Goal: Task Accomplishment & Management: Manage account settings

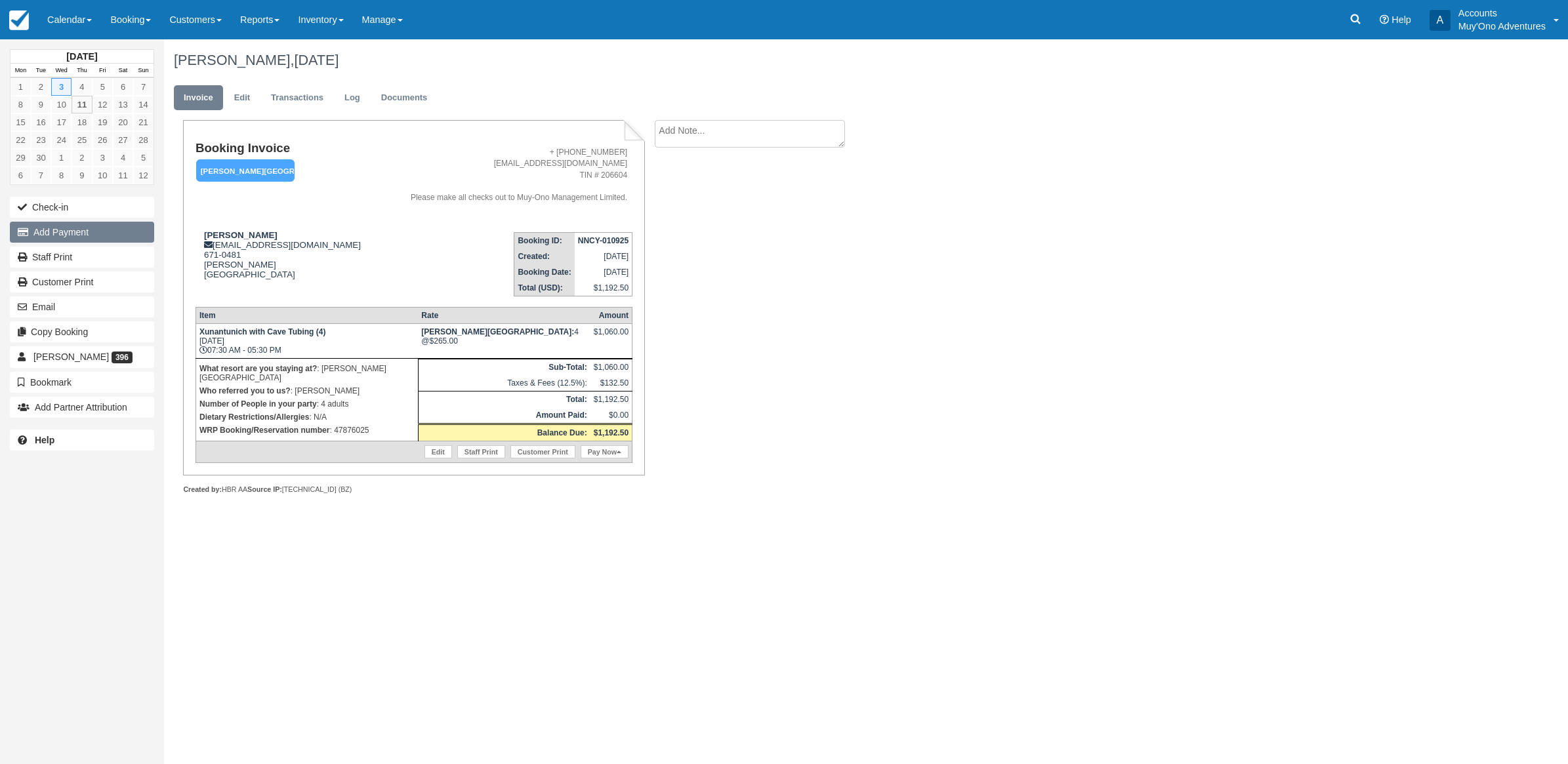
drag, startPoint x: 87, startPoint y: 242, endPoint x: 97, endPoint y: 234, distance: 12.8
click at [96, 236] on button "Add Payment" at bounding box center [82, 232] width 145 height 21
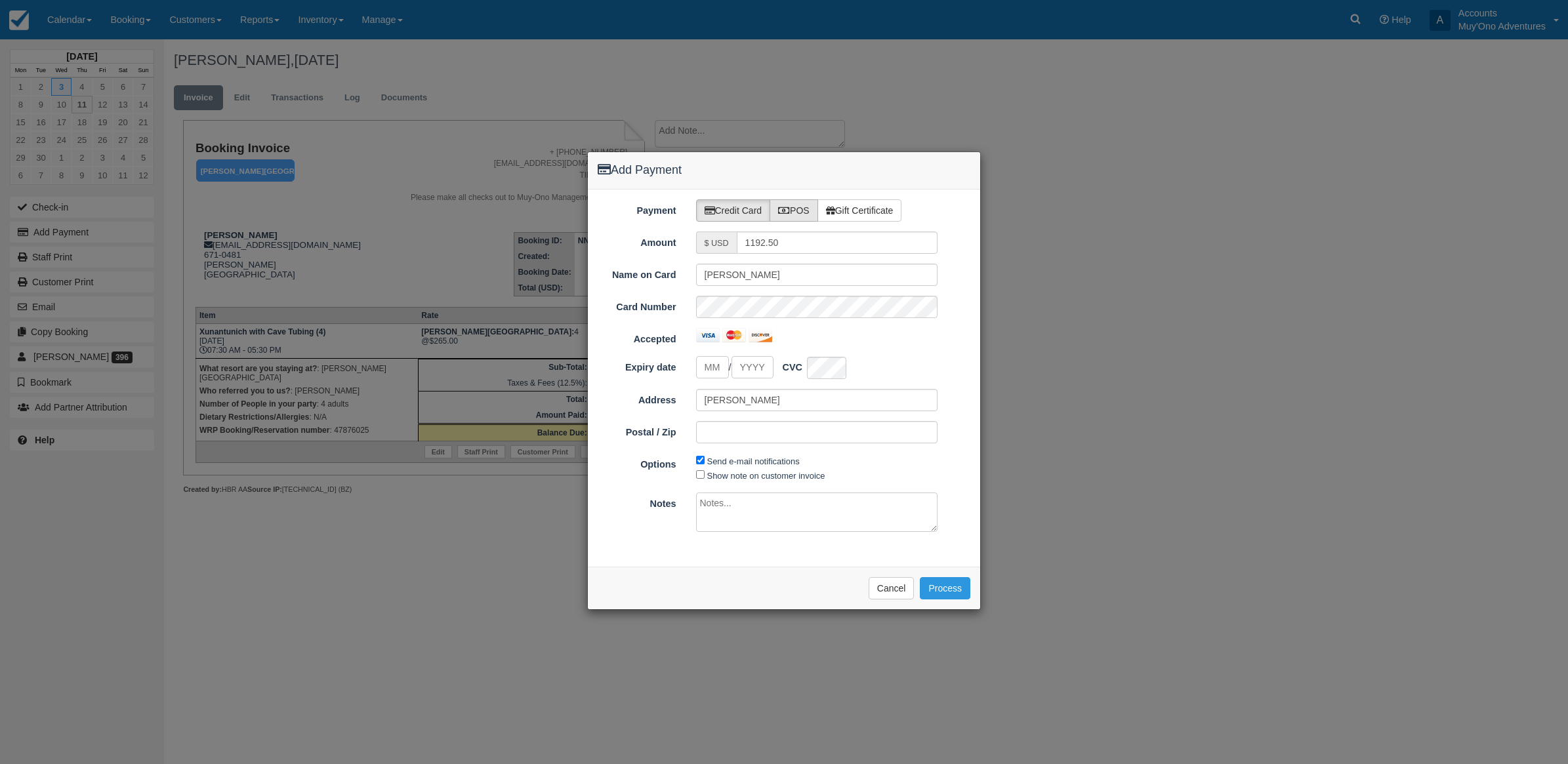
click at [783, 214] on icon at bounding box center [784, 211] width 12 height 9
radio input "true"
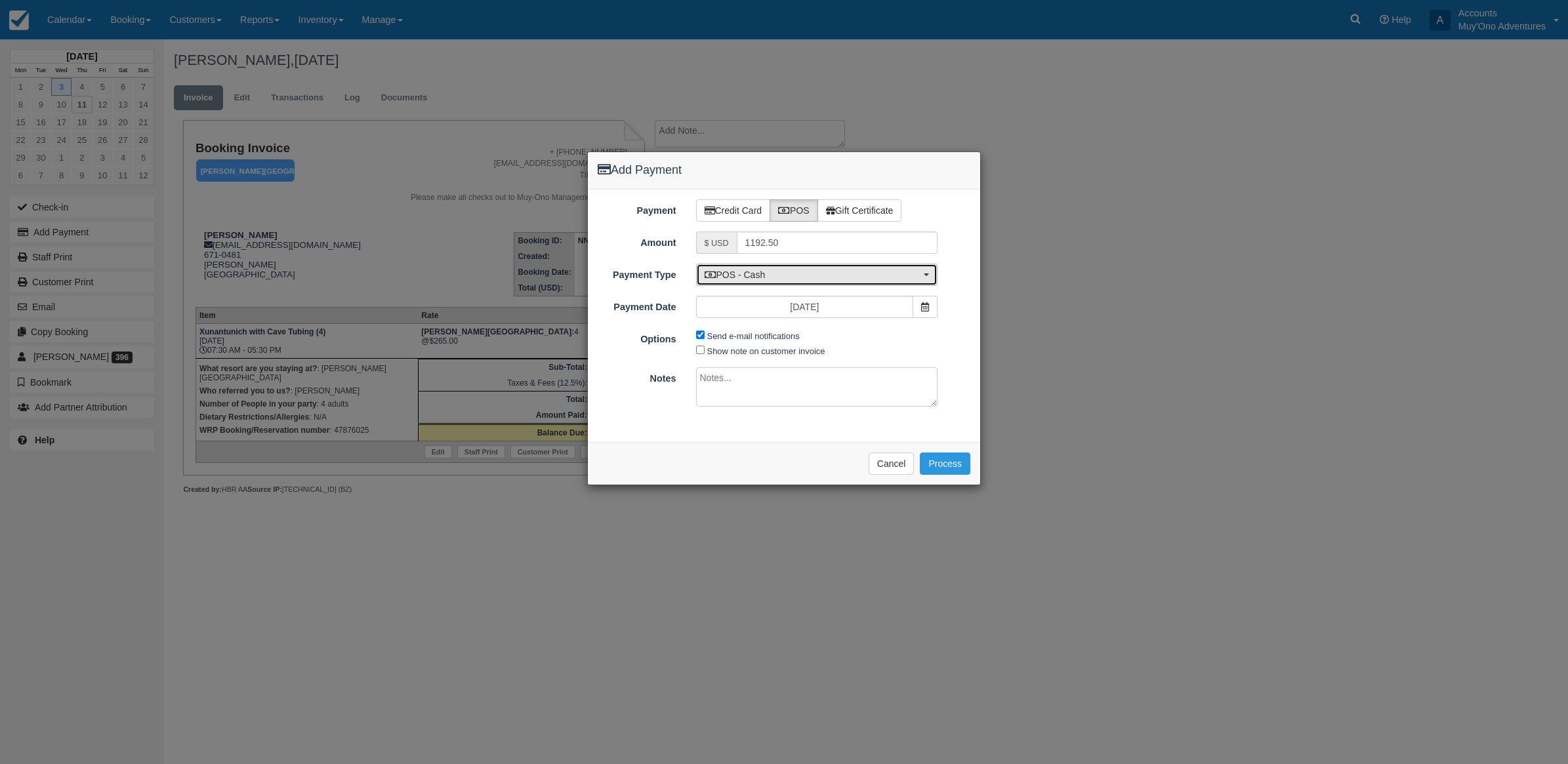
click at [850, 279] on span "POS - Cash" at bounding box center [812, 275] width 216 height 13
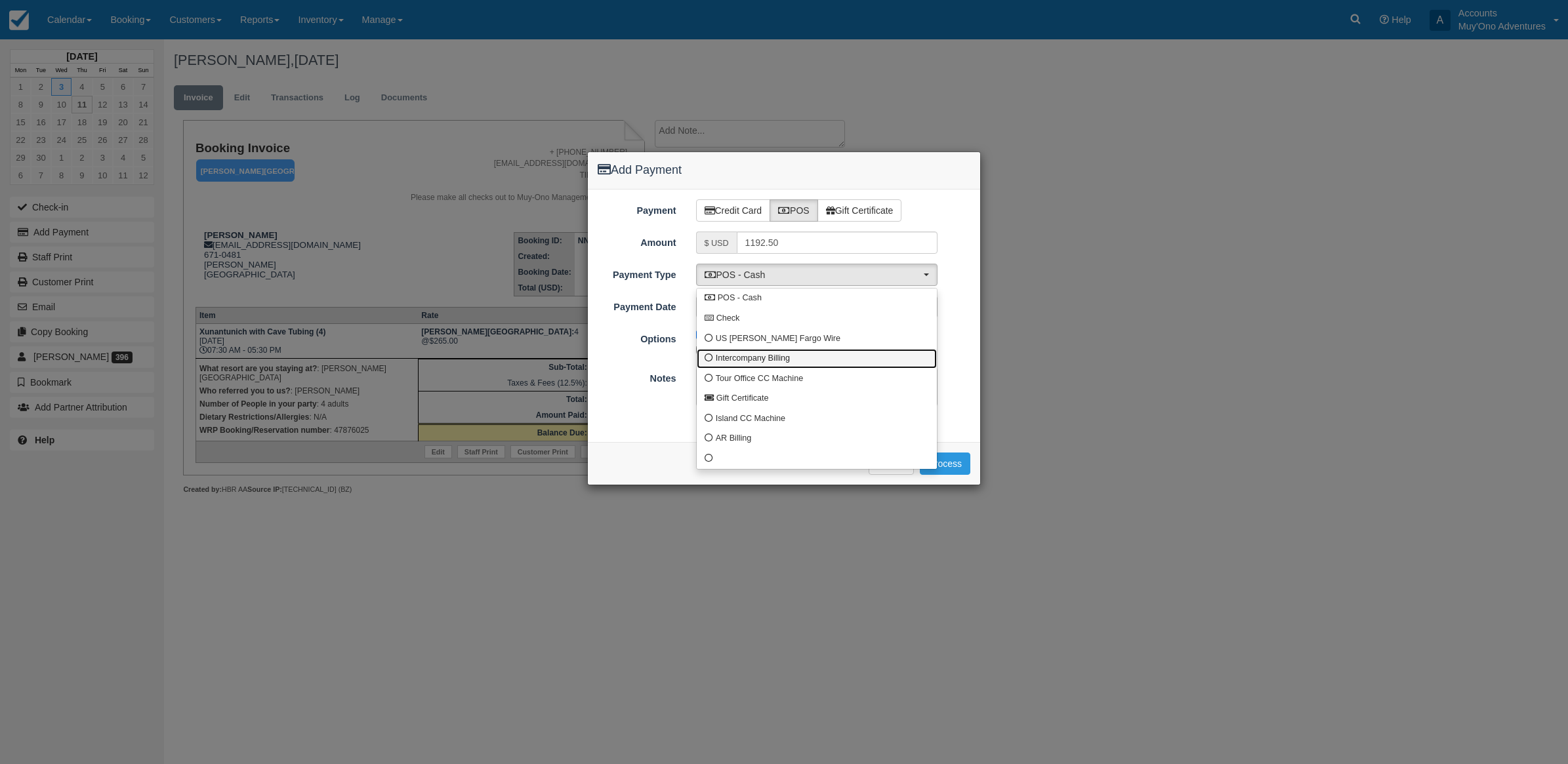
click at [745, 358] on span "Intercompany Billing" at bounding box center [753, 359] width 74 height 12
select select "custom4"
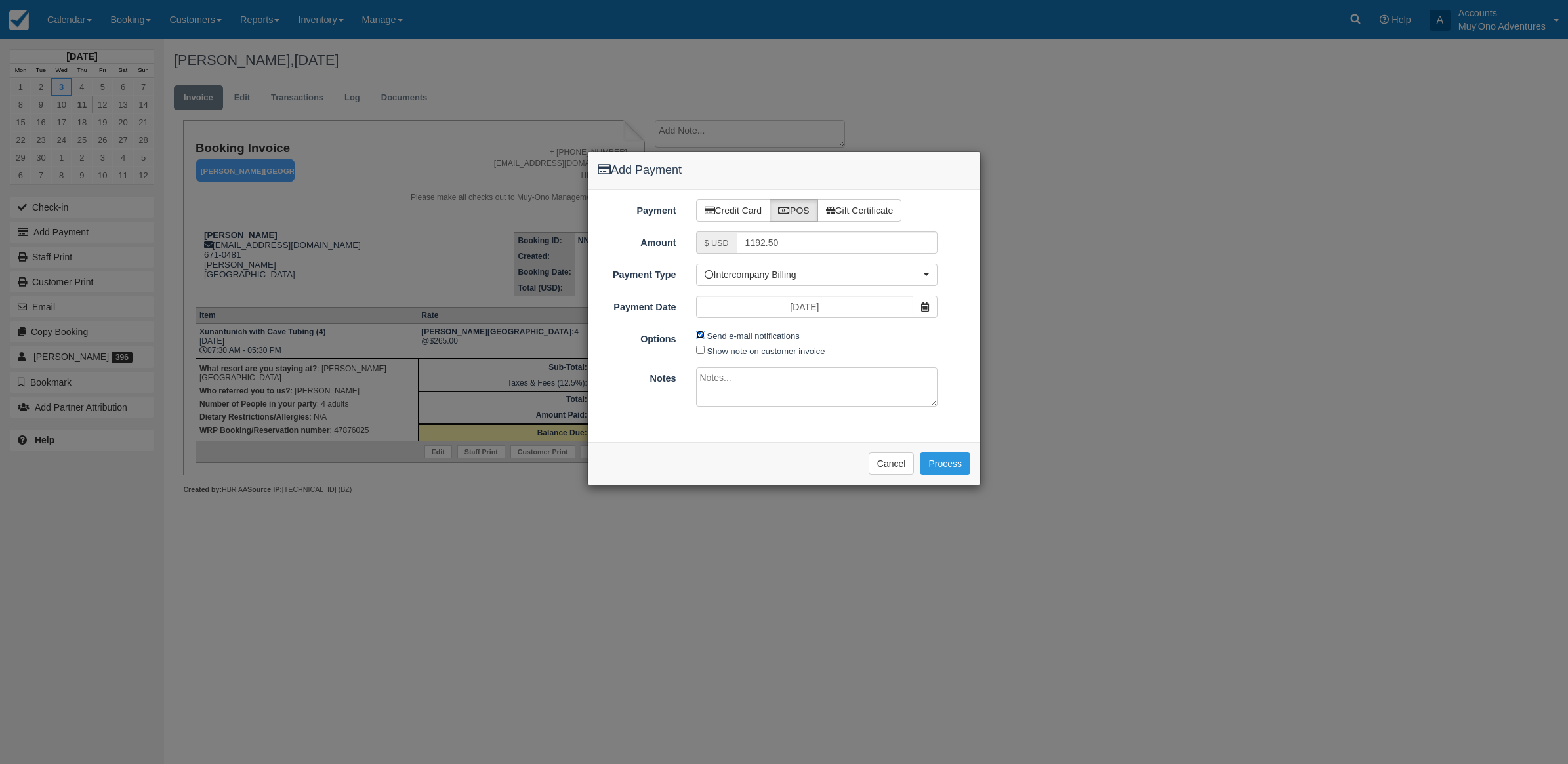
click at [703, 338] on input "Send e-mail notifications" at bounding box center [700, 335] width 9 height 9
checkbox input "false"
click at [754, 387] on textarea at bounding box center [816, 387] width 242 height 40
type textarea "Invoiced in HBR CT"
click at [953, 469] on button "Process" at bounding box center [944, 463] width 50 height 22
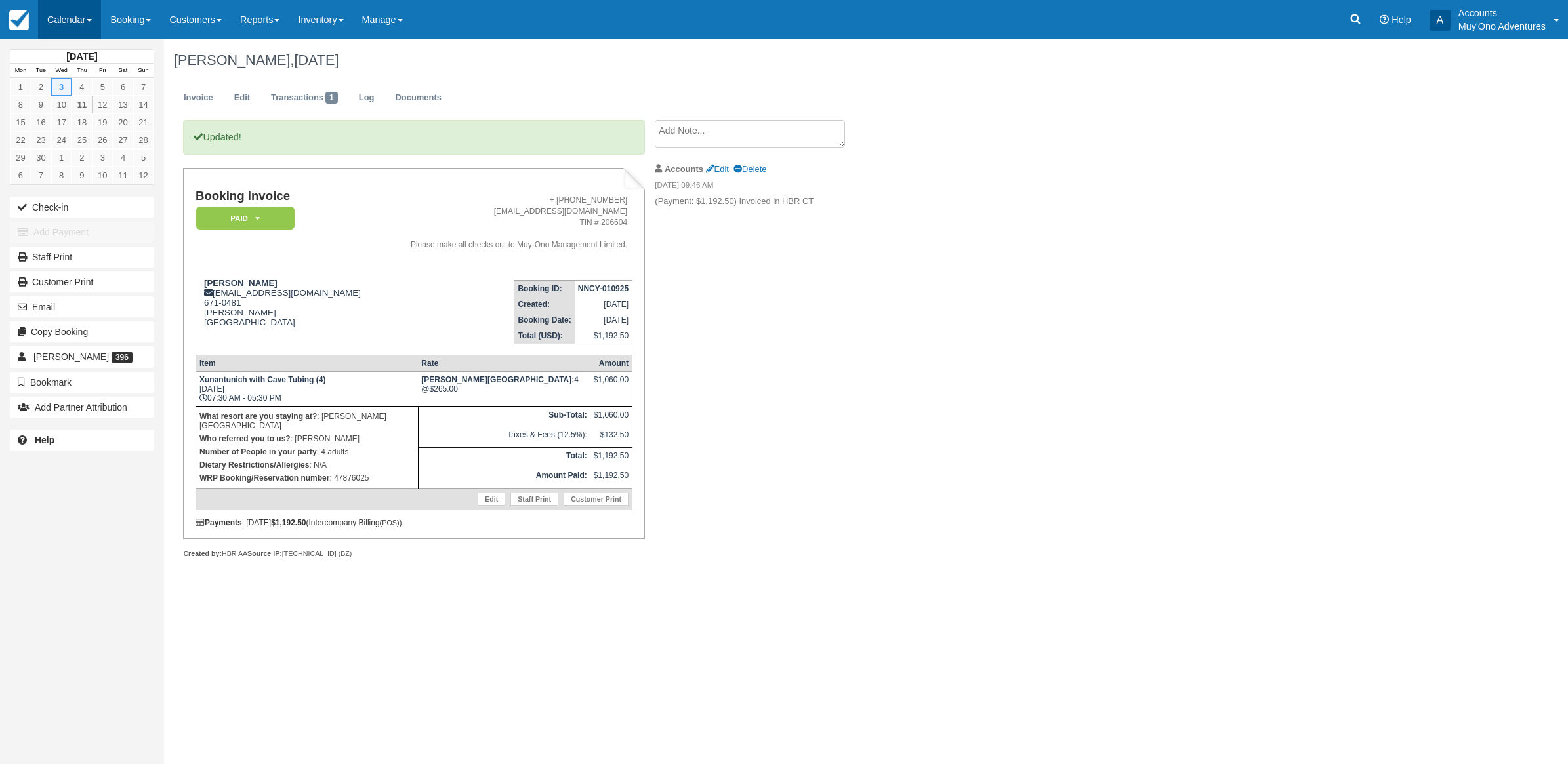
click at [74, 19] on link "Calendar" at bounding box center [70, 19] width 63 height 40
click at [85, 121] on link "Month" at bounding box center [90, 124] width 104 height 27
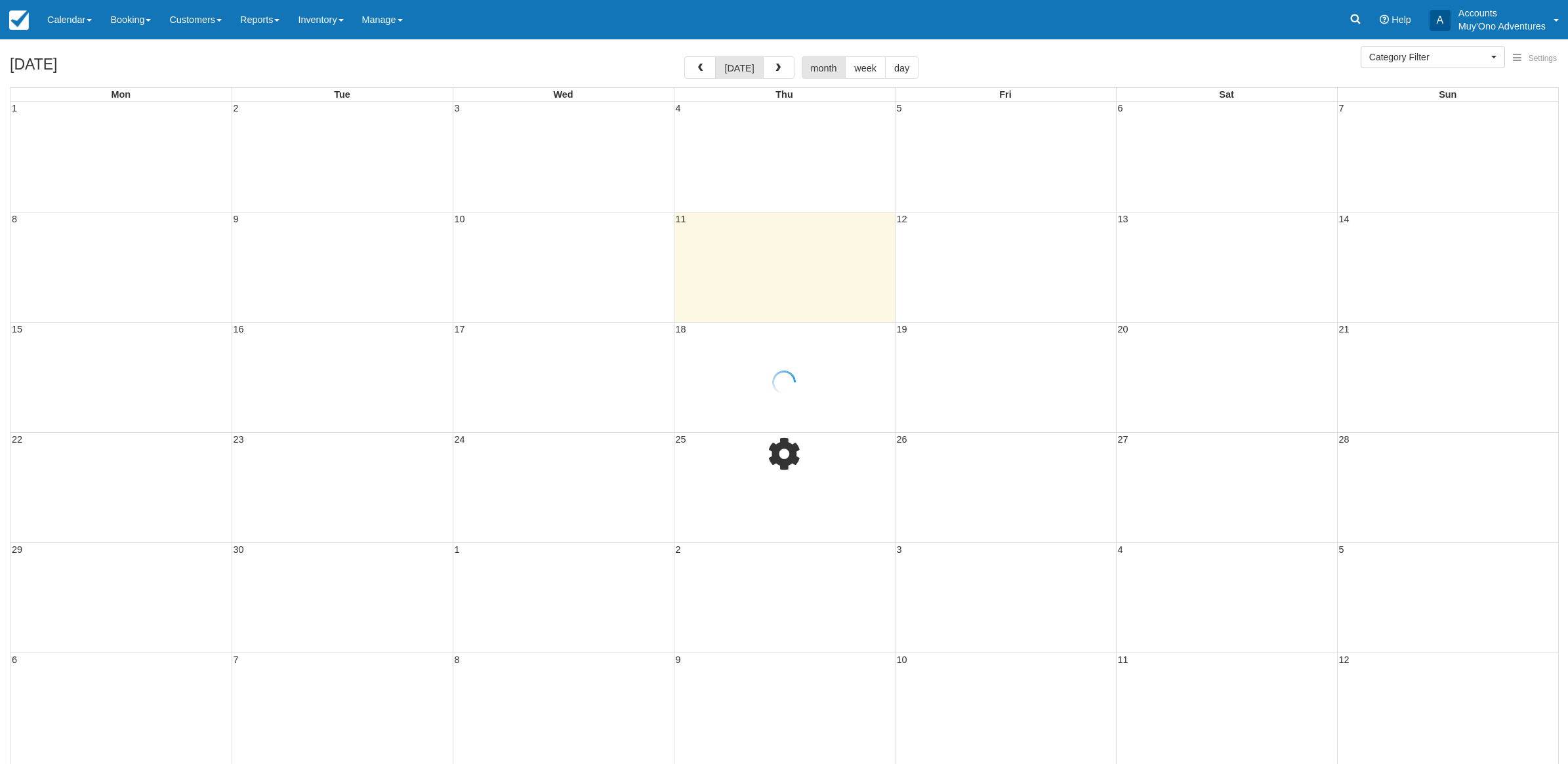
select select
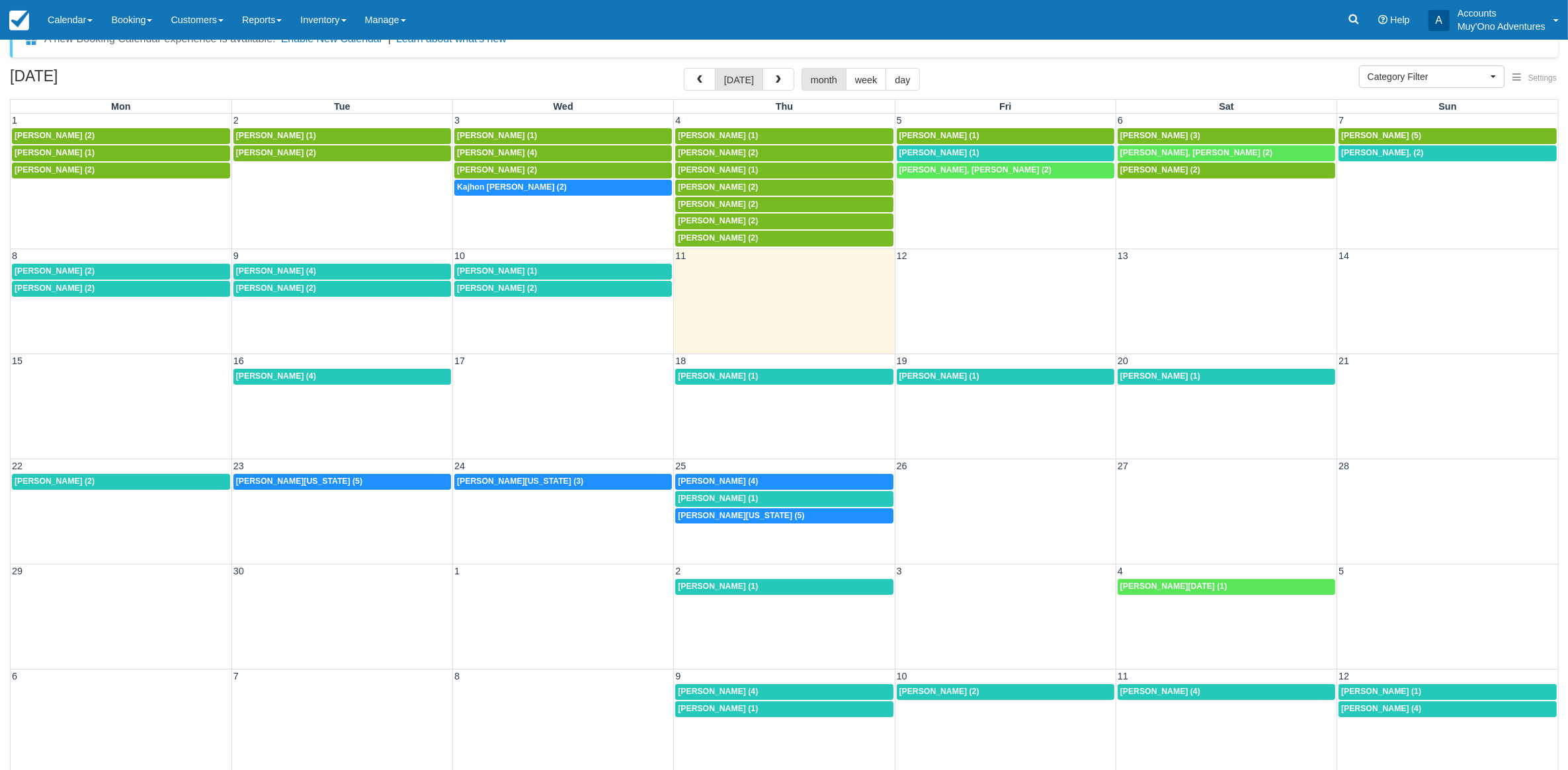
scroll to position [35, 0]
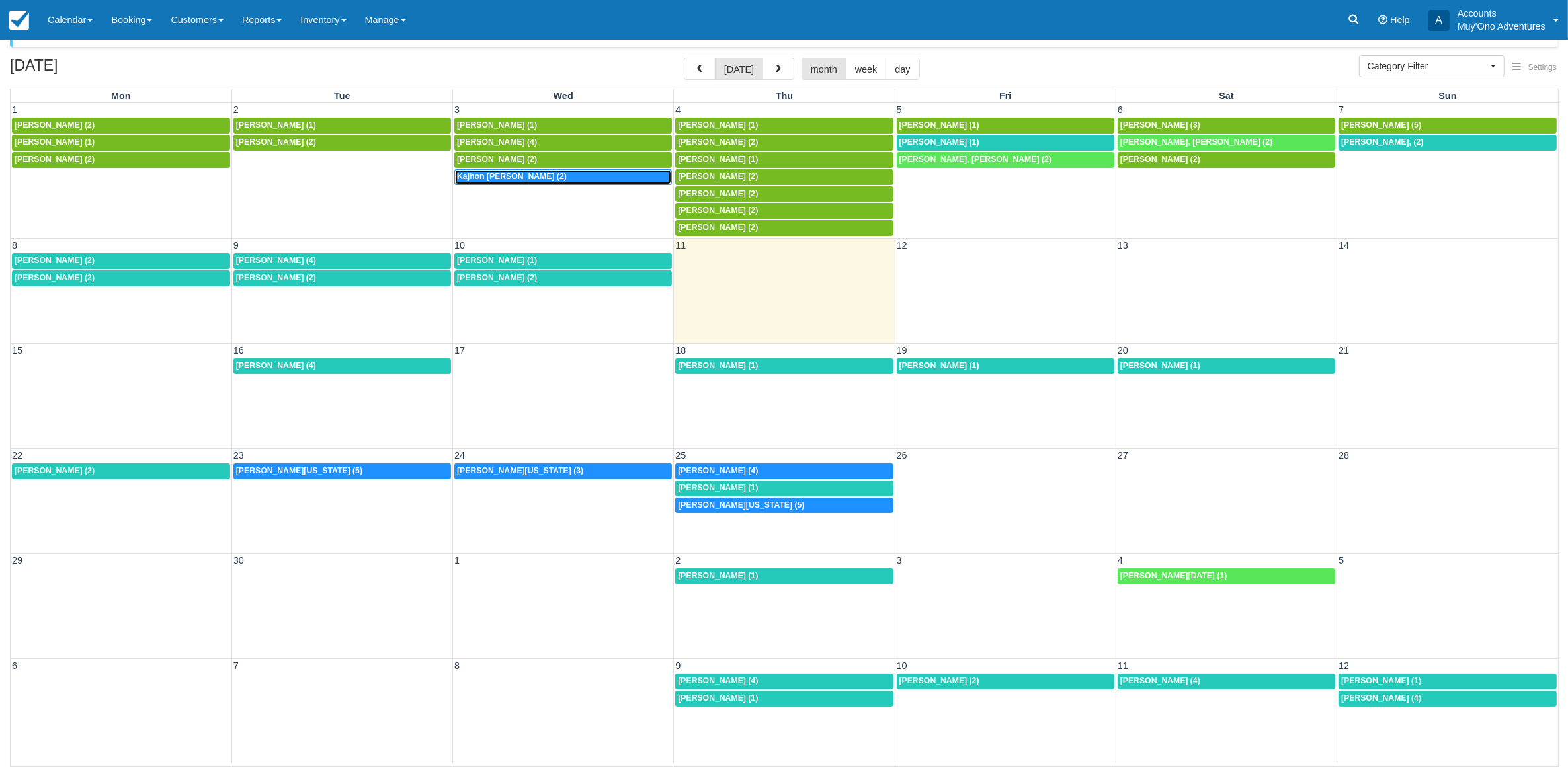
click at [493, 177] on span "Kajhon [PERSON_NAME] (2)" at bounding box center [512, 177] width 110 height 9
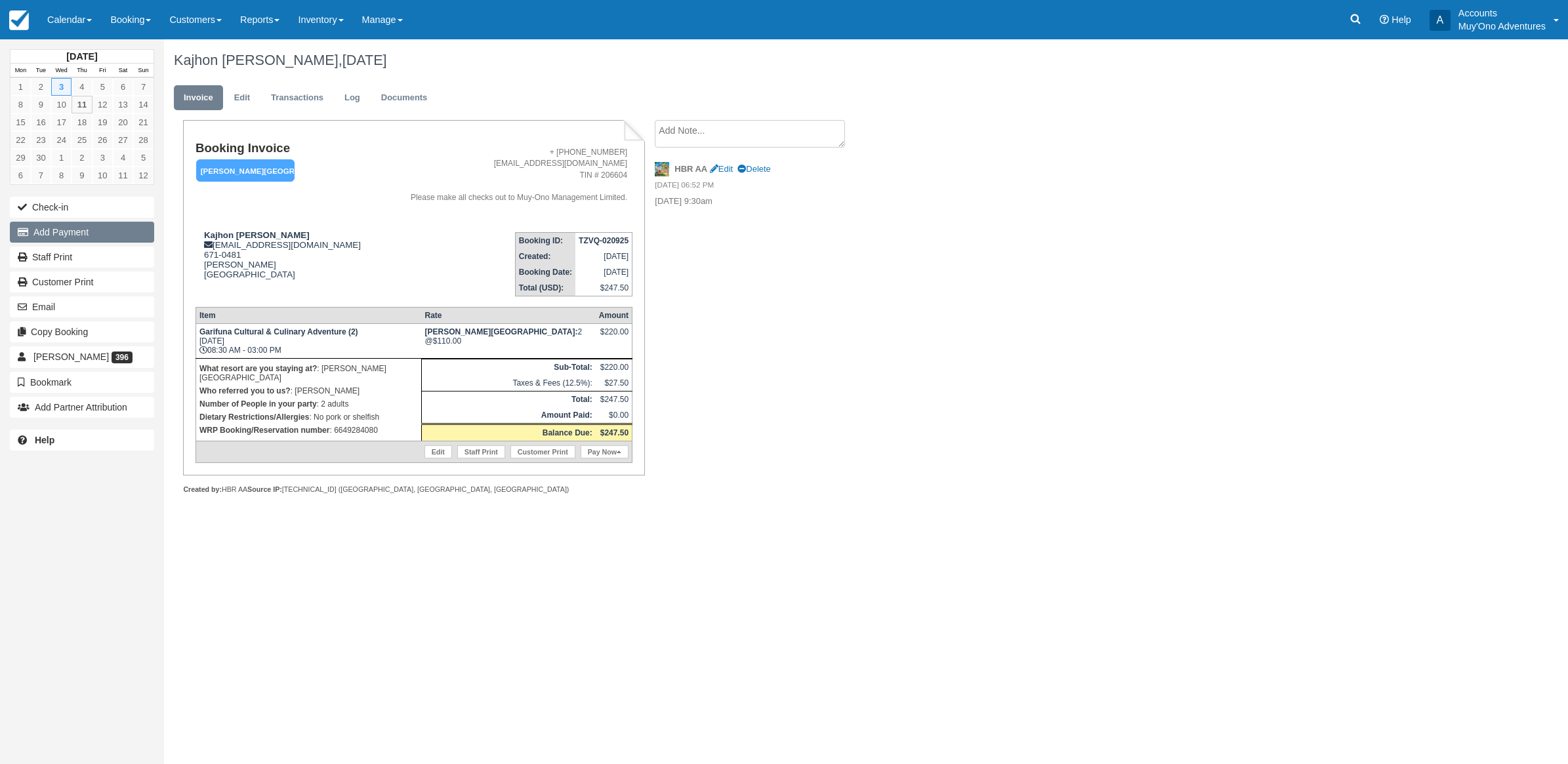
click at [129, 241] on button "Add Payment" at bounding box center [82, 232] width 145 height 21
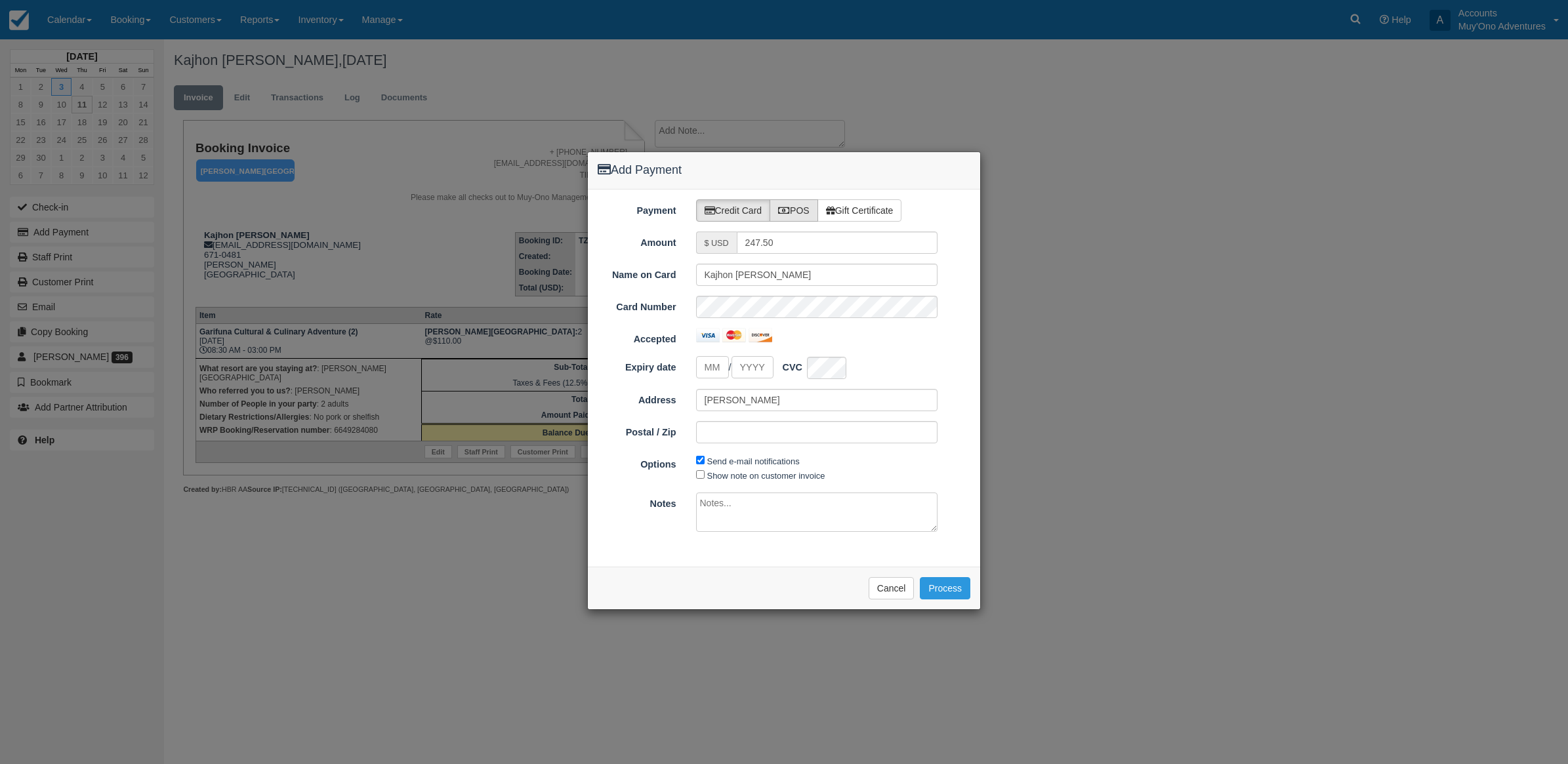
click at [797, 202] on label "POS" at bounding box center [794, 210] width 48 height 22
radio input "true"
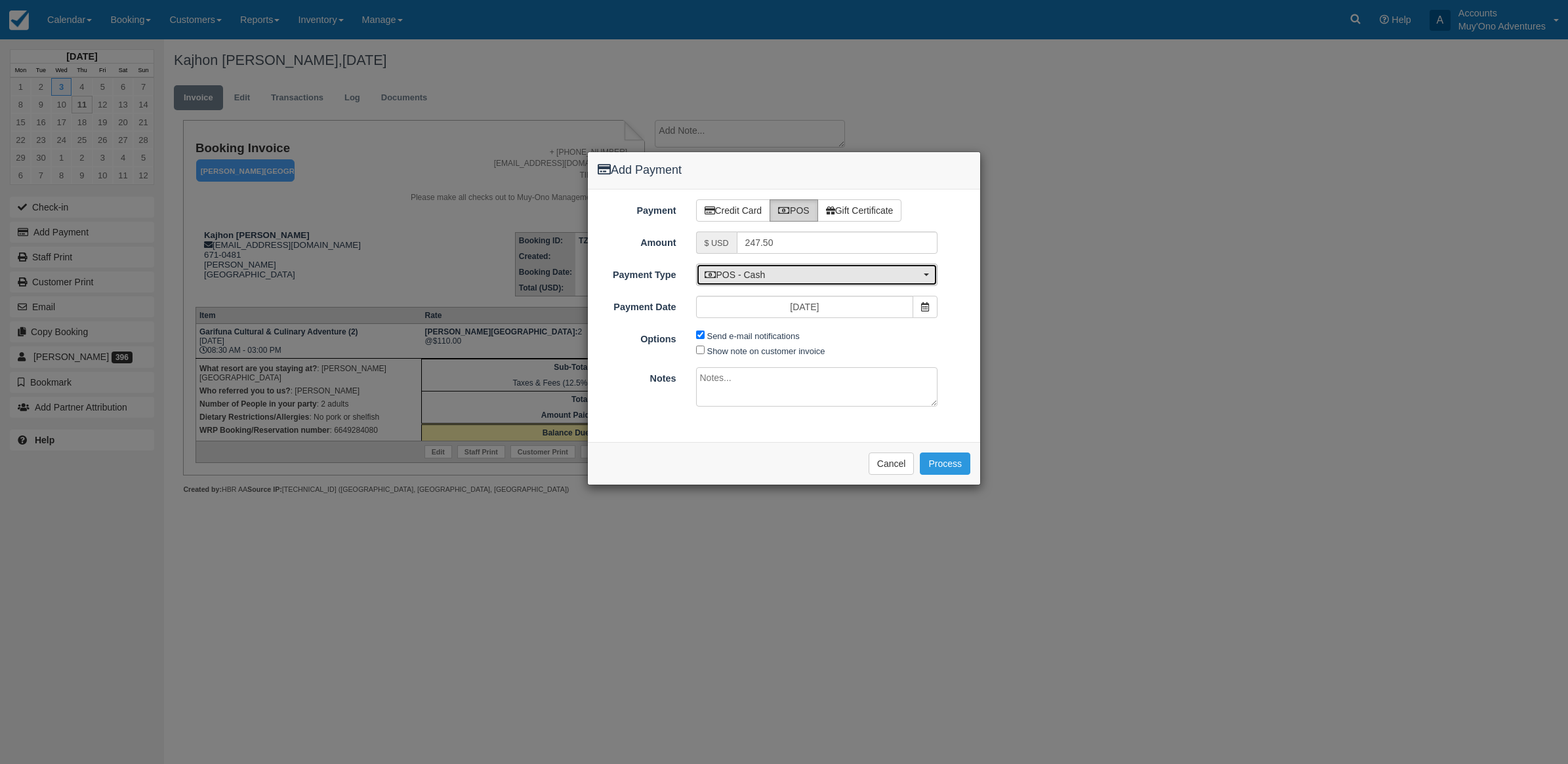
click at [750, 264] on button "POS - Cash" at bounding box center [816, 275] width 242 height 22
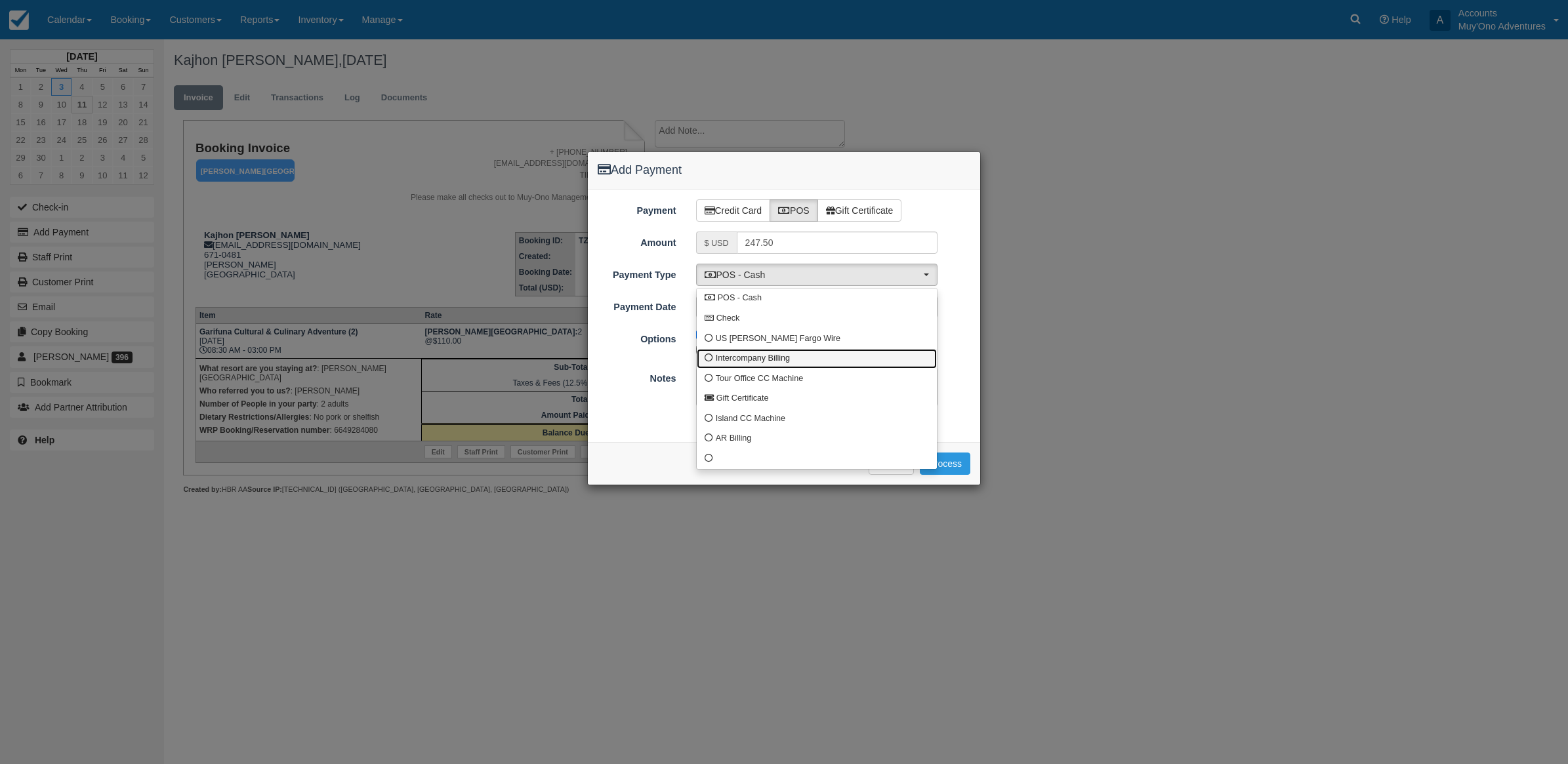
click at [726, 360] on span "Intercompany Billing" at bounding box center [753, 359] width 74 height 12
select select "custom4"
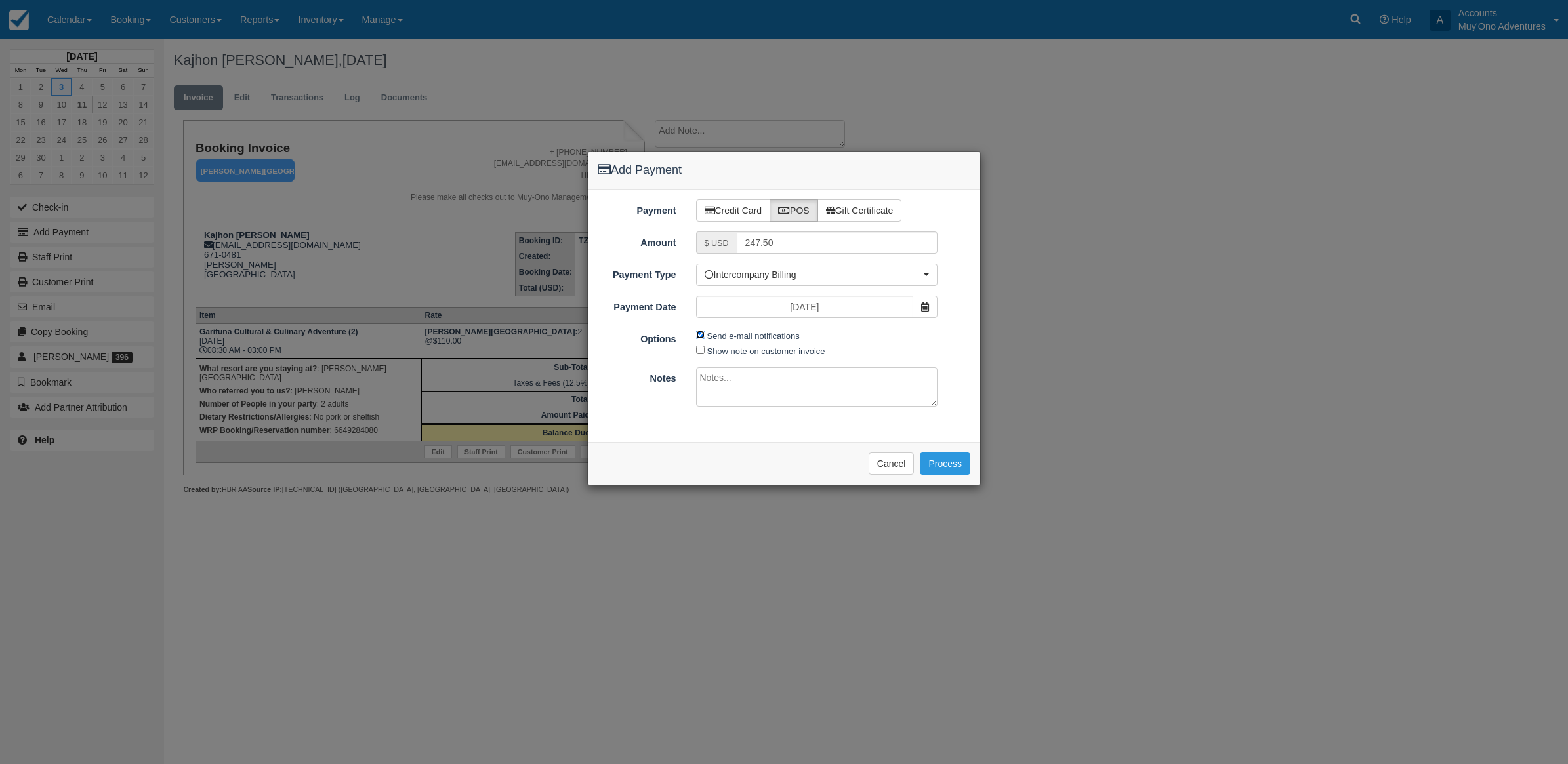
click at [699, 338] on input "Send e-mail notifications" at bounding box center [700, 335] width 9 height 9
checkbox input "false"
click at [743, 388] on textarea at bounding box center [816, 387] width 242 height 40
type textarea "i"
type textarea "Invoiced in HBR CT"
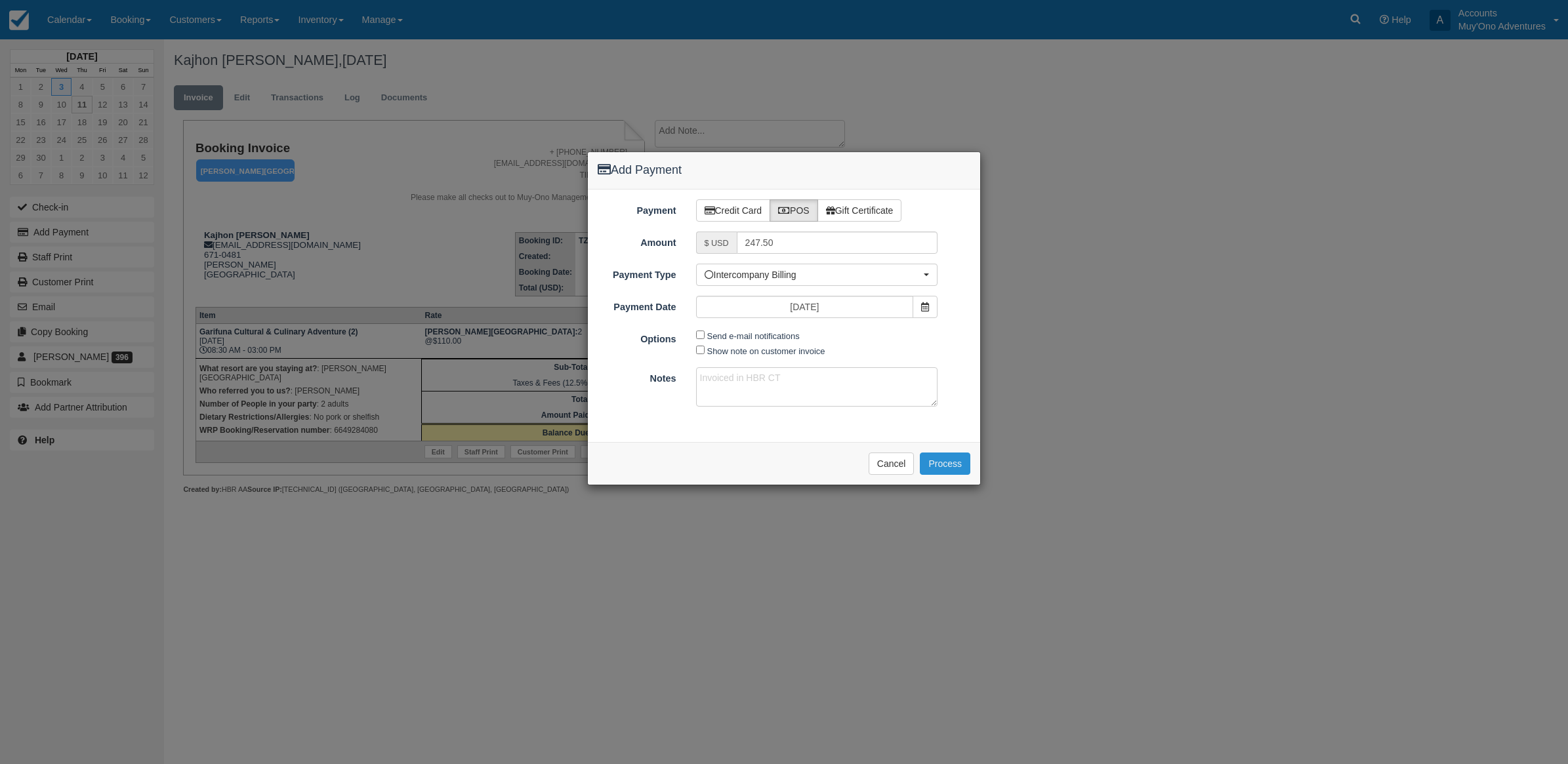
click at [945, 464] on button "Process" at bounding box center [944, 463] width 50 height 22
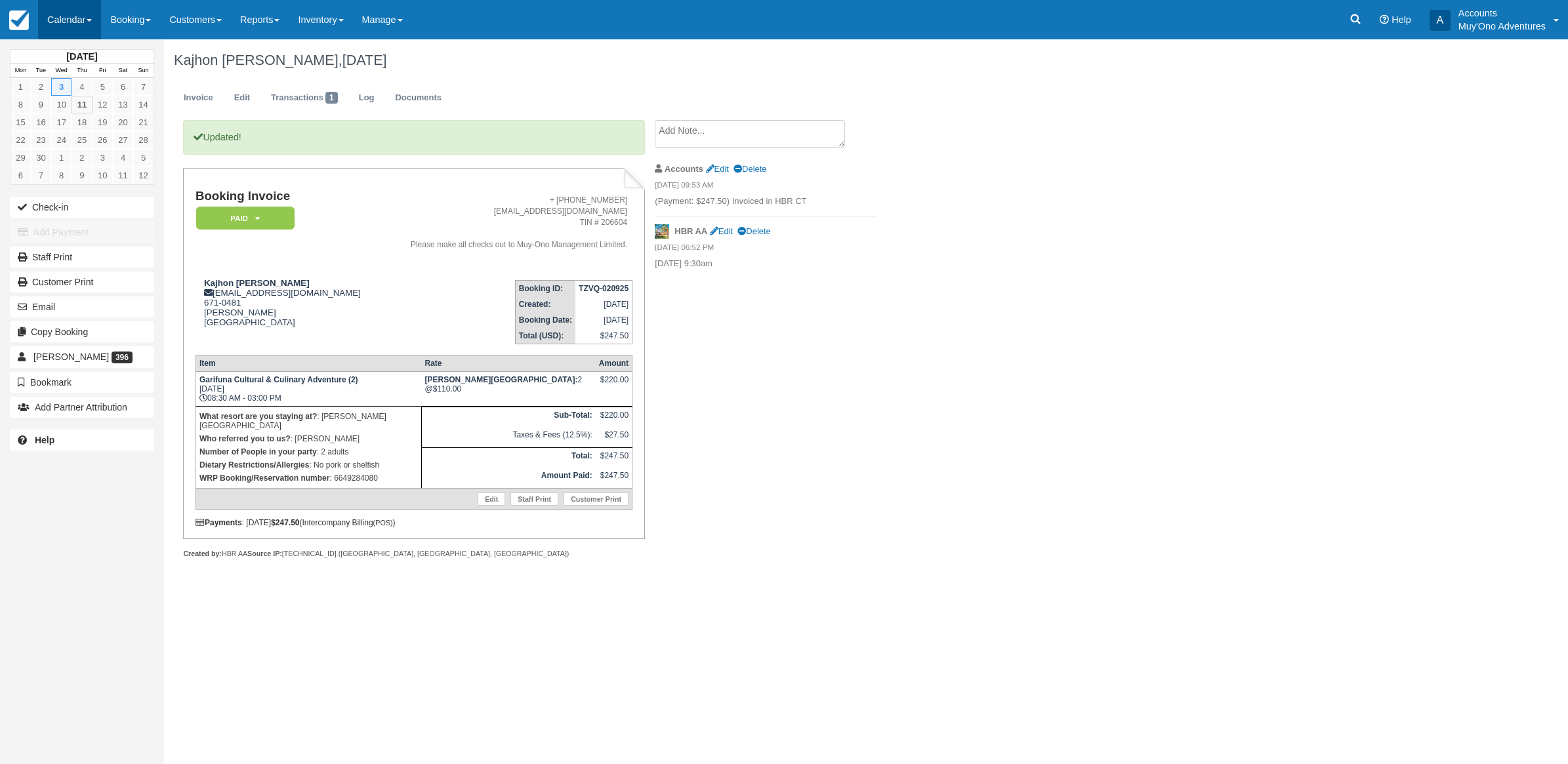
click at [67, 17] on link "Calendar" at bounding box center [70, 19] width 63 height 40
click at [53, 123] on link "Month" at bounding box center [90, 124] width 104 height 27
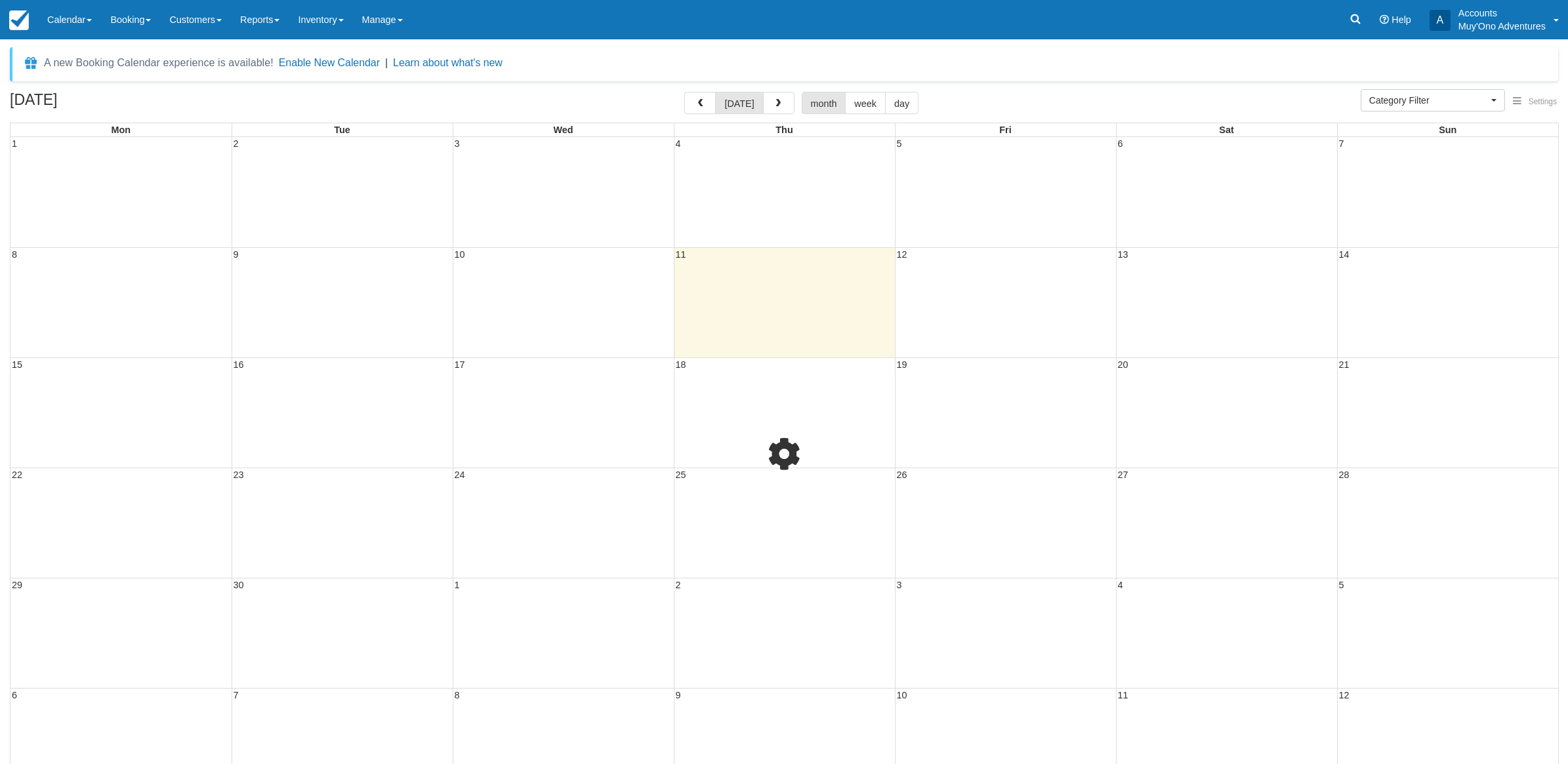
select select
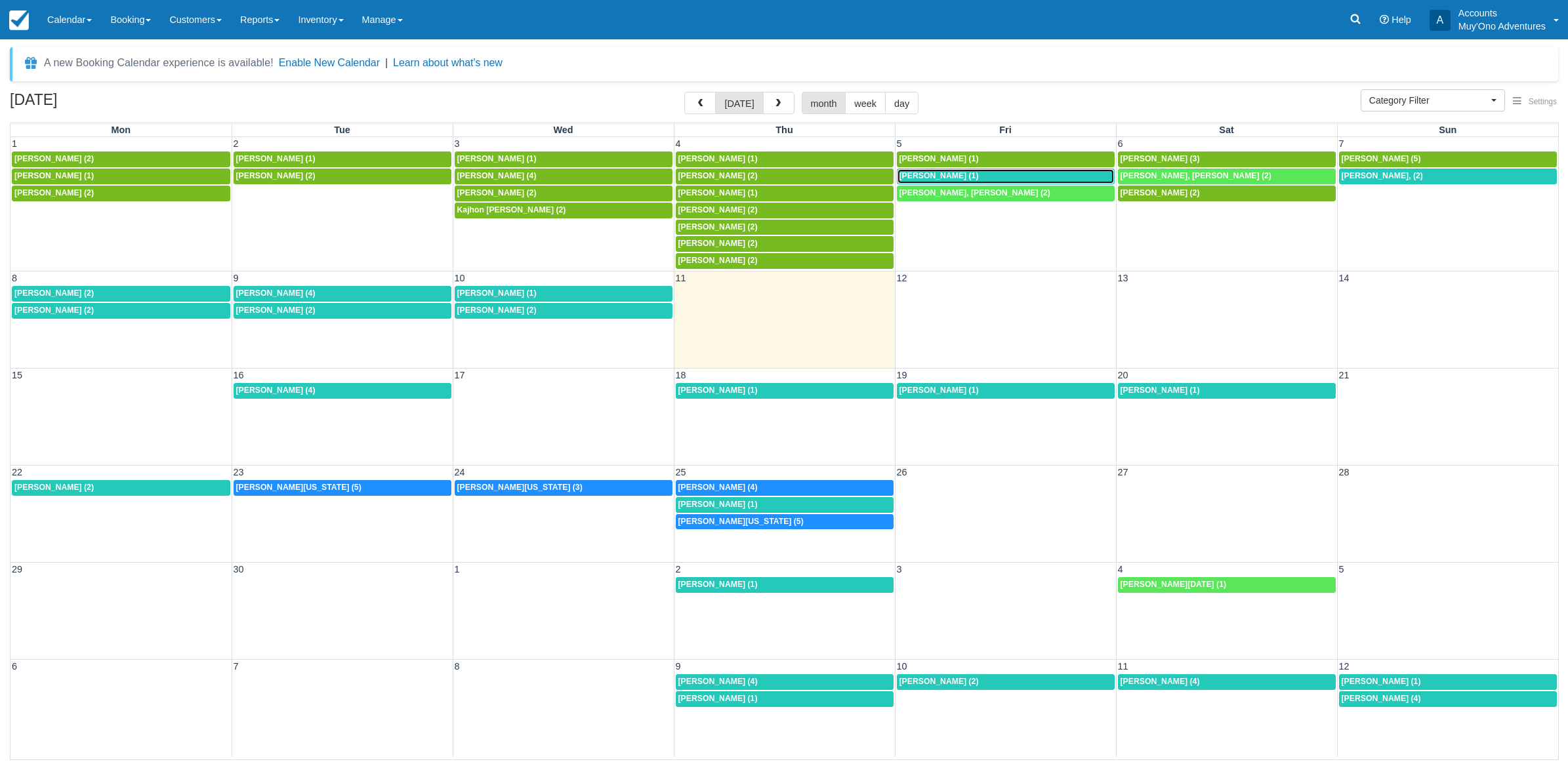
click at [969, 172] on div "[PERSON_NAME] (1)" at bounding box center [1005, 177] width 212 height 11
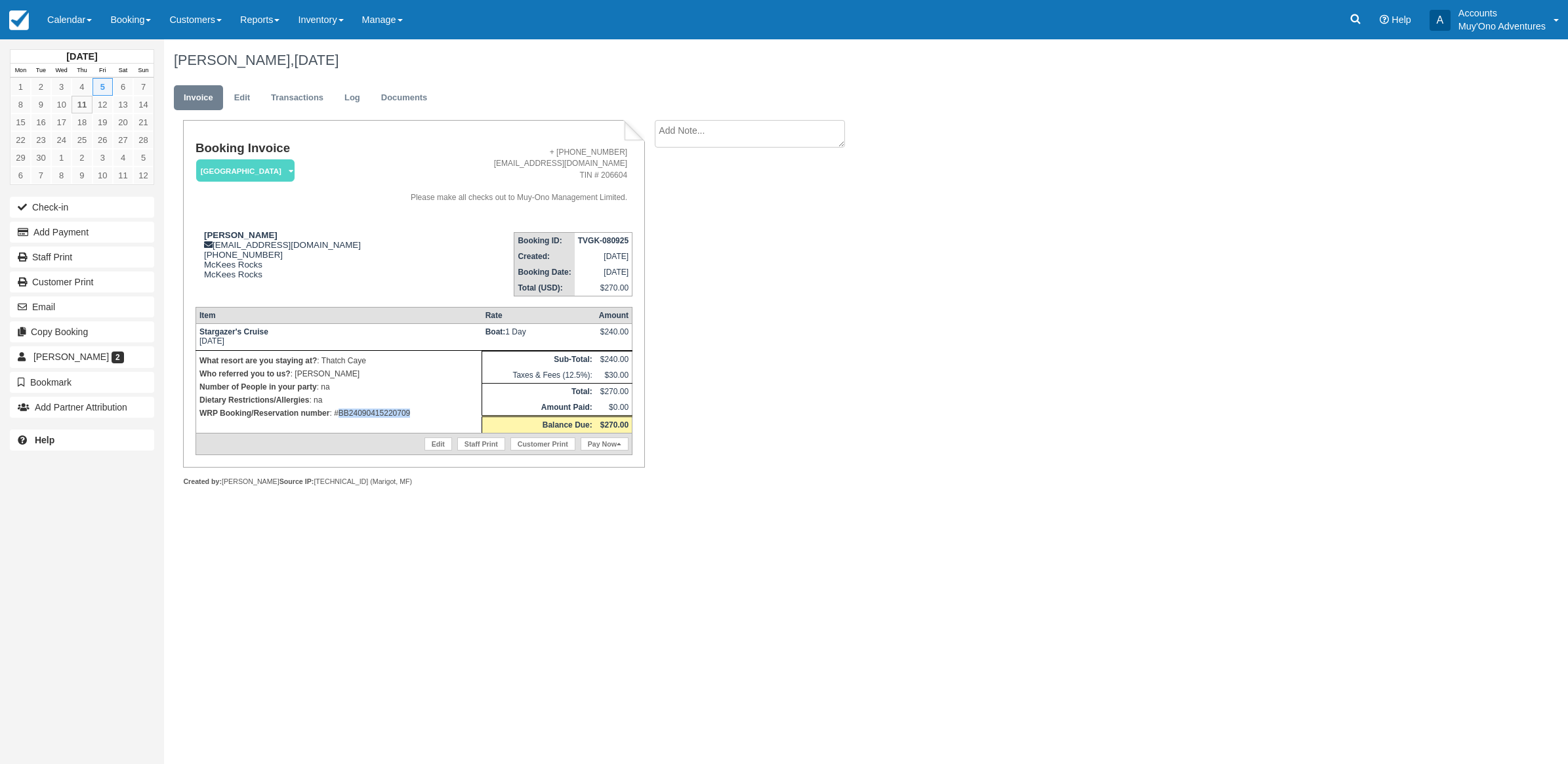
drag, startPoint x: 427, startPoint y: 423, endPoint x: 340, endPoint y: 425, distance: 87.0
click at [340, 425] on td "What resort are you staying at? : Thatch Caye Who referred you to us? : LUIS Nu…" at bounding box center [338, 391] width 286 height 82
copy p "BB24090415220709"
click at [808, 270] on div "Booking Invoice Thatch Caye Resort   Pending HOLD Deposit Paid Cancelled Void M…" at bounding box center [525, 317] width 722 height 395
click at [64, 226] on button "Add Payment" at bounding box center [82, 232] width 145 height 21
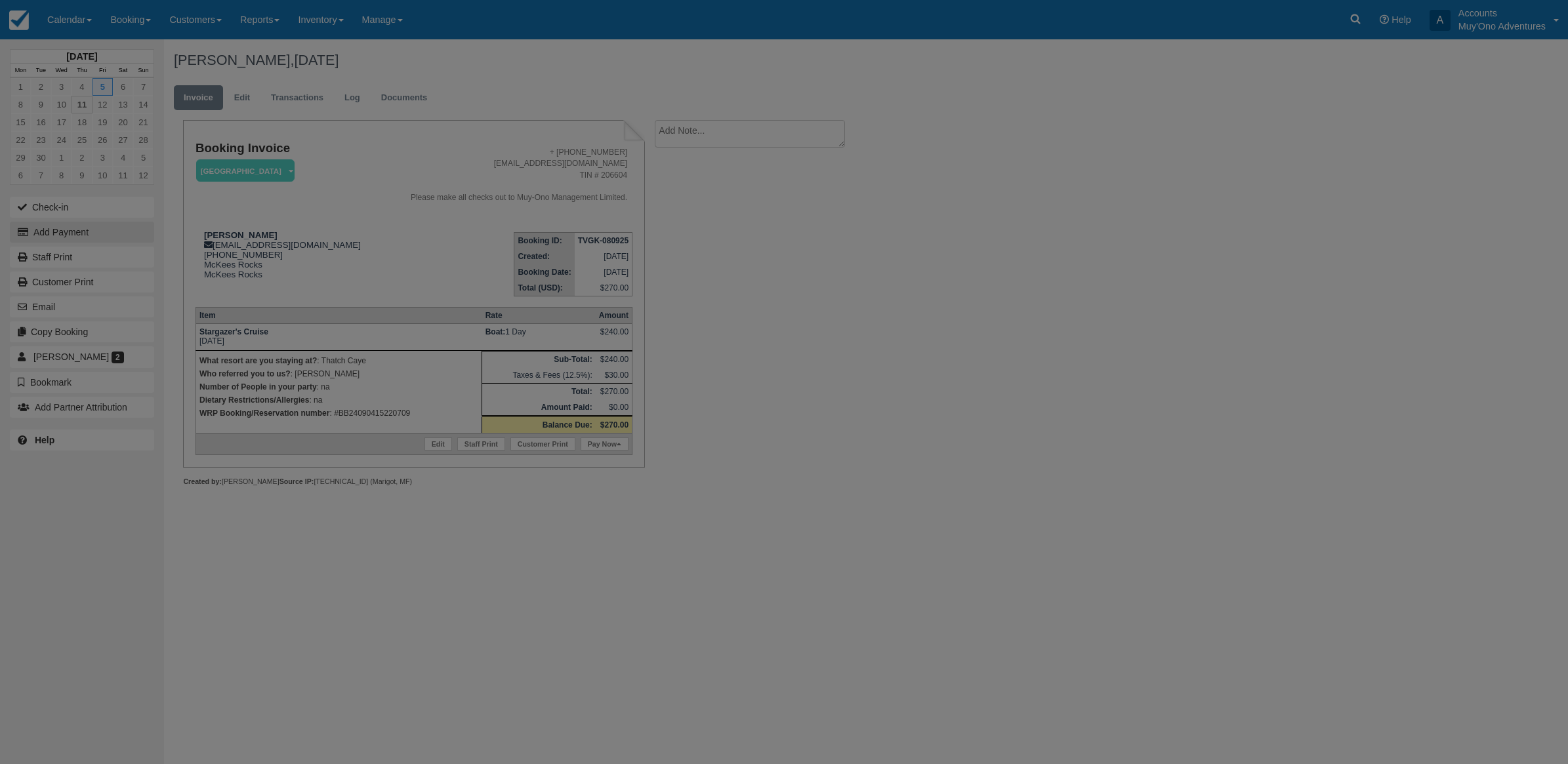
type input "09/11/25"
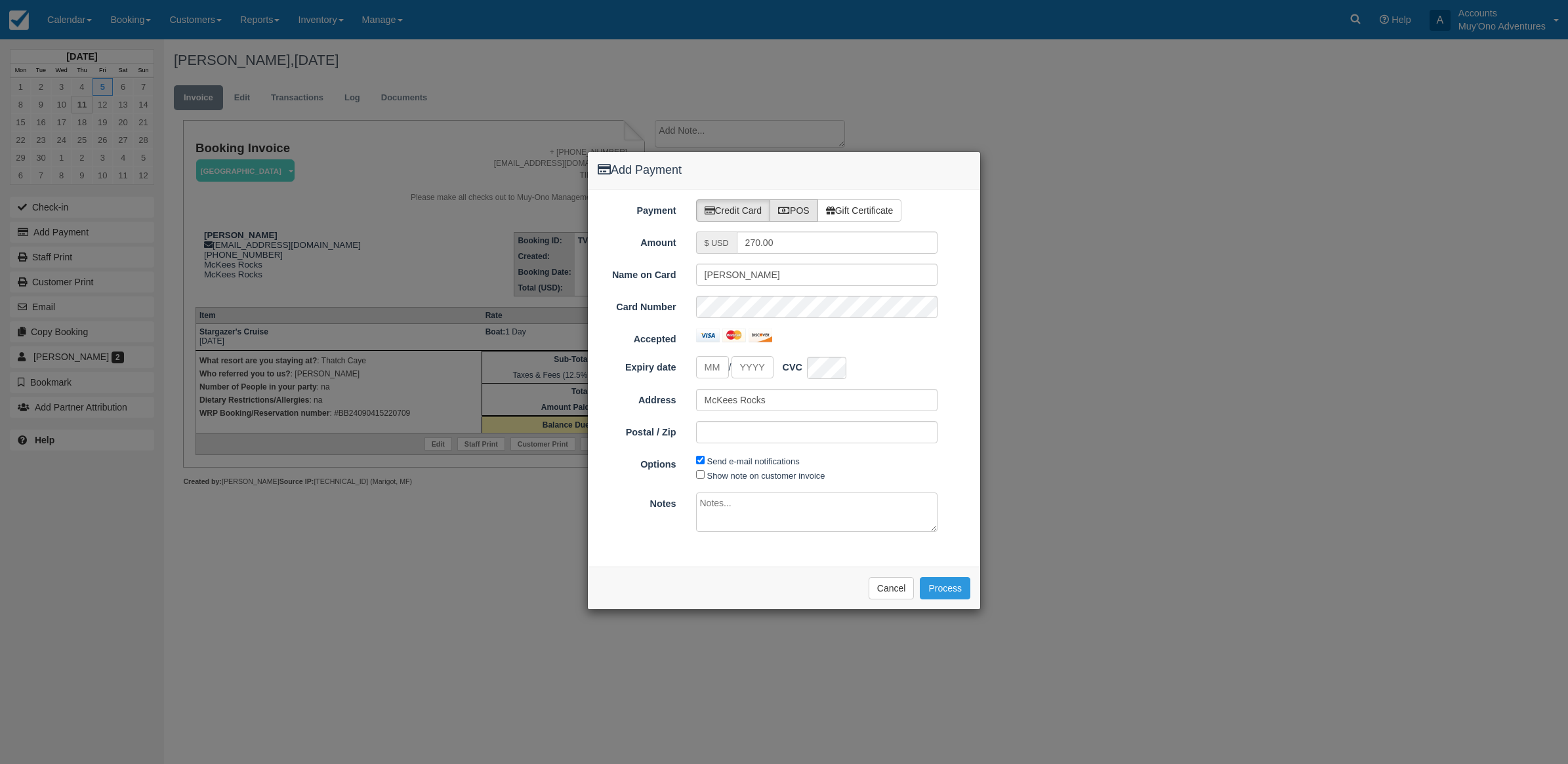
click at [818, 206] on label "POS" at bounding box center [794, 210] width 48 height 22
radio input "true"
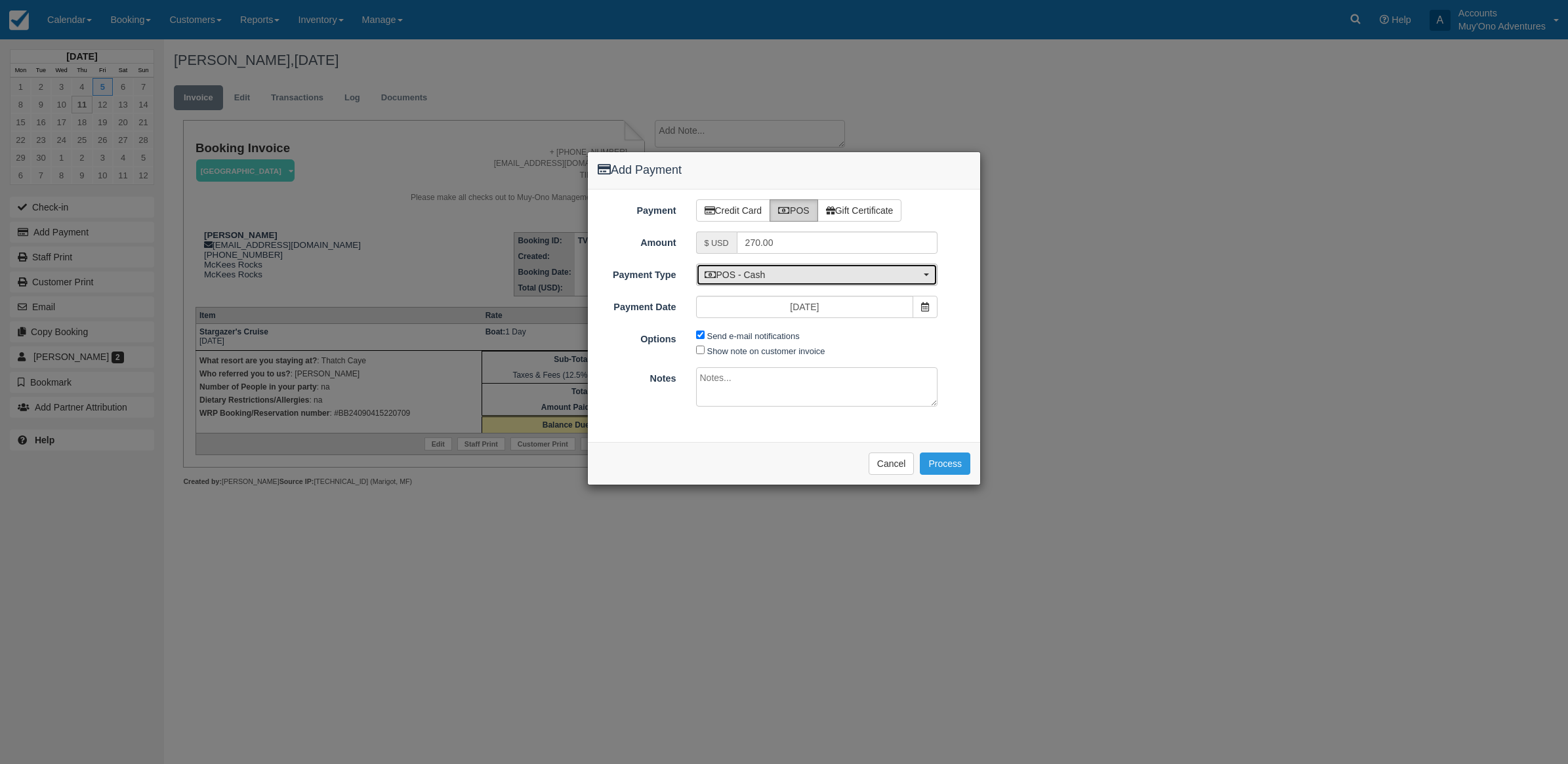
click at [770, 271] on span "POS - Cash" at bounding box center [812, 275] width 216 height 13
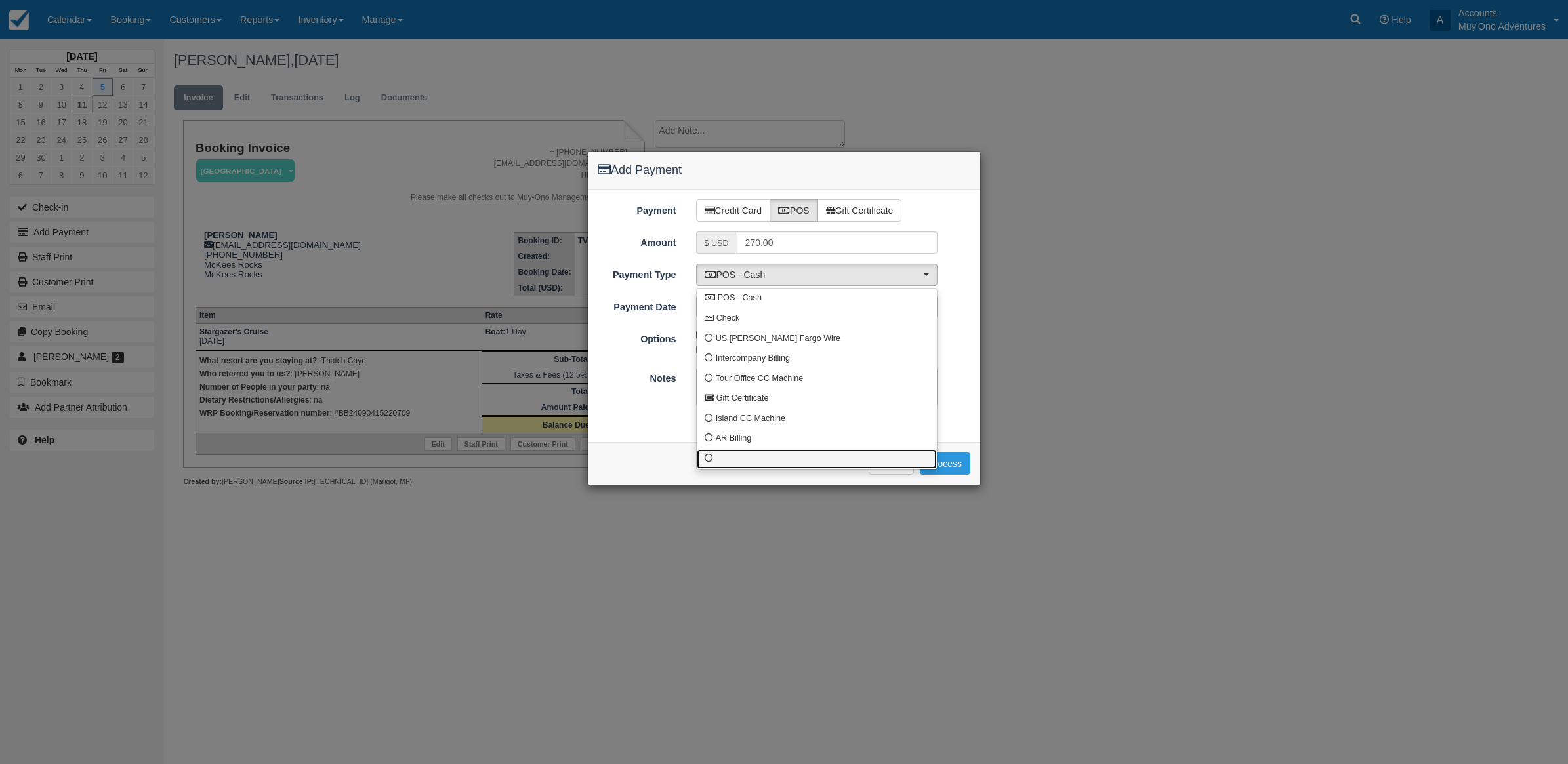
click at [730, 457] on link at bounding box center [816, 459] width 240 height 20
select select "custom10"
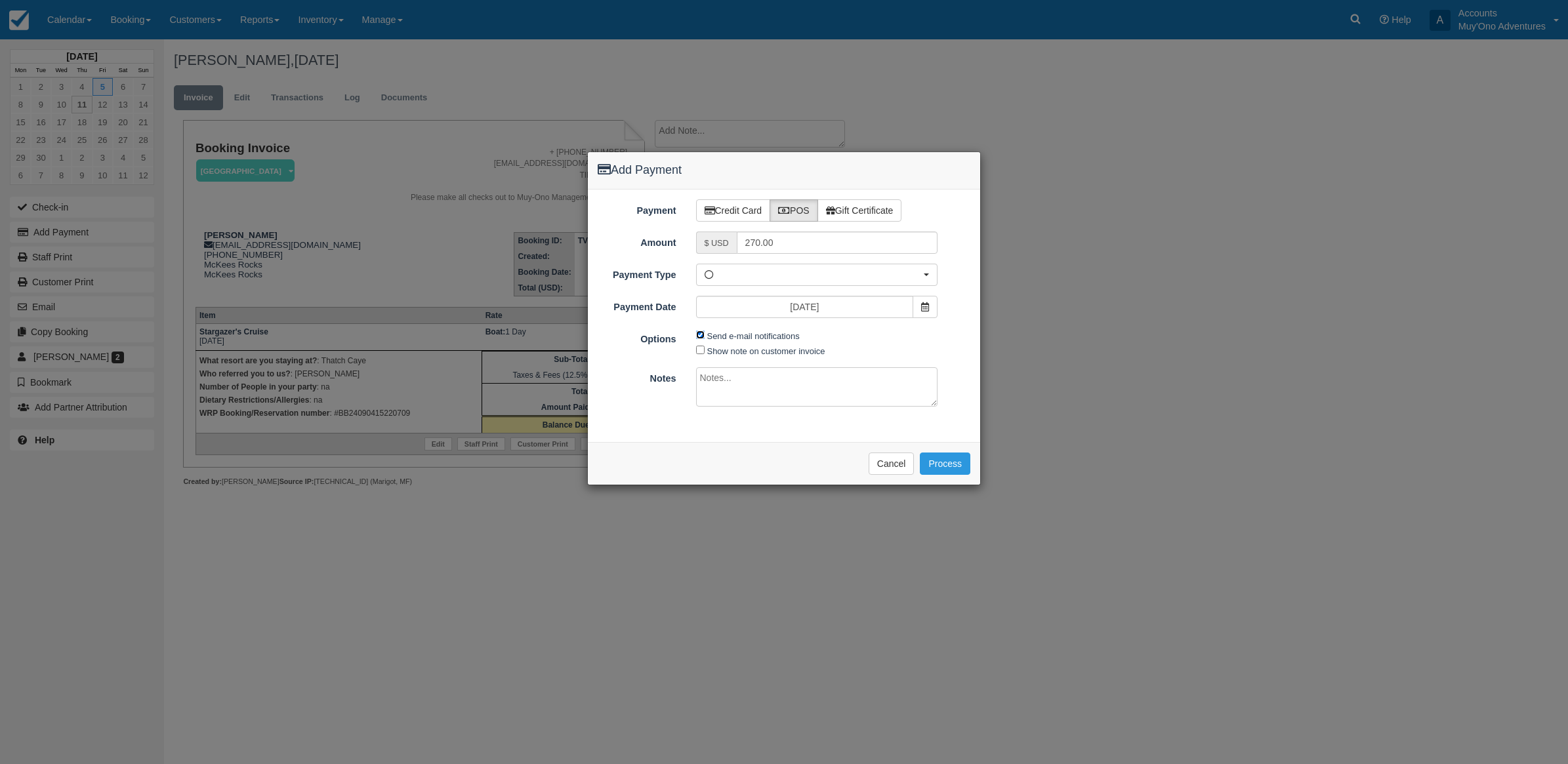
click at [697, 336] on input "Send e-mail notifications" at bounding box center [700, 335] width 9 height 9
checkbox input "false"
drag, startPoint x: 732, startPoint y: 388, endPoint x: 729, endPoint y: 381, distance: 7.6
click at [731, 388] on textarea at bounding box center [816, 387] width 242 height 40
type textarea "Paid in TC CT"
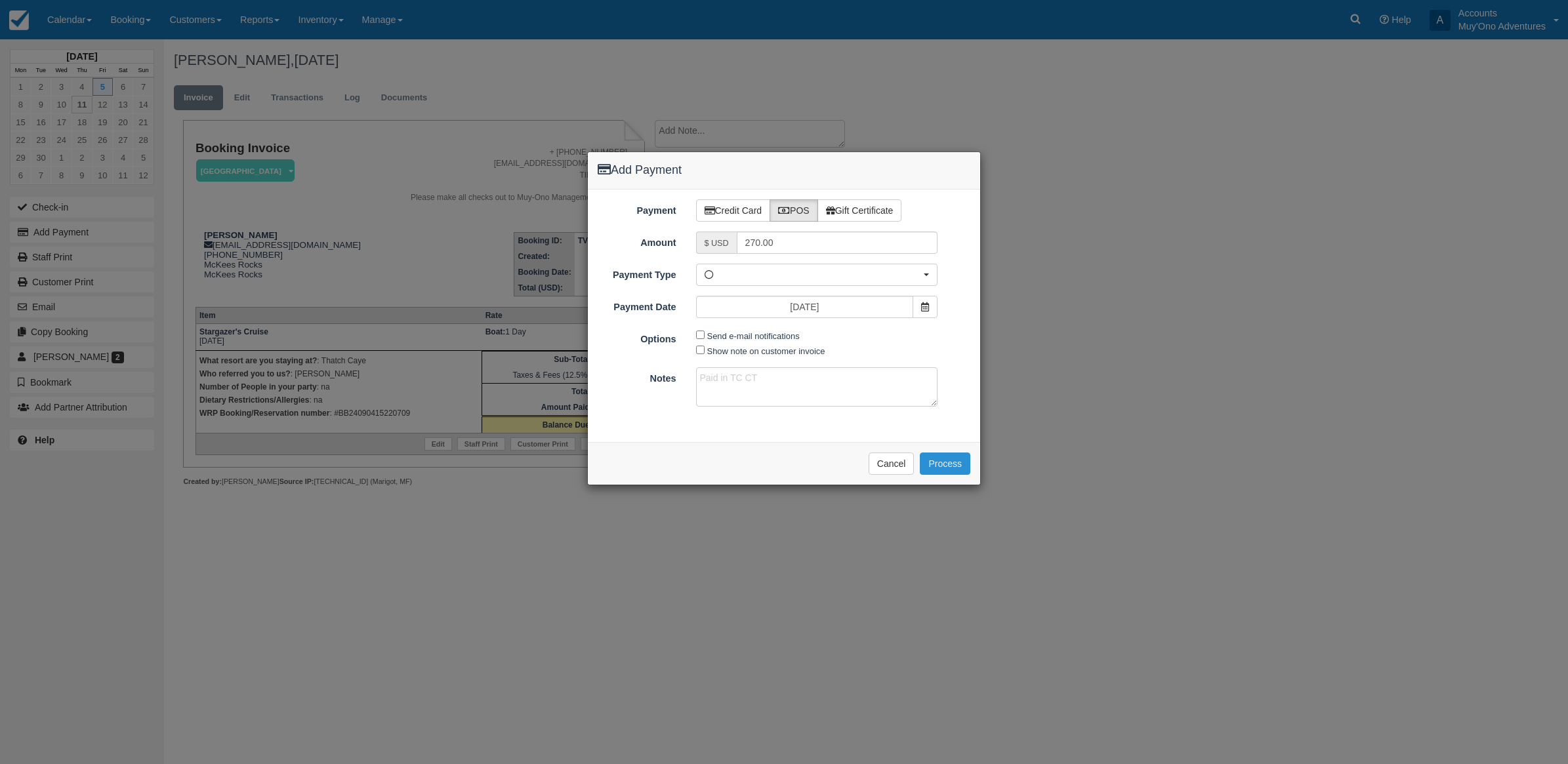
click at [956, 466] on button "Process" at bounding box center [944, 463] width 50 height 22
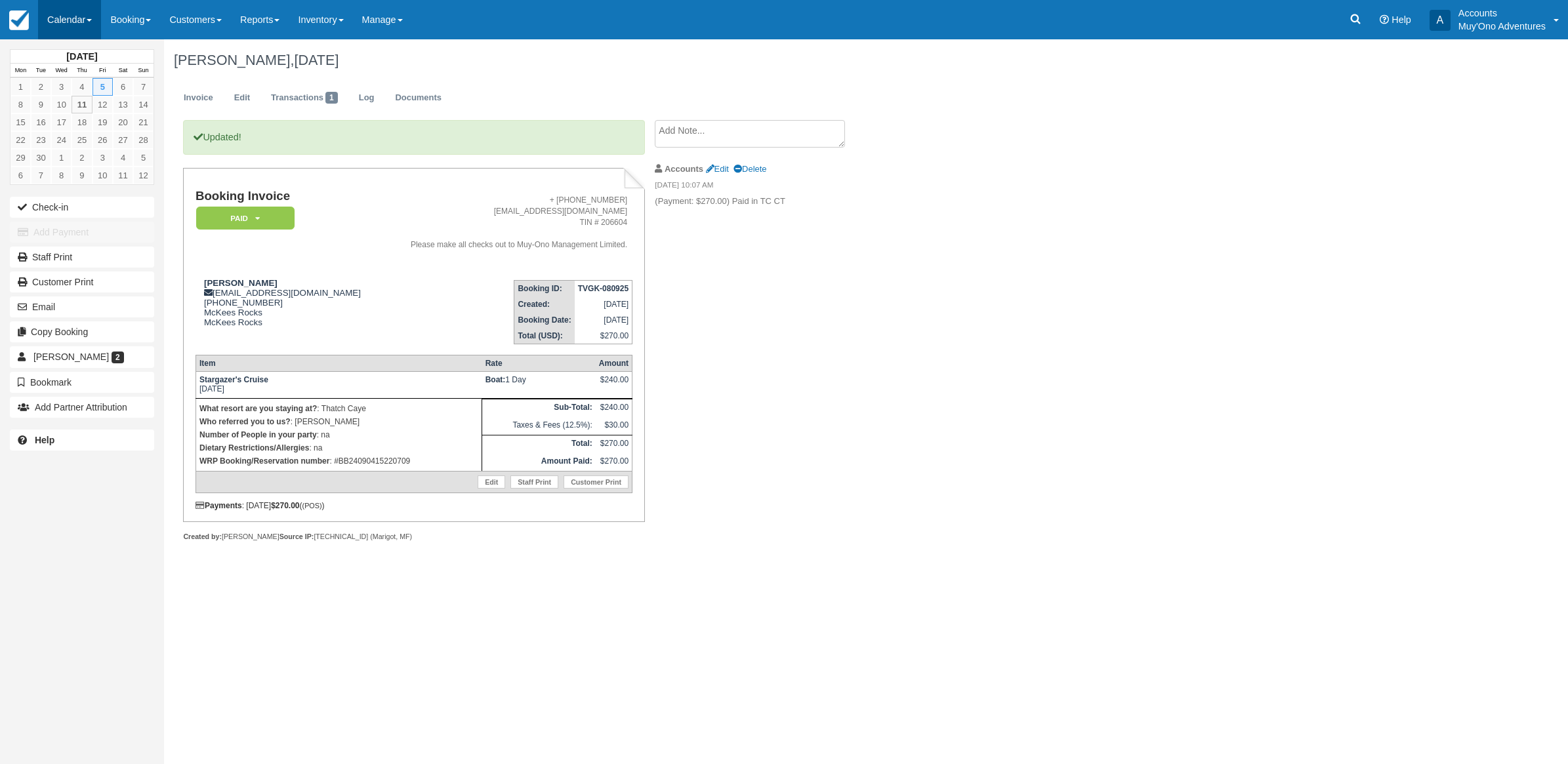
click at [80, 24] on link "Calendar" at bounding box center [70, 19] width 63 height 40
click at [78, 120] on link "Month" at bounding box center [90, 124] width 104 height 27
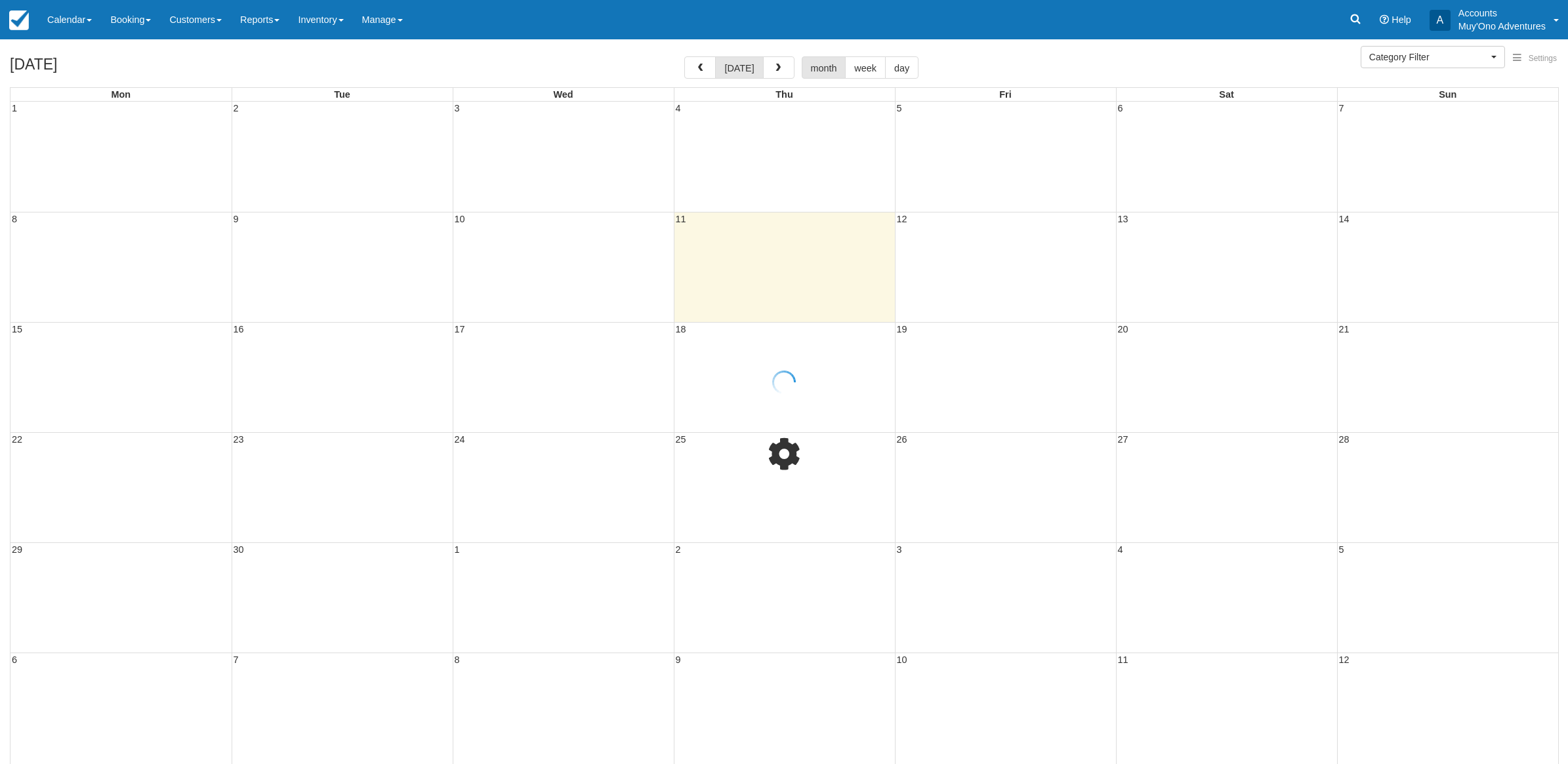
select select
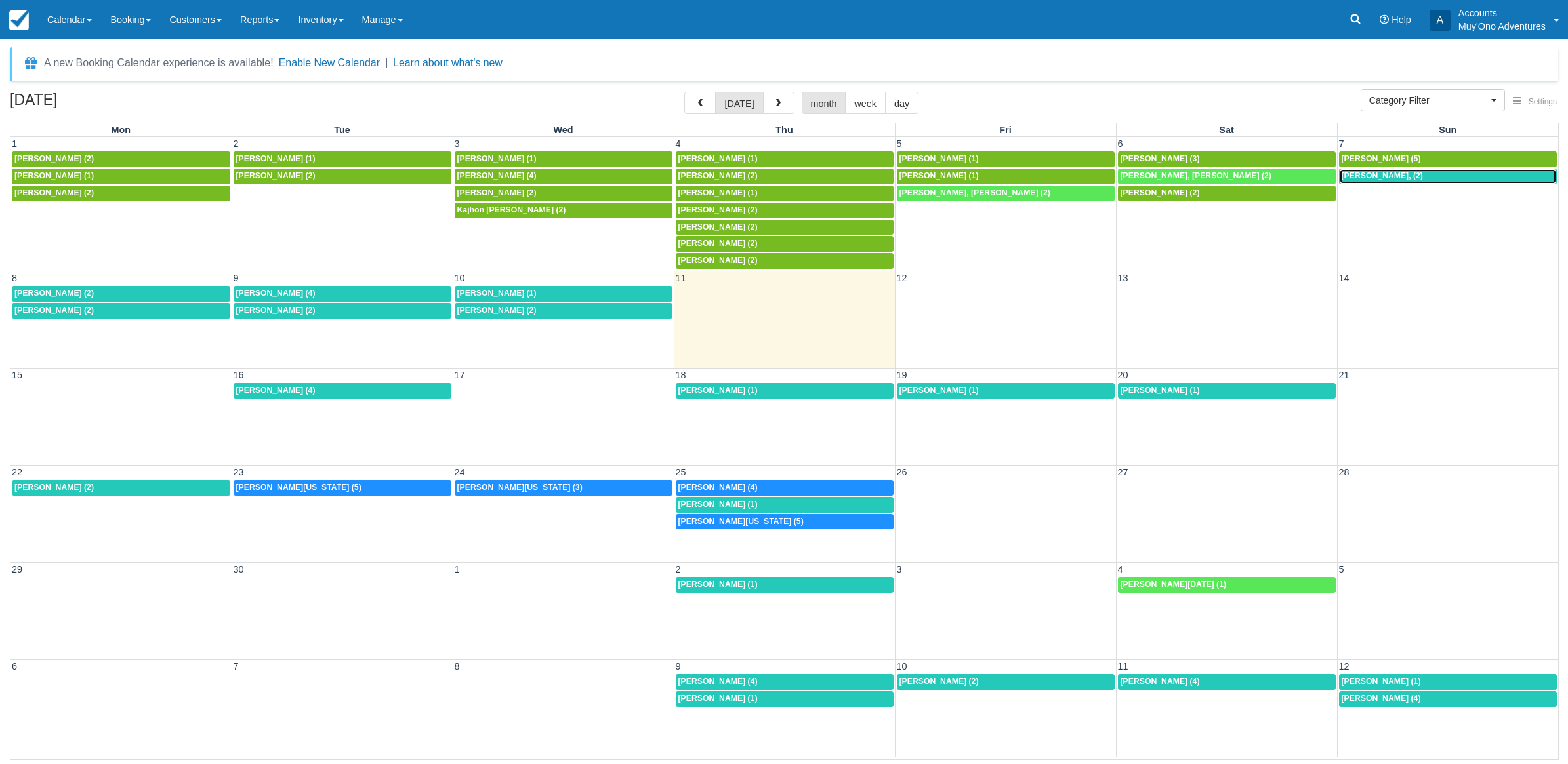
click at [1372, 177] on span "Kimberly Kendall, (2)" at bounding box center [1382, 176] width 81 height 9
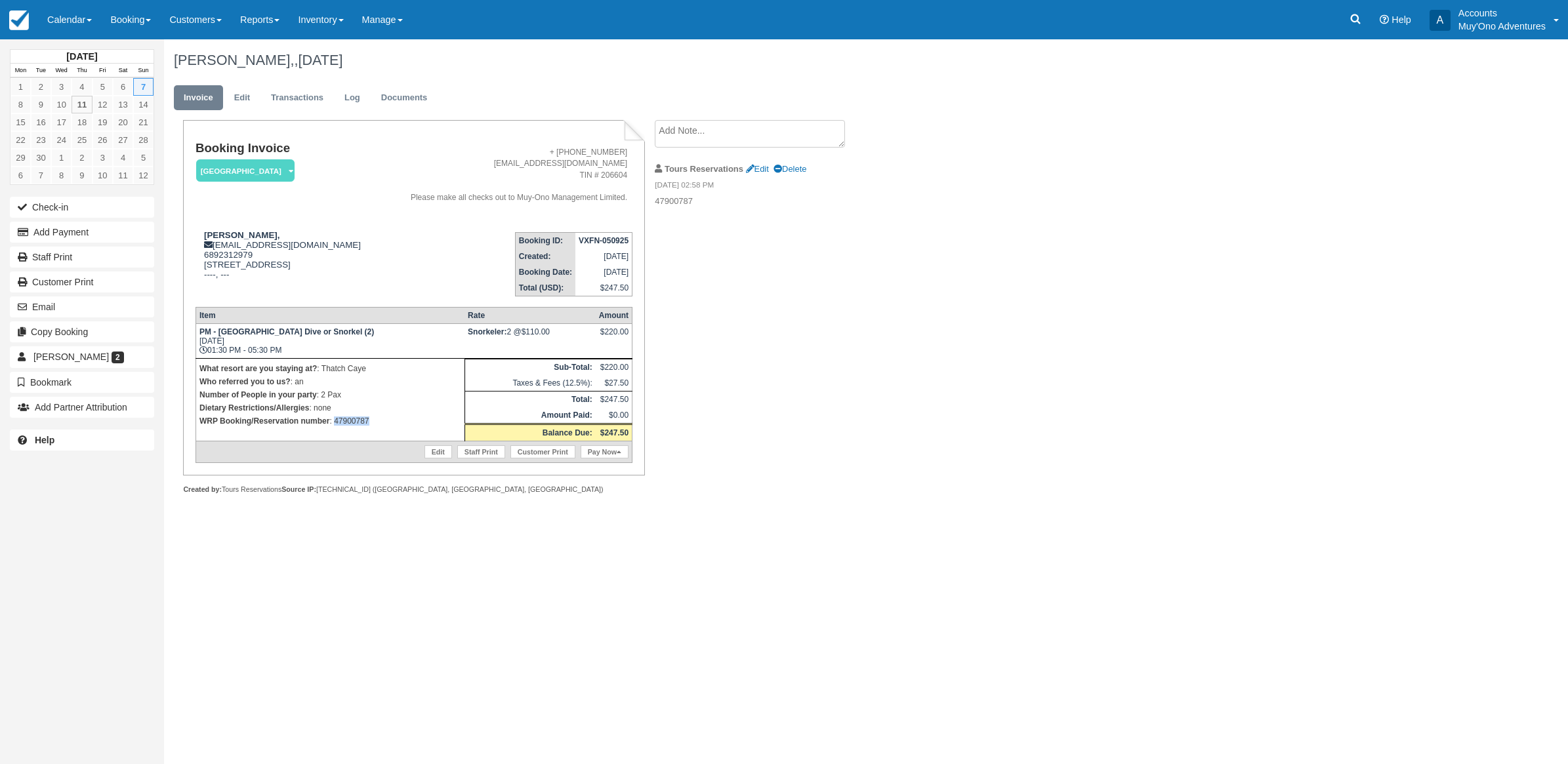
drag, startPoint x: 382, startPoint y: 431, endPoint x: 335, endPoint y: 430, distance: 47.0
click at [335, 430] on td "What resort are you staying at? : Thatch Caye Who referred you to us? : an Numb…" at bounding box center [330, 399] width 269 height 82
copy p "47900787"
click at [44, 230] on button "Add Payment" at bounding box center [82, 232] width 145 height 21
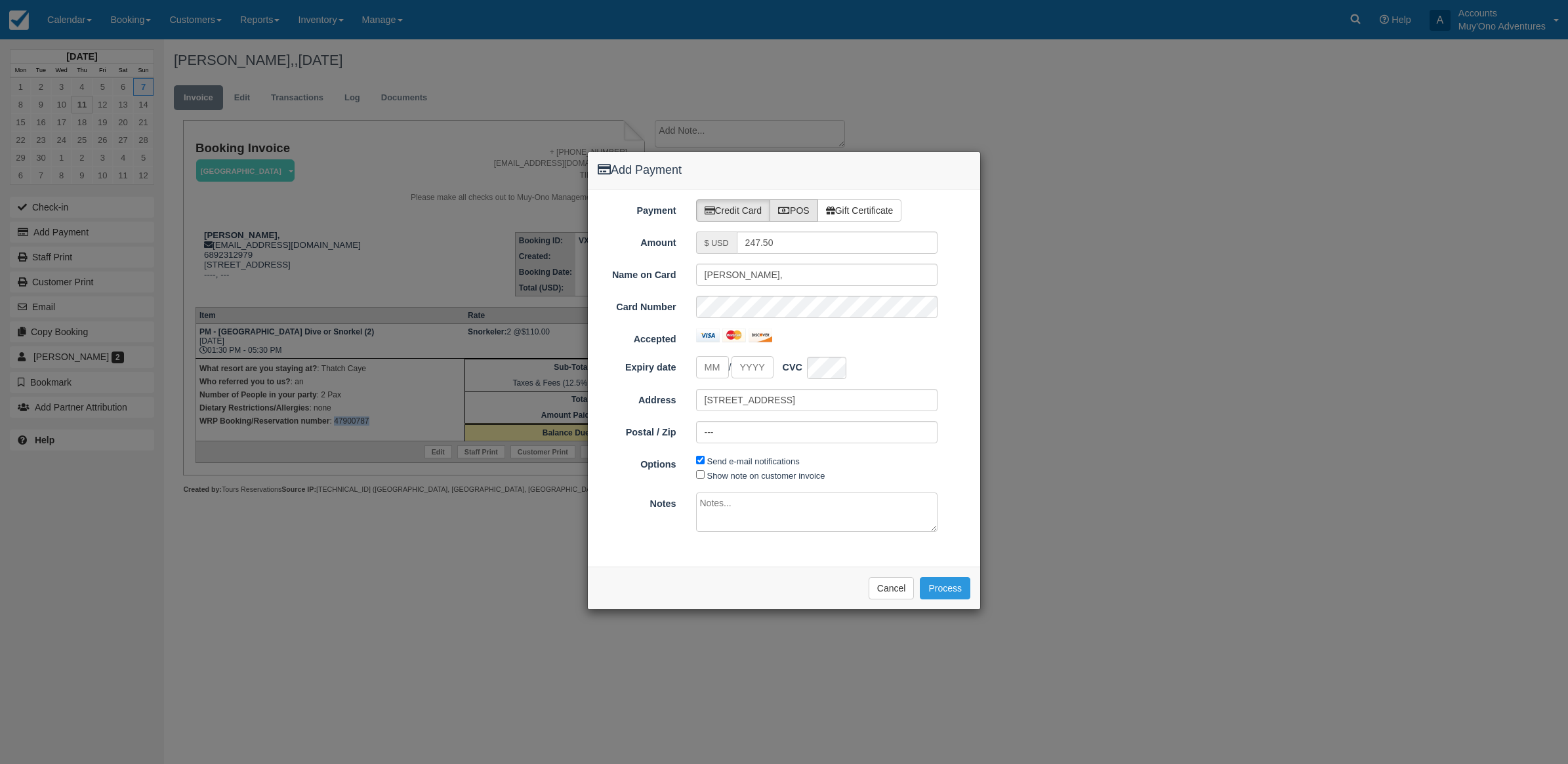
click at [802, 214] on label "POS" at bounding box center [794, 210] width 48 height 22
radio input "true"
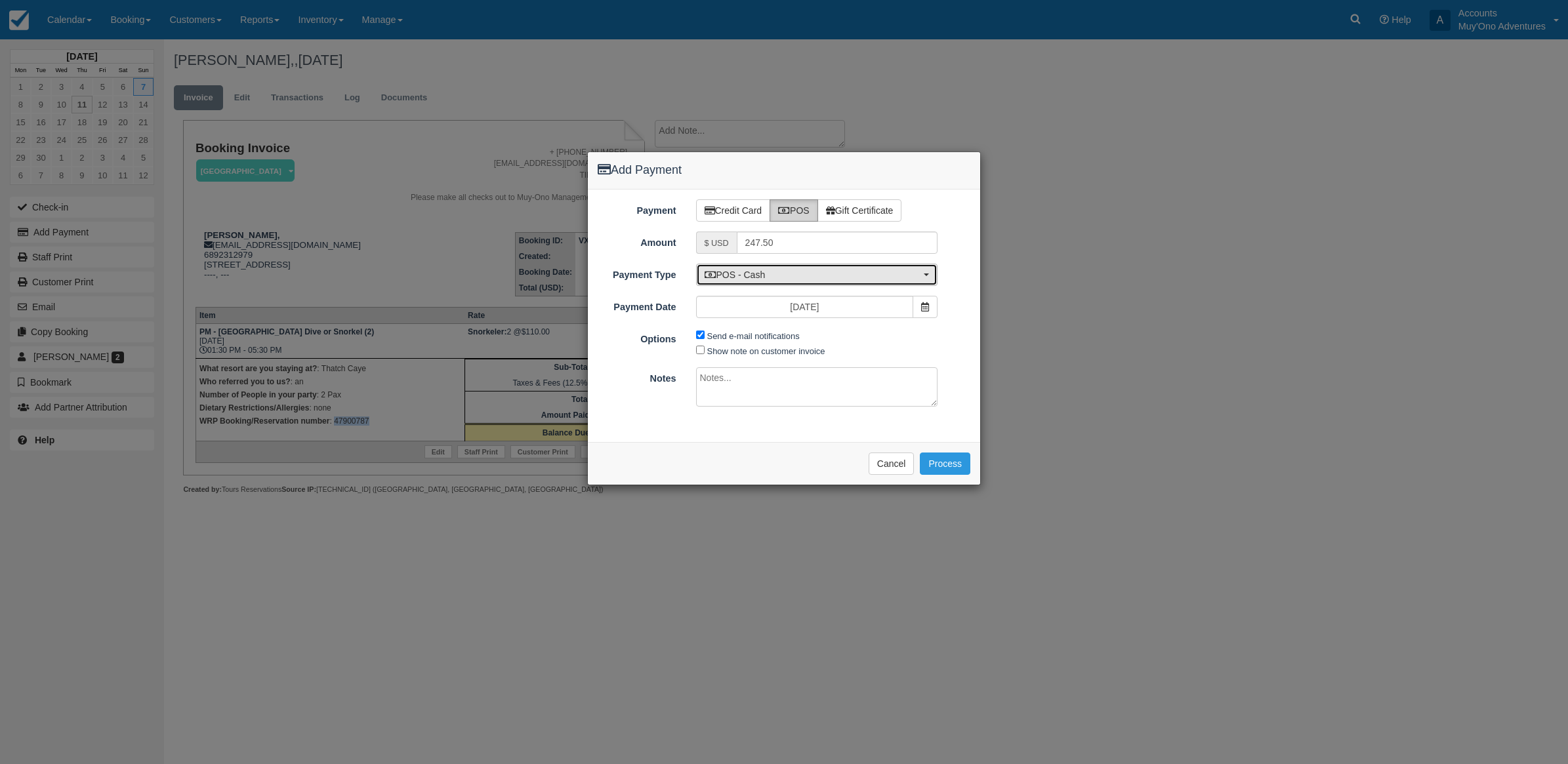
click at [795, 283] on button "POS - Cash" at bounding box center [816, 275] width 242 height 22
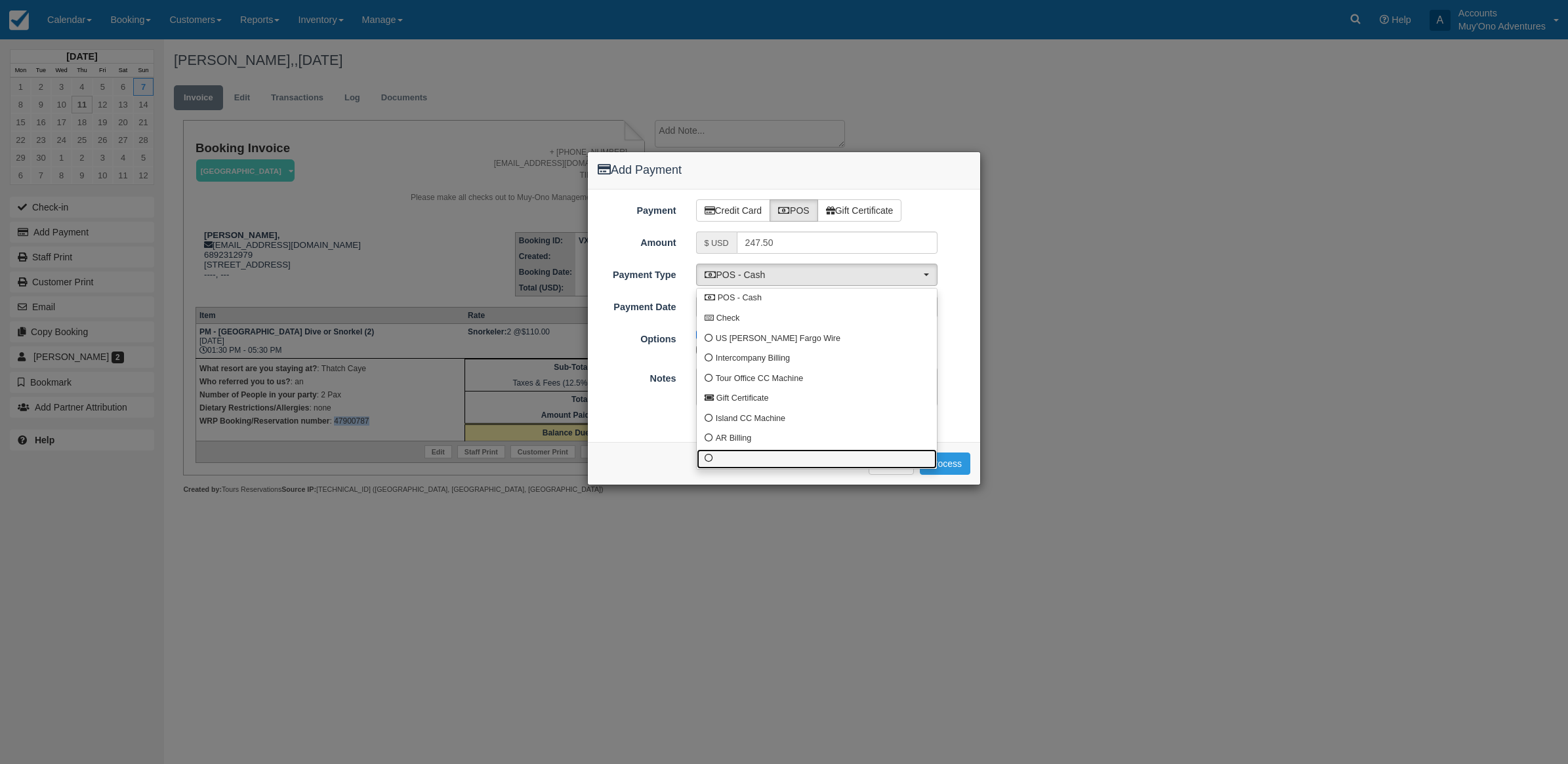
drag, startPoint x: 733, startPoint y: 454, endPoint x: 721, endPoint y: 338, distance: 116.6
click at [735, 455] on link at bounding box center [816, 459] width 240 height 20
select select "custom10"
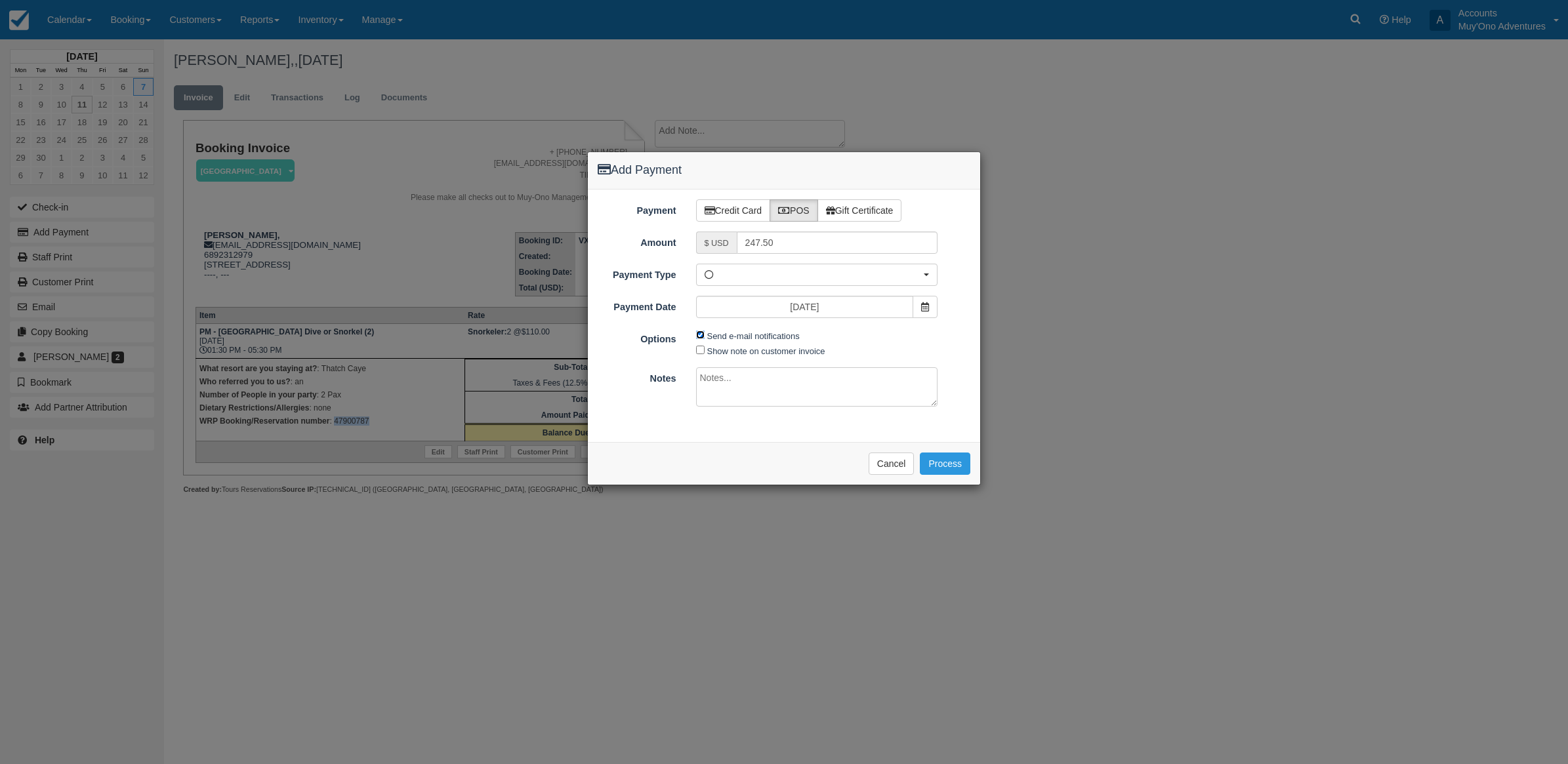
click at [700, 338] on input "Send e-mail notifications" at bounding box center [700, 335] width 9 height 9
checkbox input "false"
click at [735, 389] on textarea at bounding box center [816, 387] width 242 height 40
type textarea "P"
type textarea "Paid in TC CT"
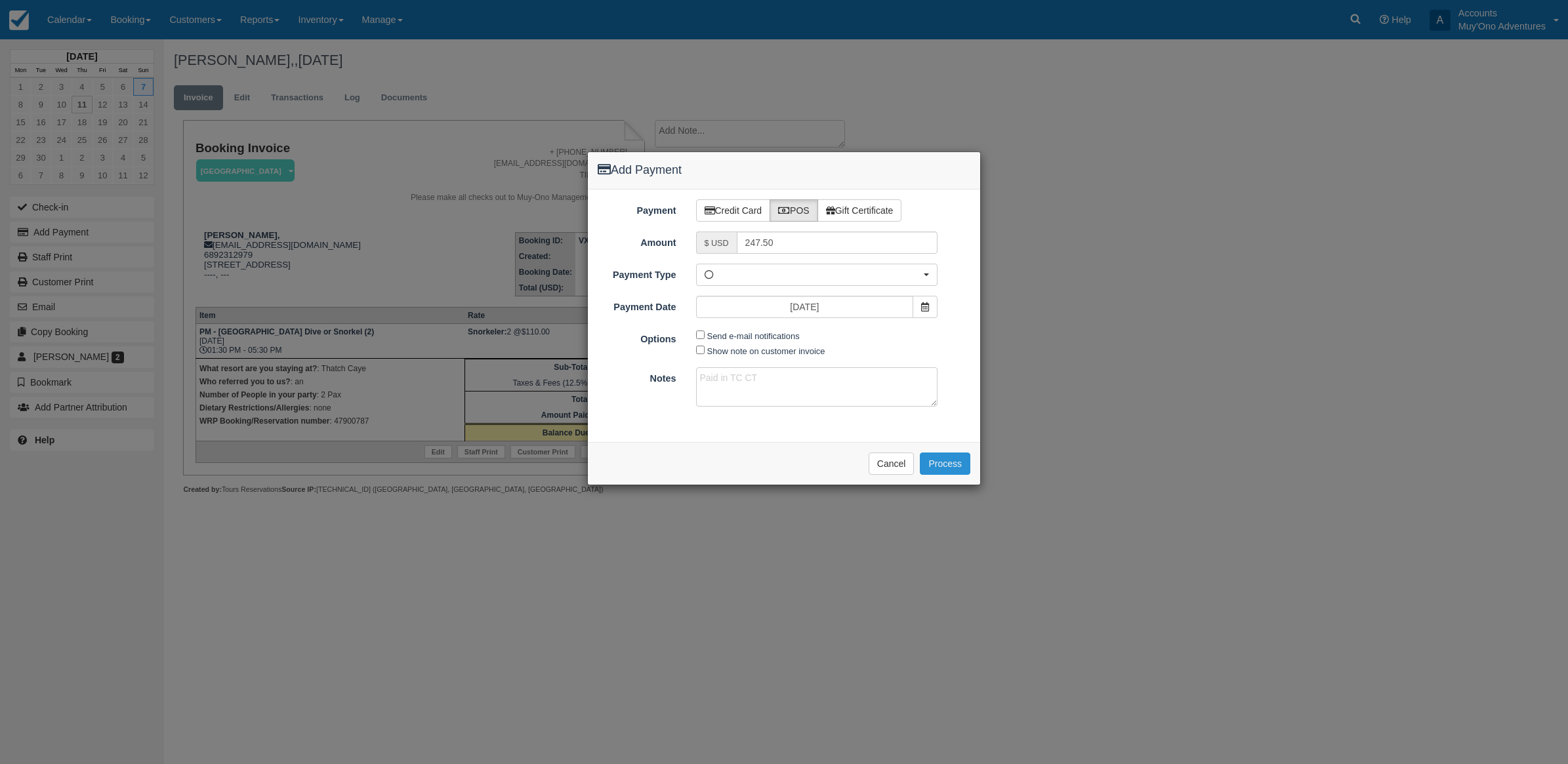
click at [943, 467] on button "Process" at bounding box center [944, 463] width 50 height 22
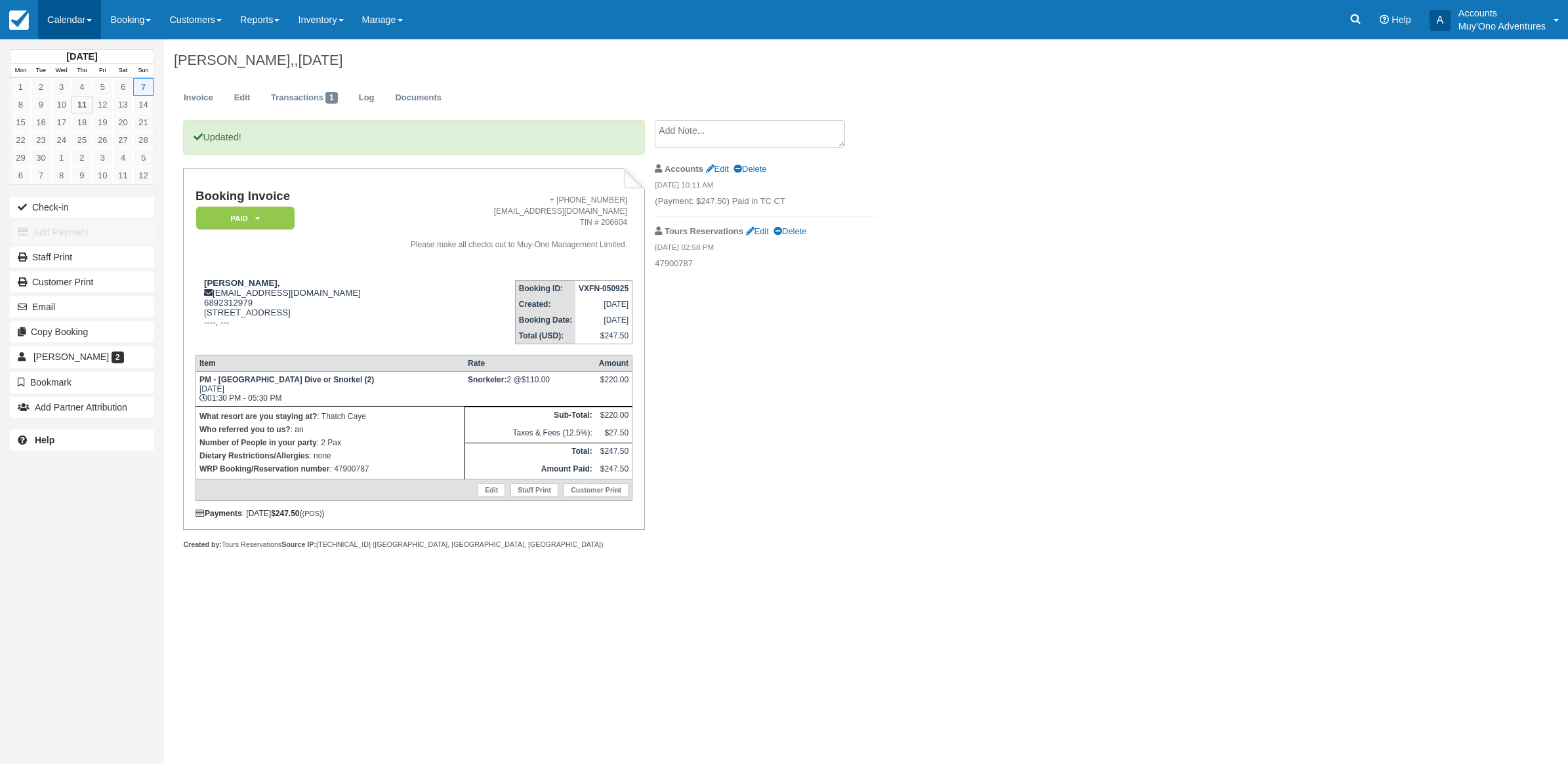
click at [51, 20] on link "Calendar" at bounding box center [70, 19] width 63 height 40
click at [48, 118] on link "Month" at bounding box center [90, 124] width 104 height 27
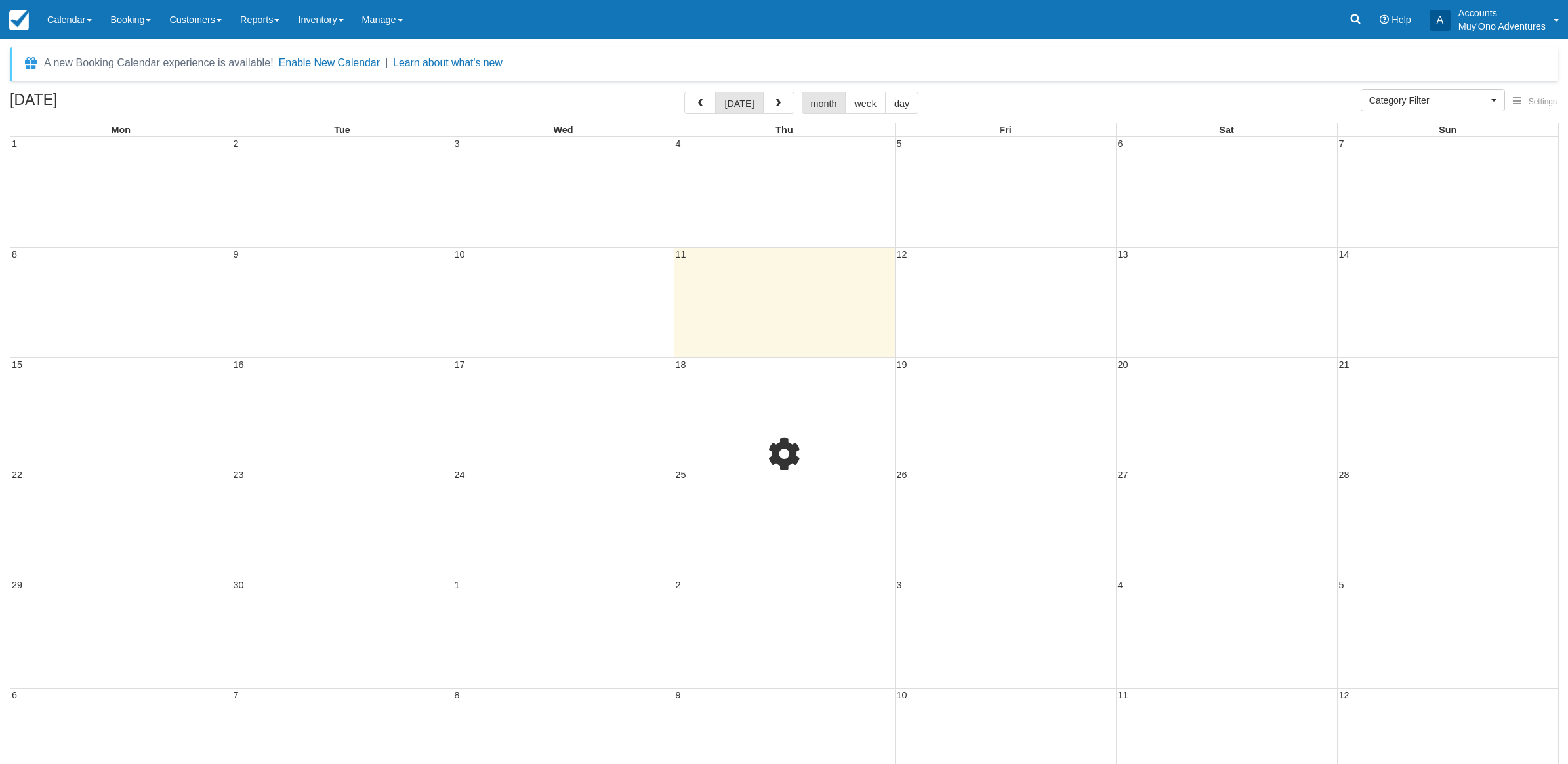
select select
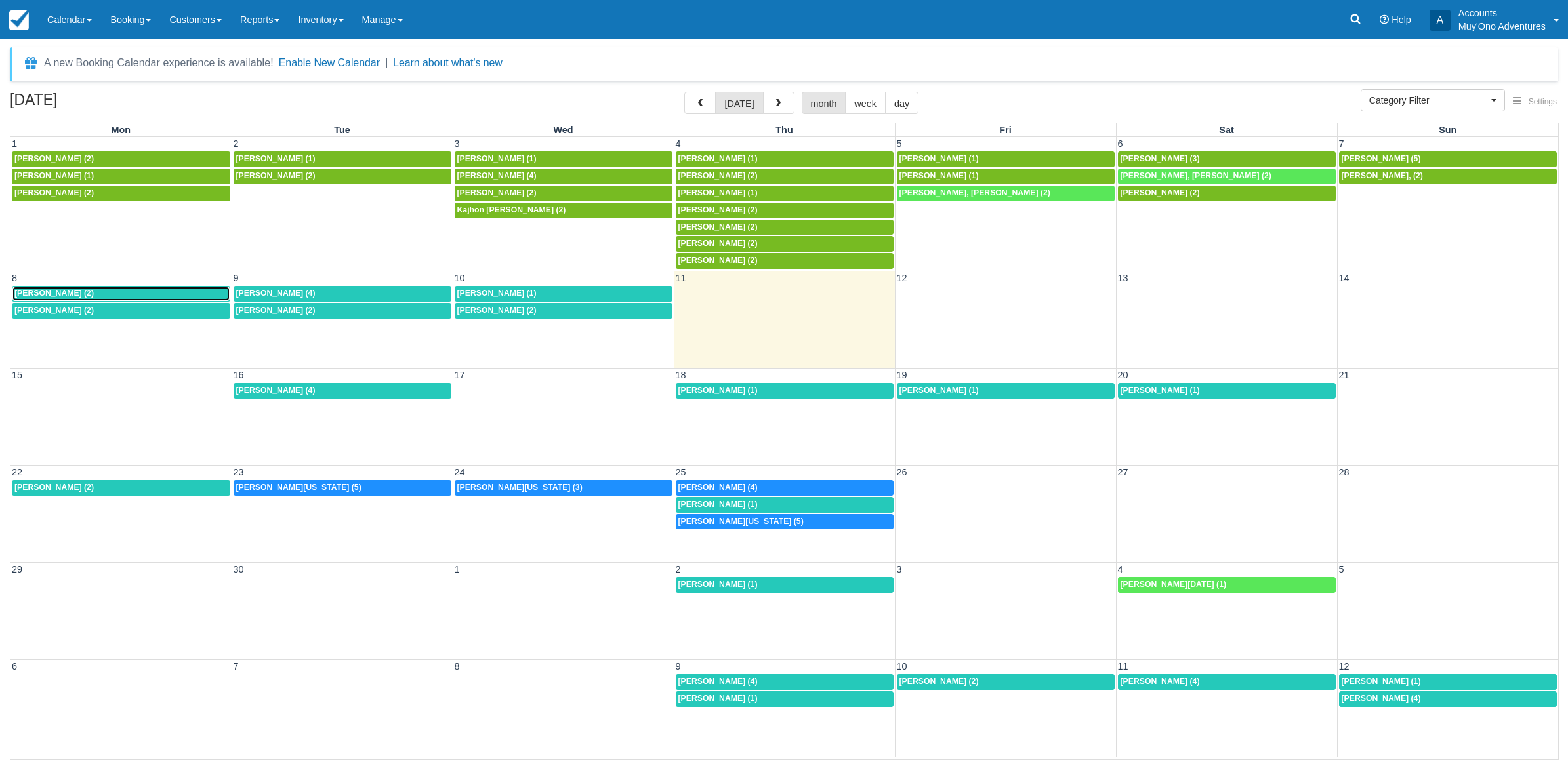
click at [149, 295] on div "[PERSON_NAME] (2)" at bounding box center [121, 294] width 213 height 11
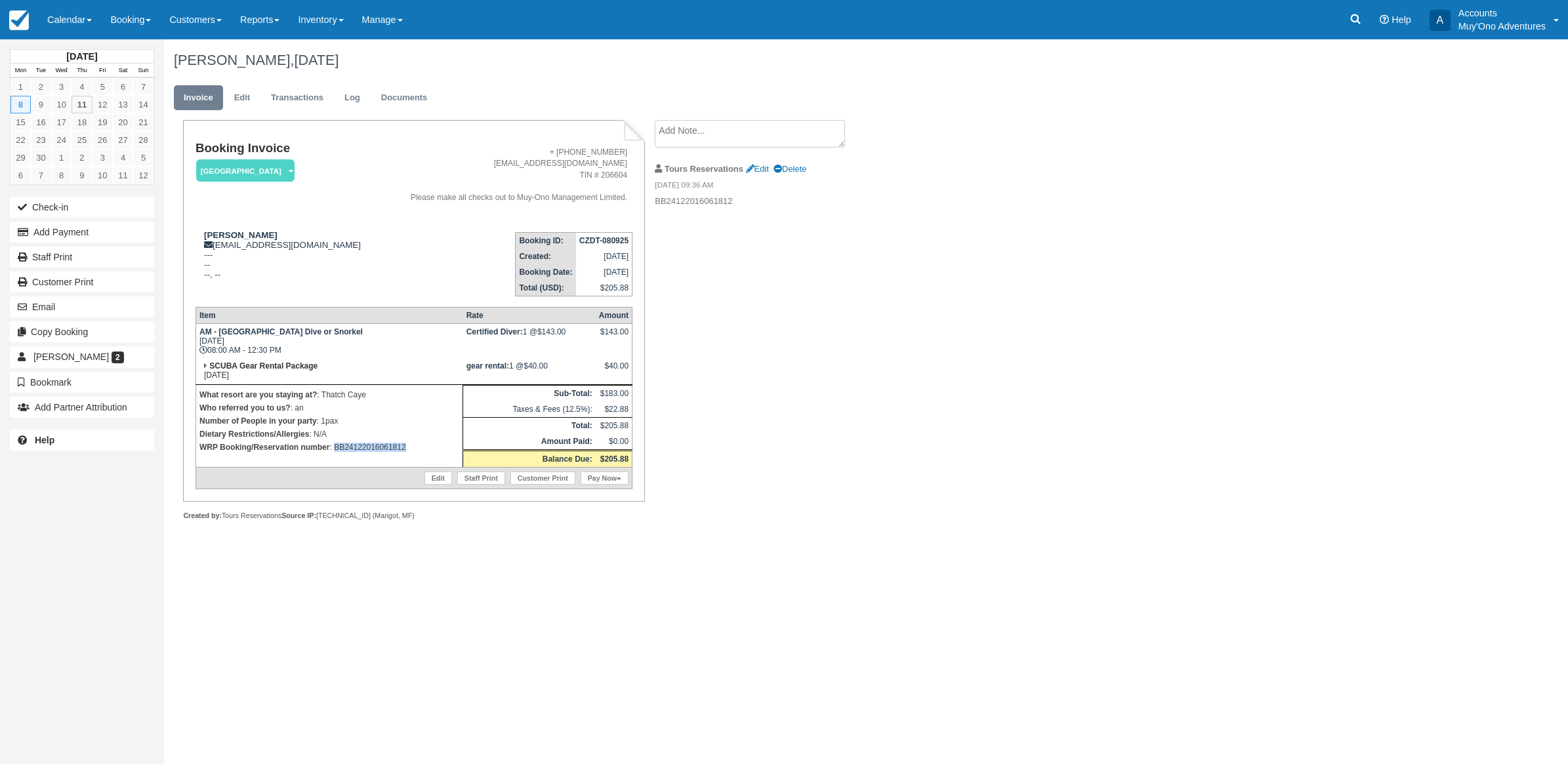
drag, startPoint x: 412, startPoint y: 441, endPoint x: 336, endPoint y: 459, distance: 78.1
click at [336, 459] on td "What resort are you staying at? : Thatch Caye Who referred you to us? : an Numb…" at bounding box center [329, 425] width 267 height 82
copy p "BB24122016061812"
drag, startPoint x: 601, startPoint y: 331, endPoint x: 625, endPoint y: 337, distance: 24.7
click at [627, 337] on div "$143.00" at bounding box center [614, 337] width 29 height 19
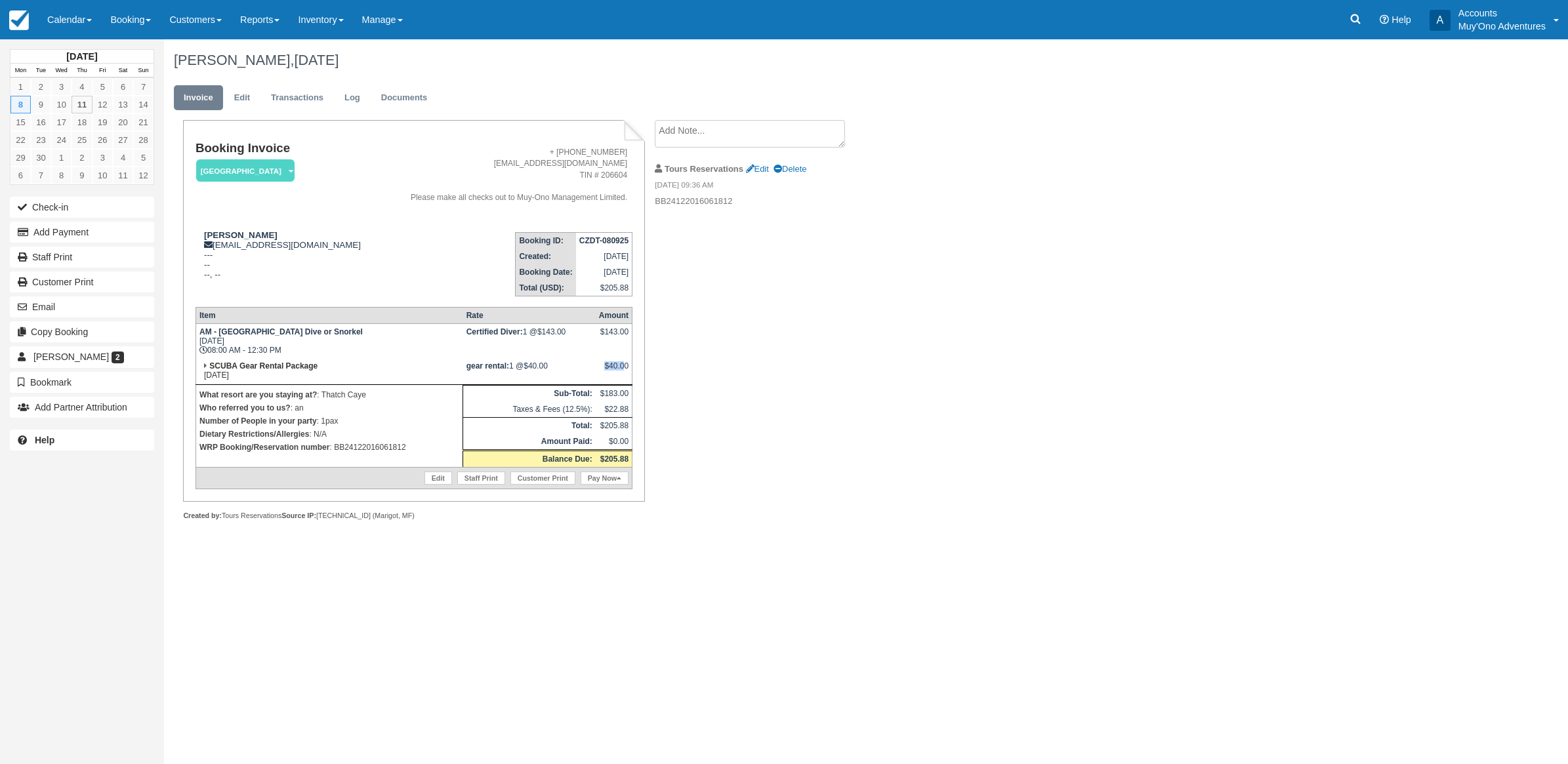
drag, startPoint x: 625, startPoint y: 337, endPoint x: 624, endPoint y: 371, distance: 34.0
click at [624, 371] on div "$40.00" at bounding box center [614, 371] width 29 height 19
click at [57, 224] on button "Add Payment" at bounding box center [82, 232] width 145 height 21
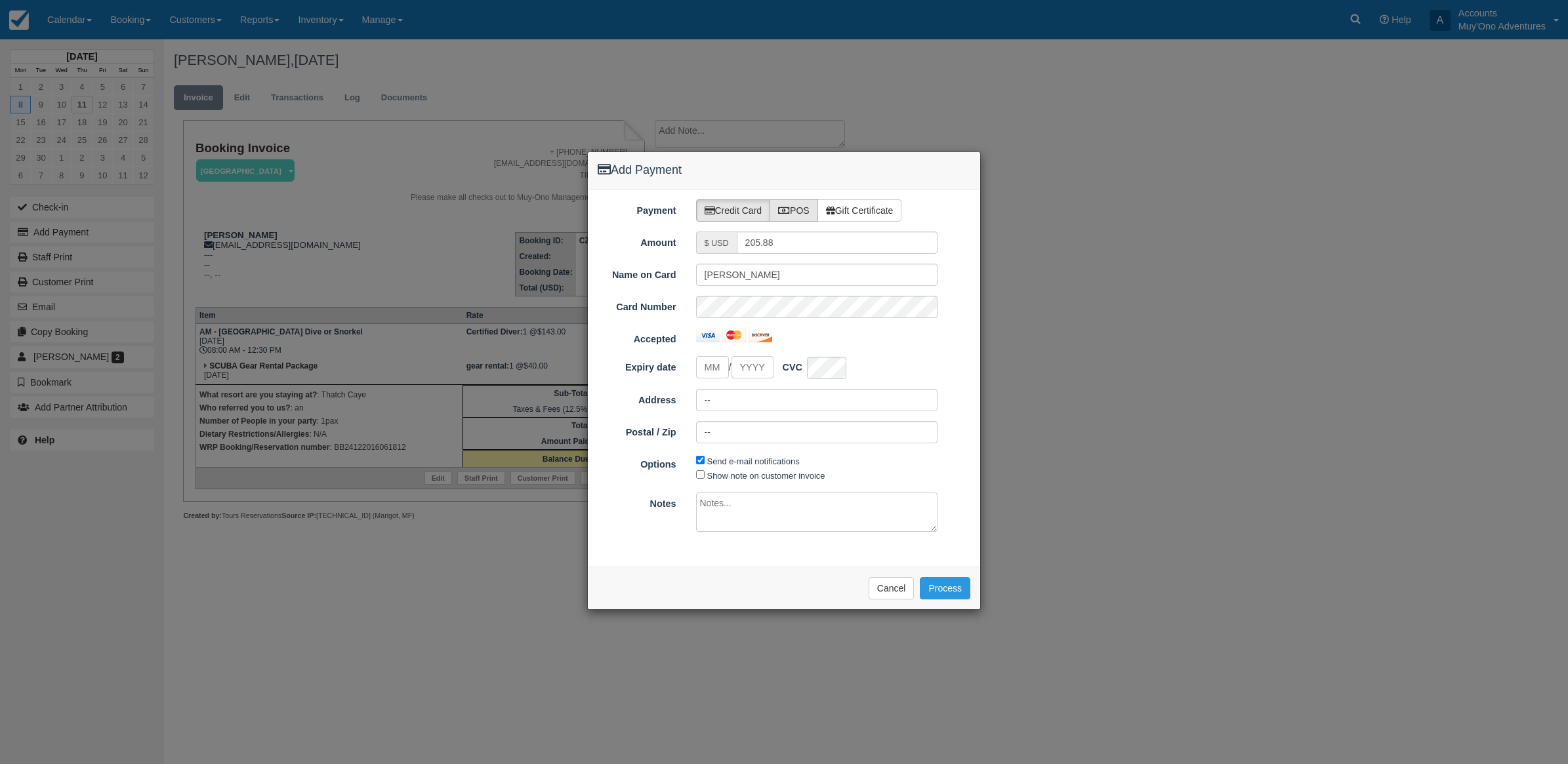
click at [795, 208] on label "POS" at bounding box center [794, 210] width 48 height 22
radio input "true"
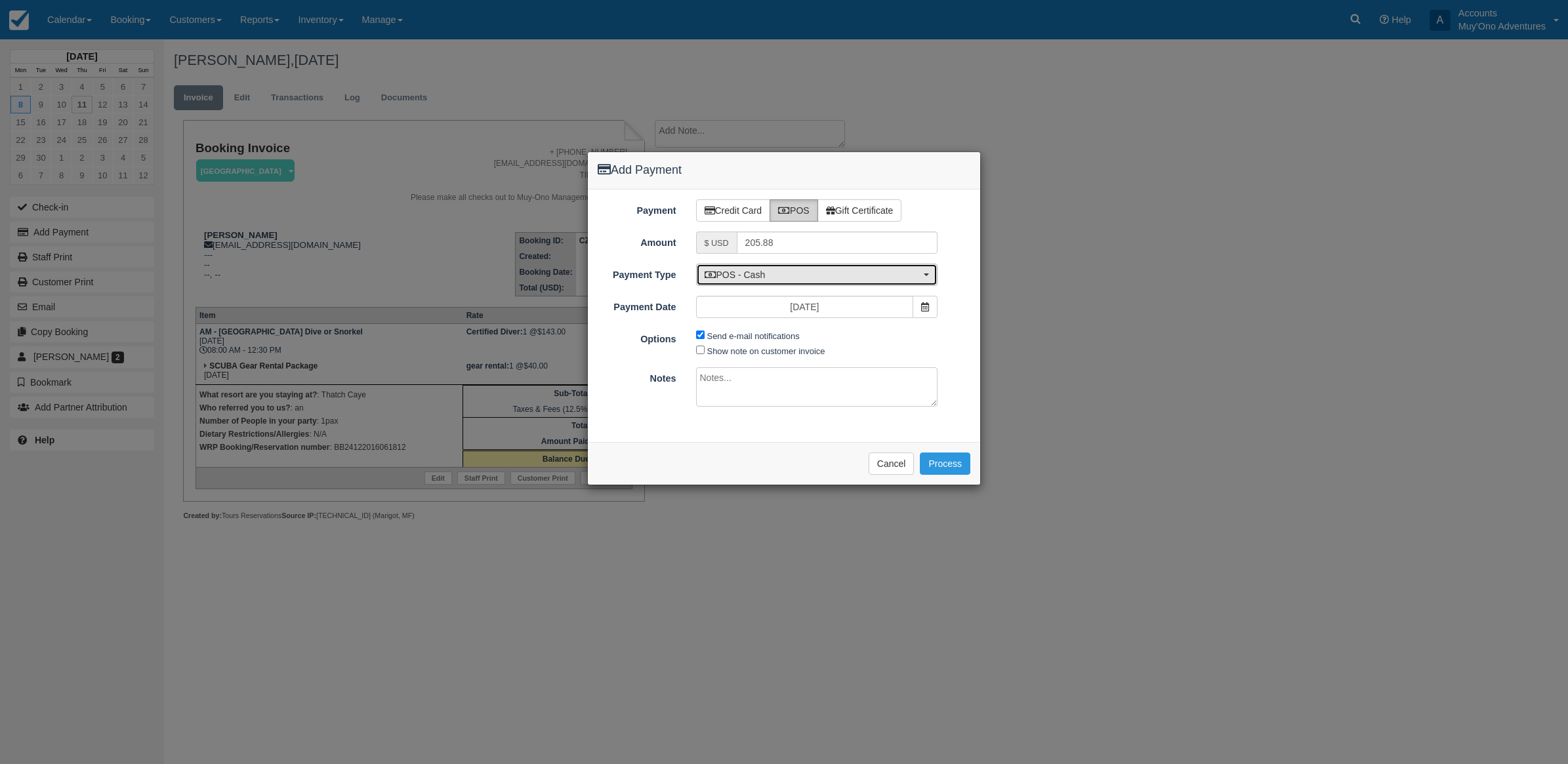
click at [732, 277] on span "POS - Cash" at bounding box center [812, 275] width 216 height 13
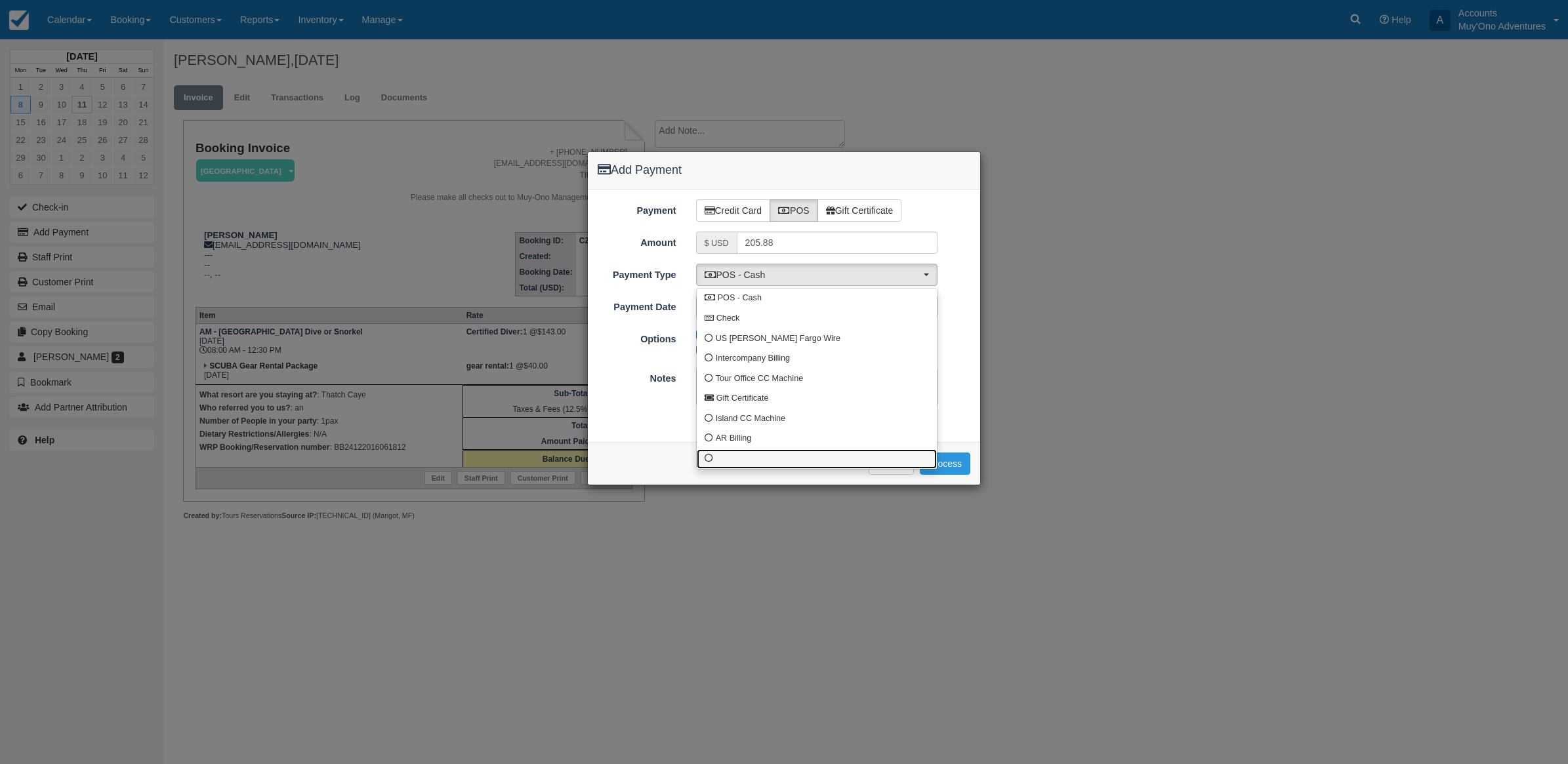
click at [723, 460] on link at bounding box center [816, 459] width 240 height 20
select select "custom10"
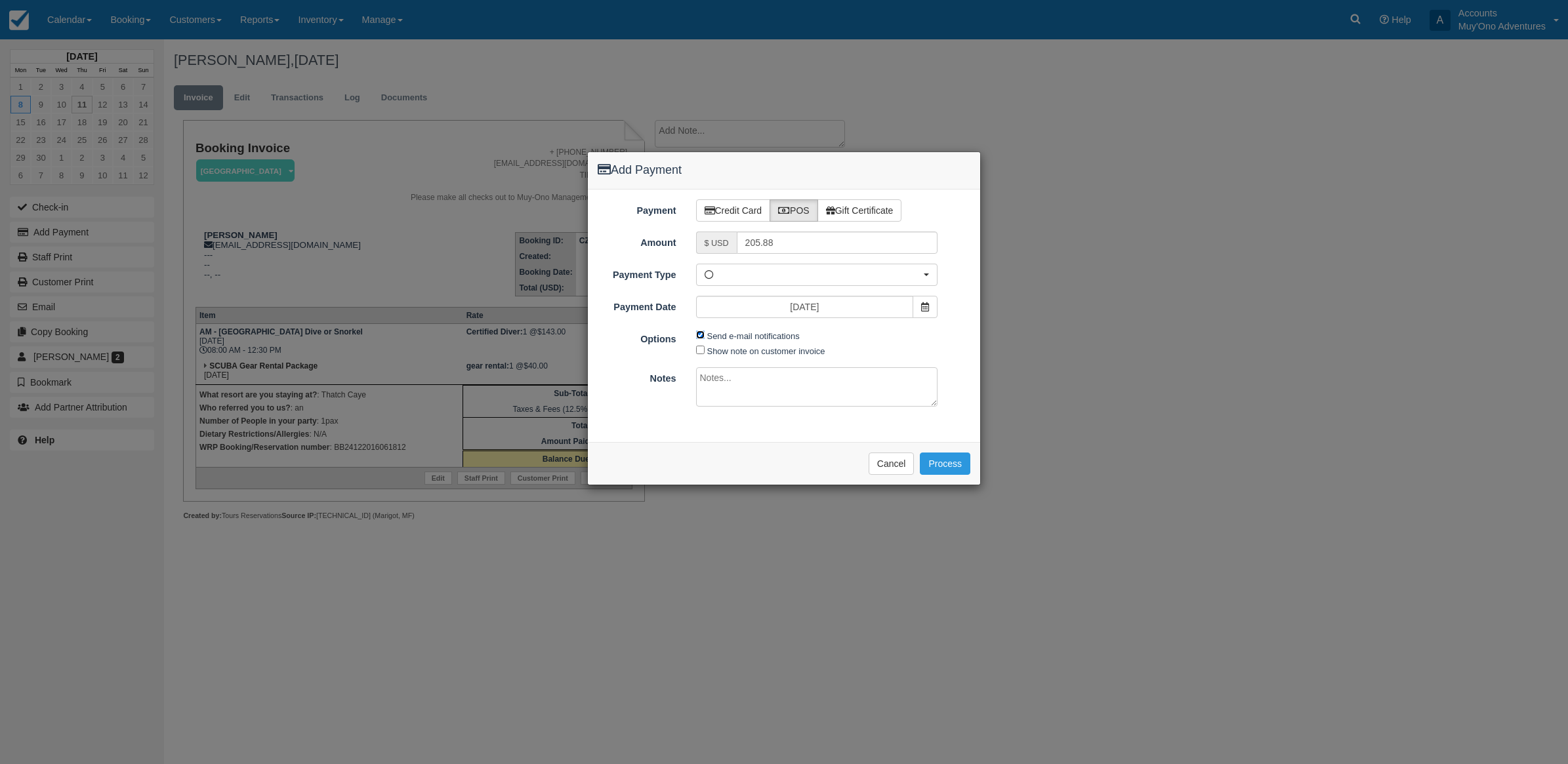
click at [703, 335] on input "Send e-mail notifications" at bounding box center [700, 335] width 9 height 9
checkbox input "false"
click at [748, 386] on textarea at bounding box center [816, 387] width 242 height 40
type textarea "P"
type textarea "Paid in WRP CT"
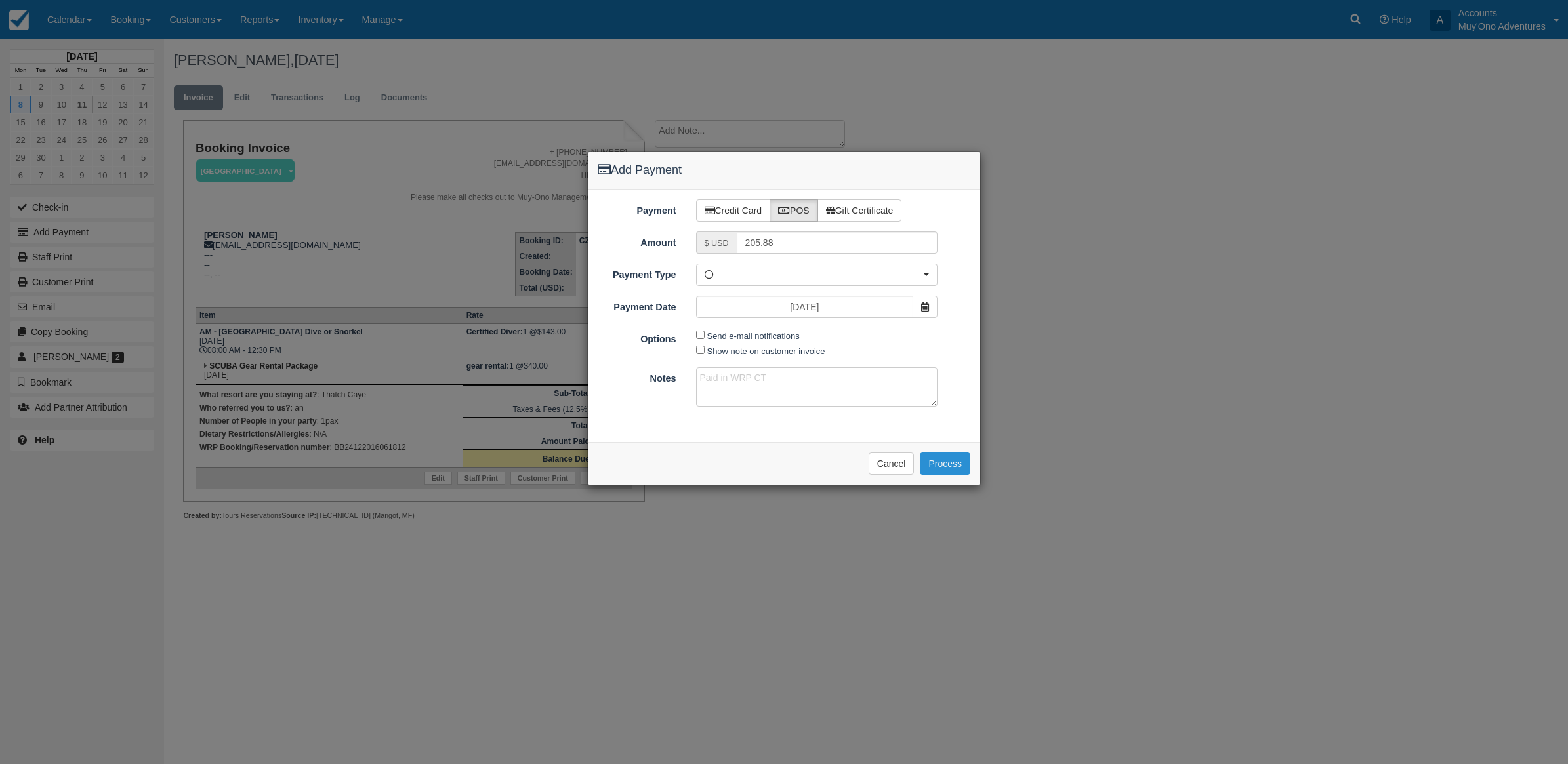
click at [936, 469] on button "Process" at bounding box center [944, 463] width 50 height 22
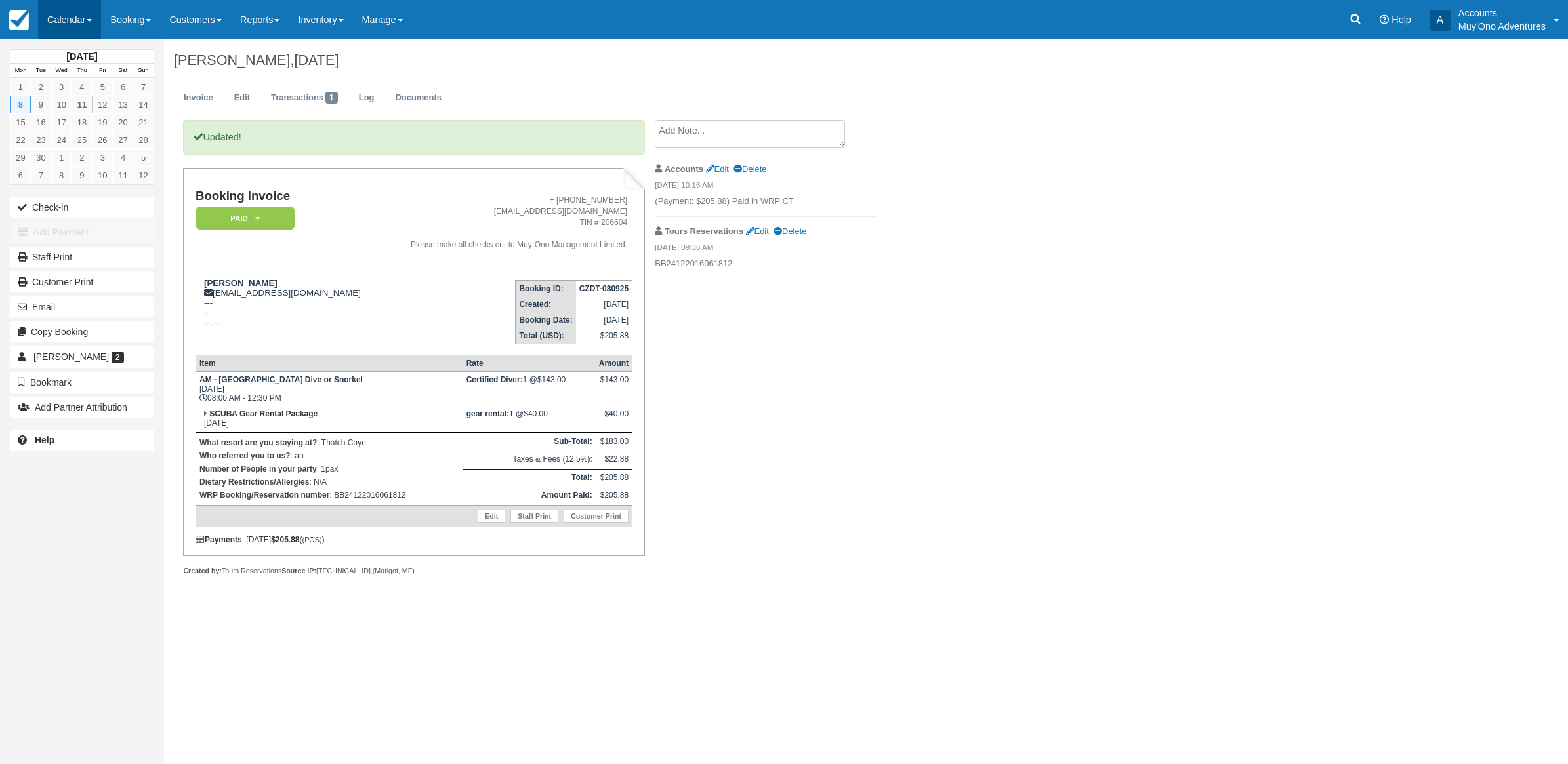
click at [69, 19] on link "Calendar" at bounding box center [70, 19] width 63 height 40
click at [56, 121] on link "Month" at bounding box center [90, 124] width 104 height 27
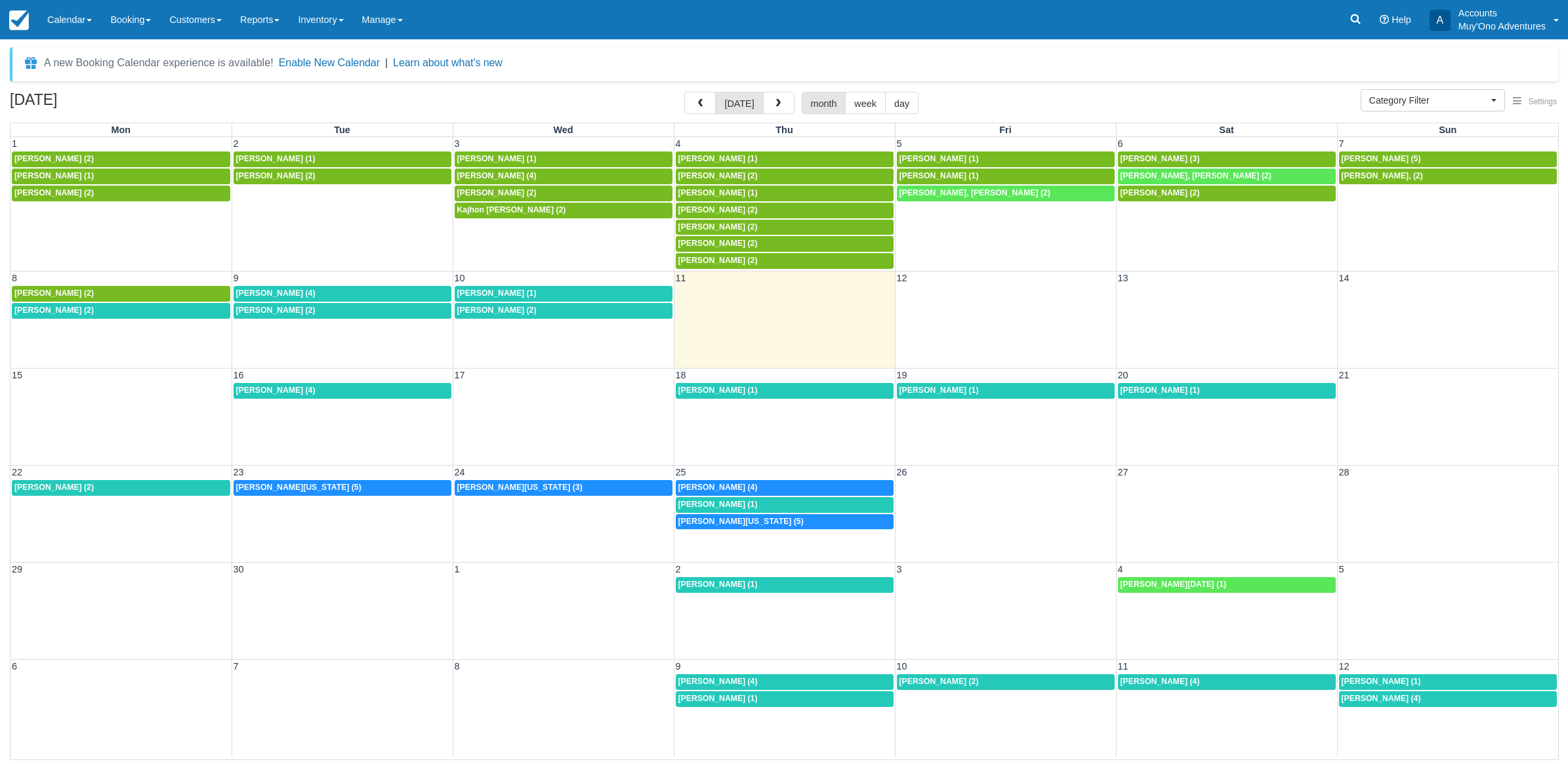
select select
click at [808, 299] on td at bounding box center [784, 302] width 221 height 34
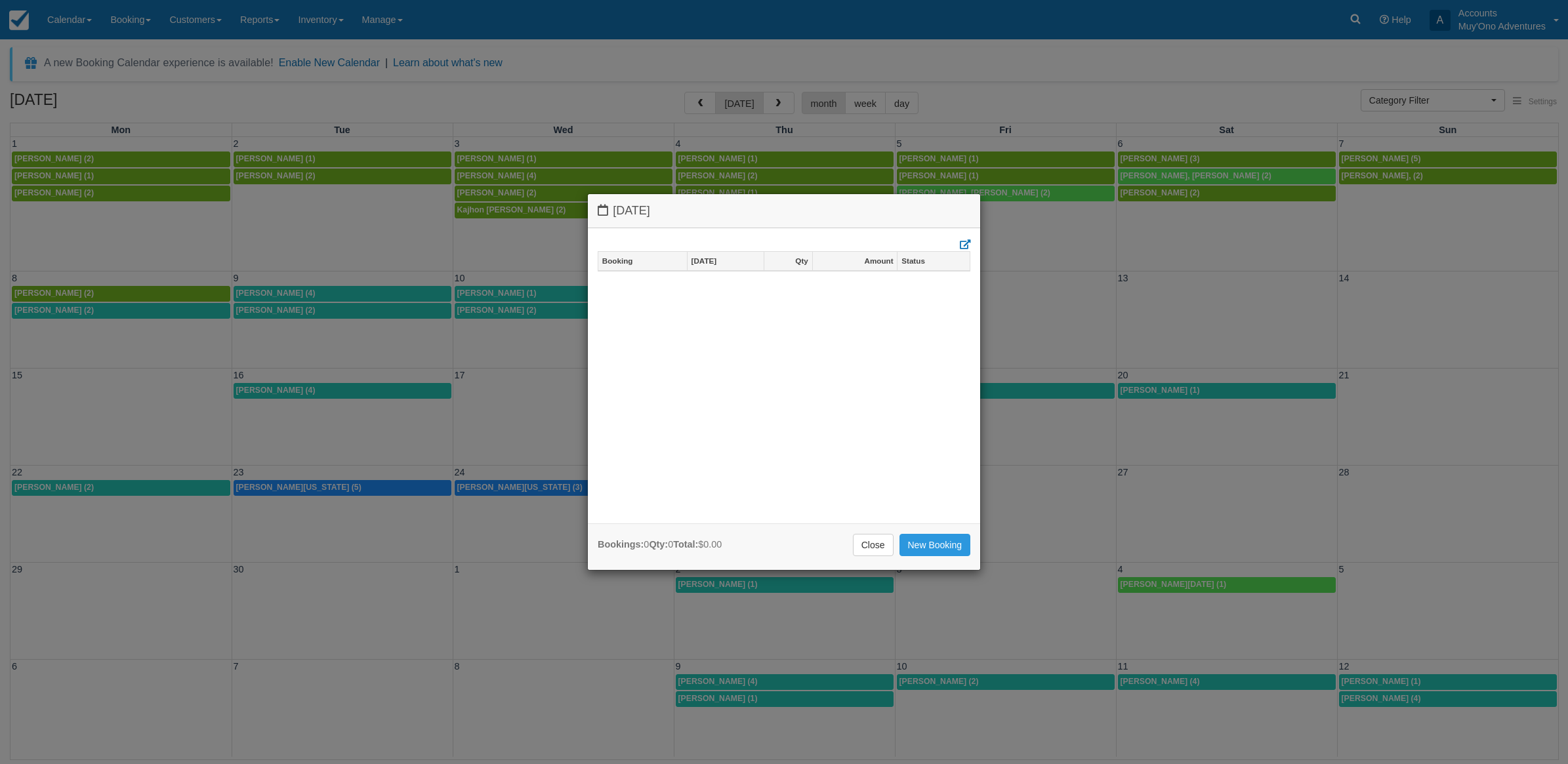
click at [1115, 78] on div "[DATE] Booking [DATE] Qty Amount Status Bookings: 0 Qty: 0 Total: $0.00 Close N…" at bounding box center [784, 382] width 1568 height 764
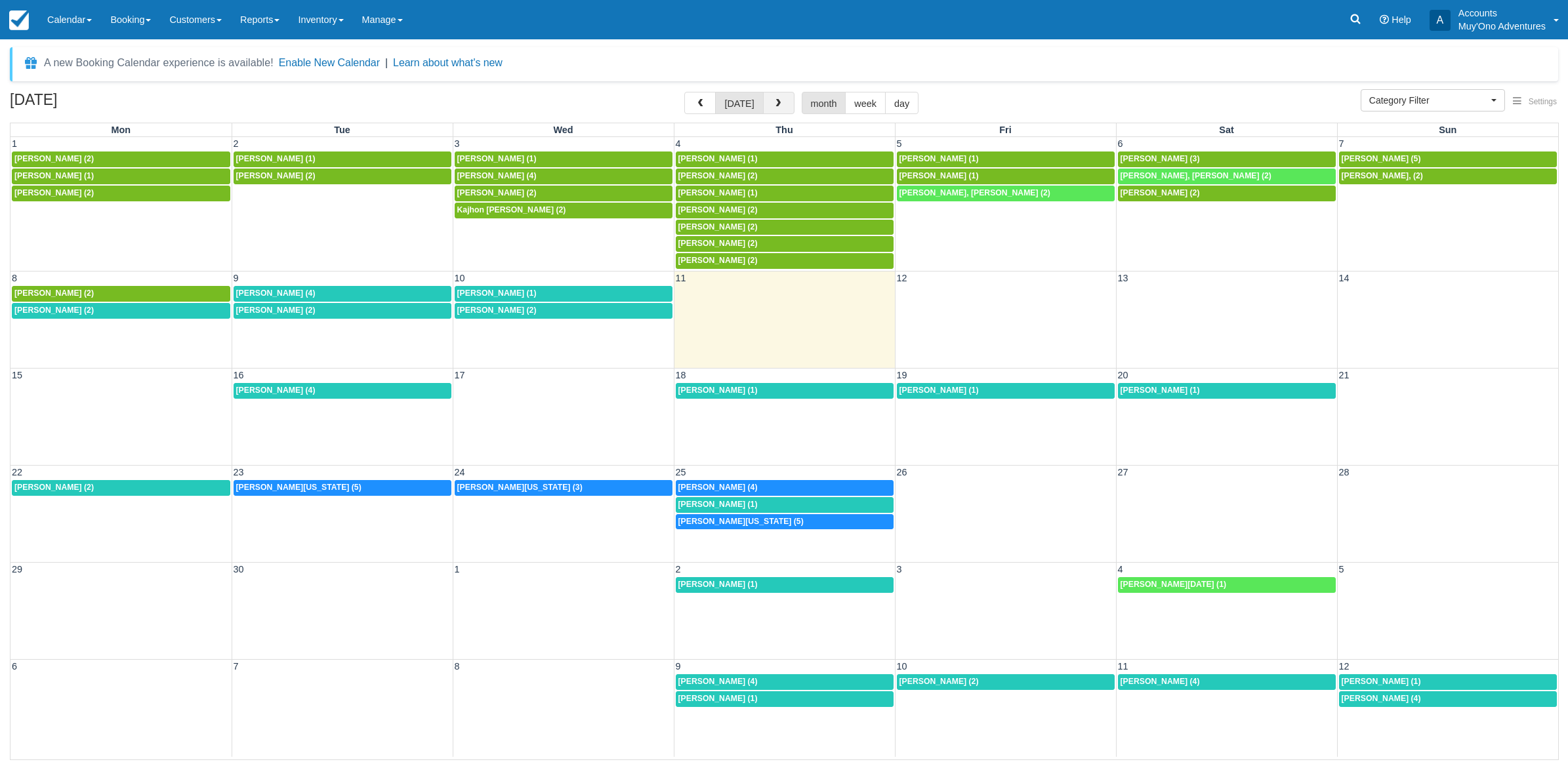
click at [774, 104] on span "button" at bounding box center [778, 104] width 9 height 9
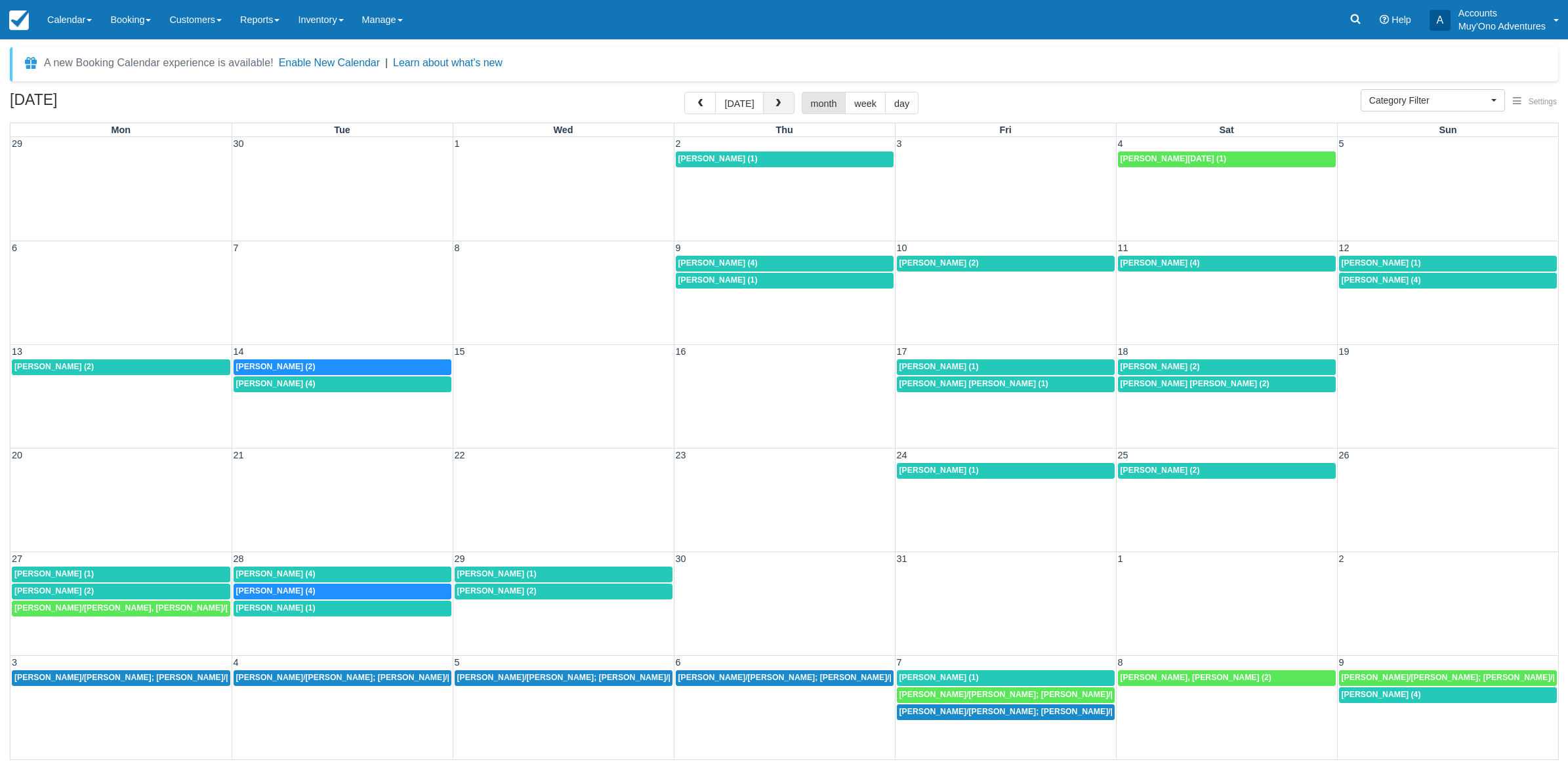
click at [790, 112] on button "button" at bounding box center [778, 102] width 31 height 22
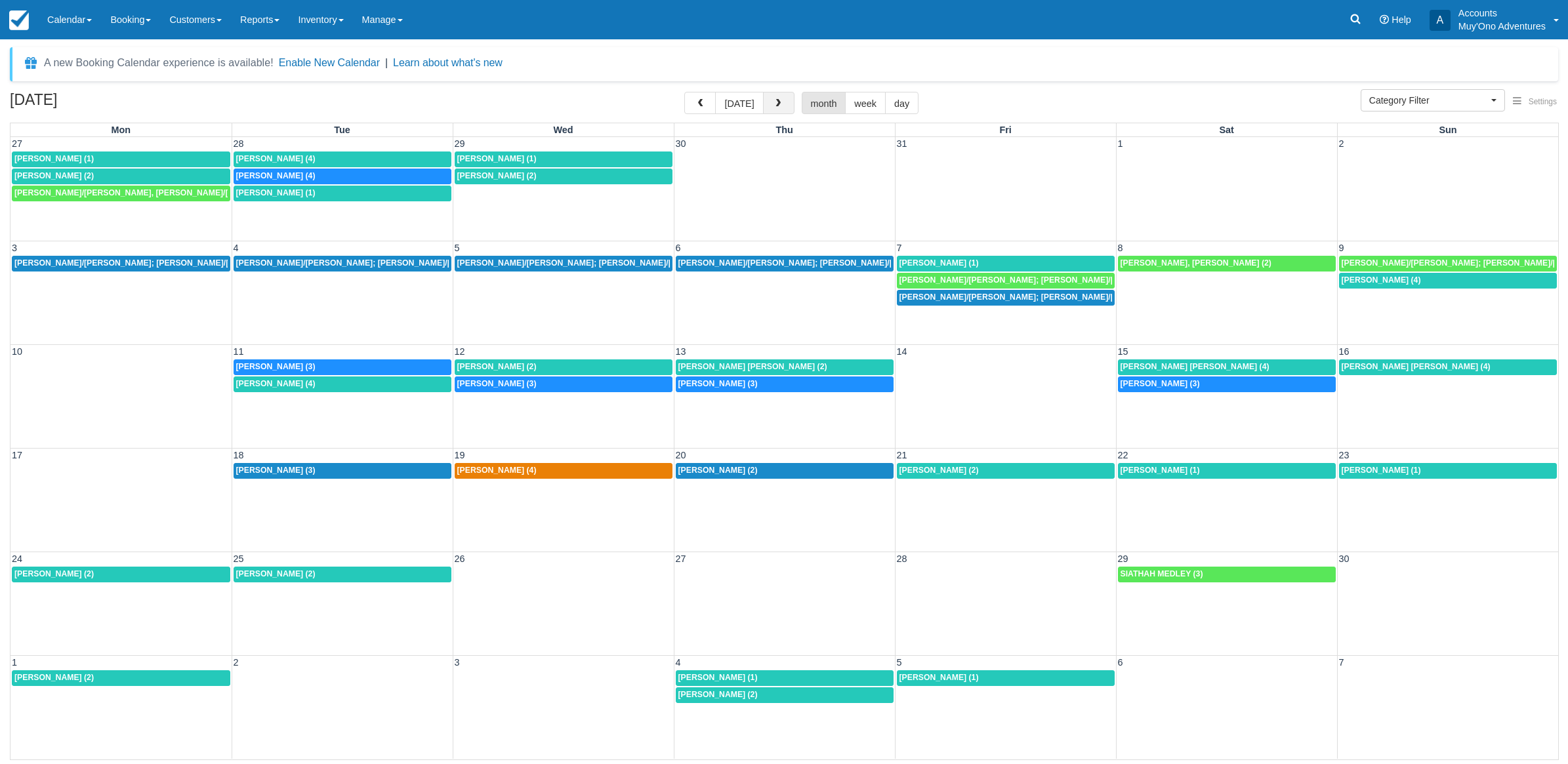
click at [774, 104] on span "button" at bounding box center [778, 104] width 9 height 9
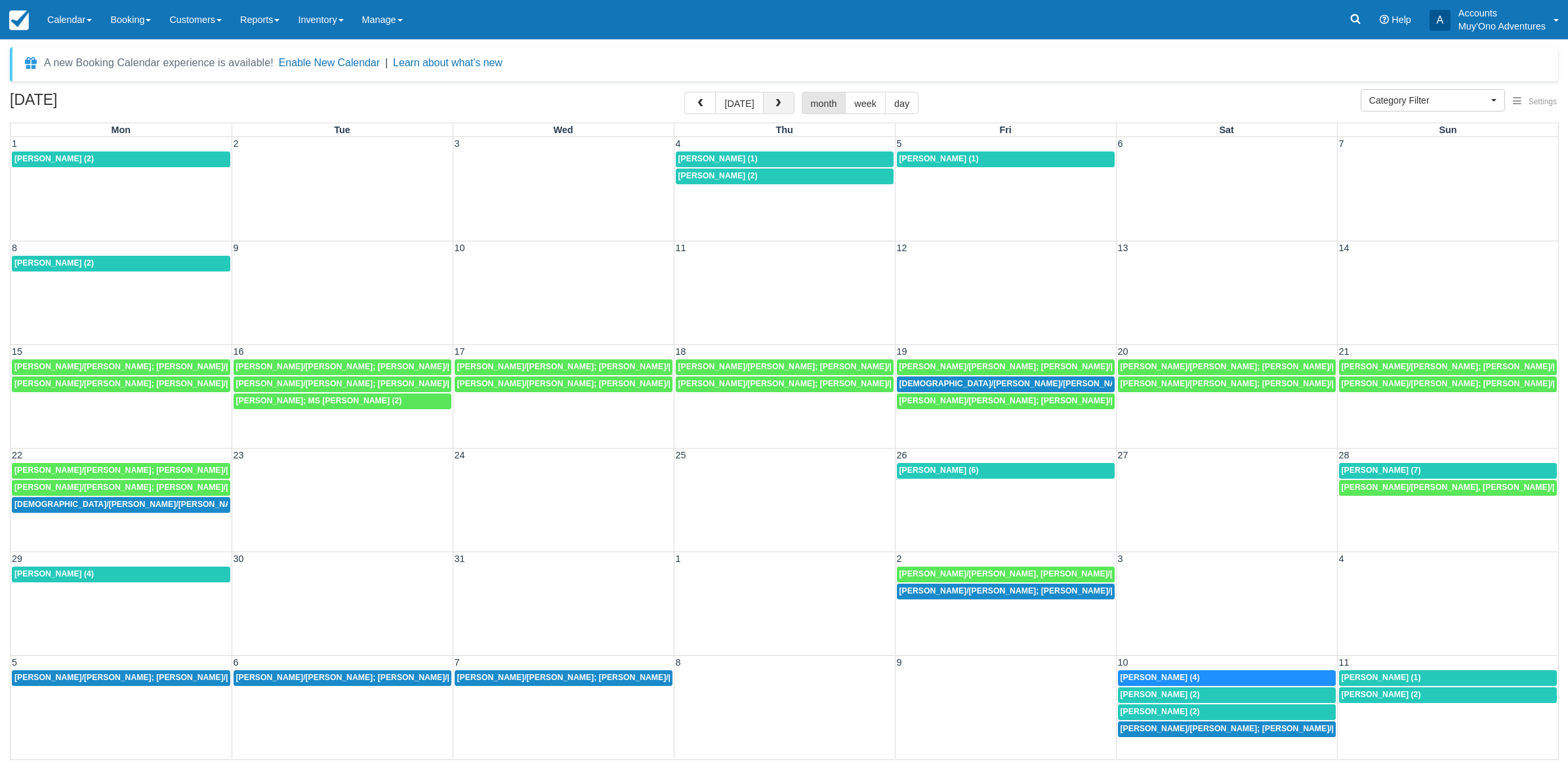
click at [775, 103] on span "button" at bounding box center [778, 104] width 9 height 9
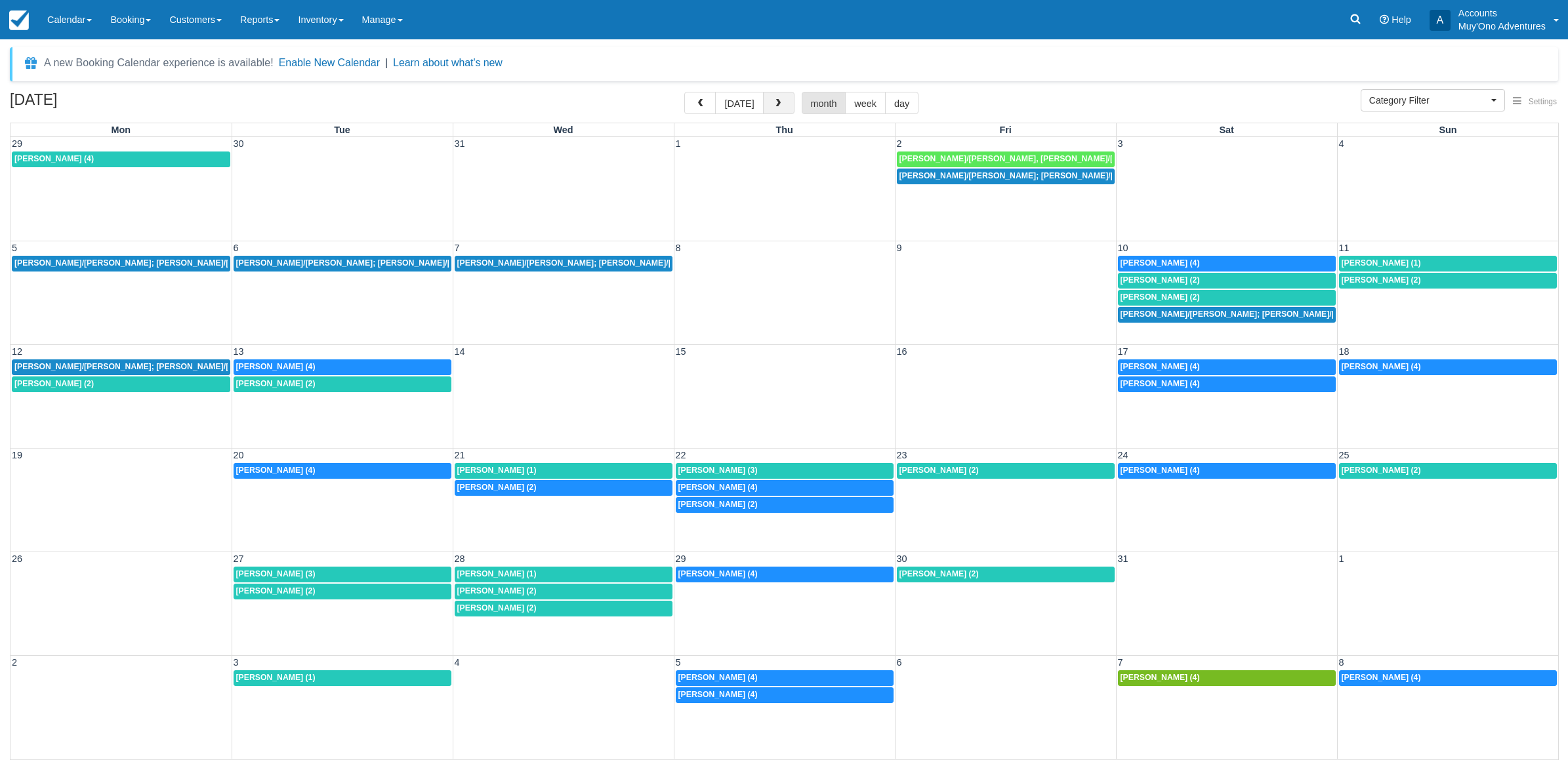
click at [775, 103] on span "button" at bounding box center [778, 104] width 9 height 9
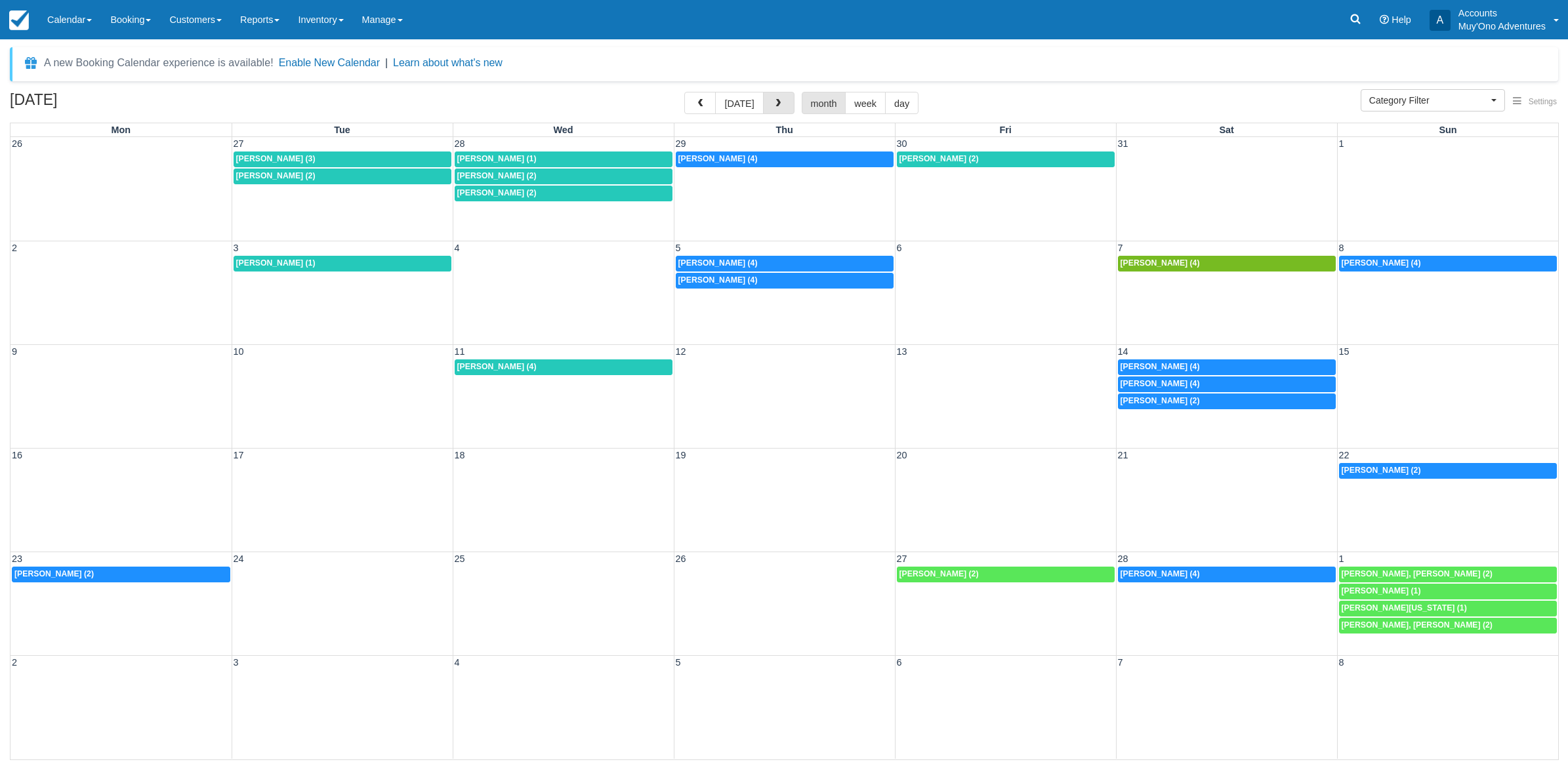
click at [775, 103] on span "button" at bounding box center [778, 104] width 9 height 9
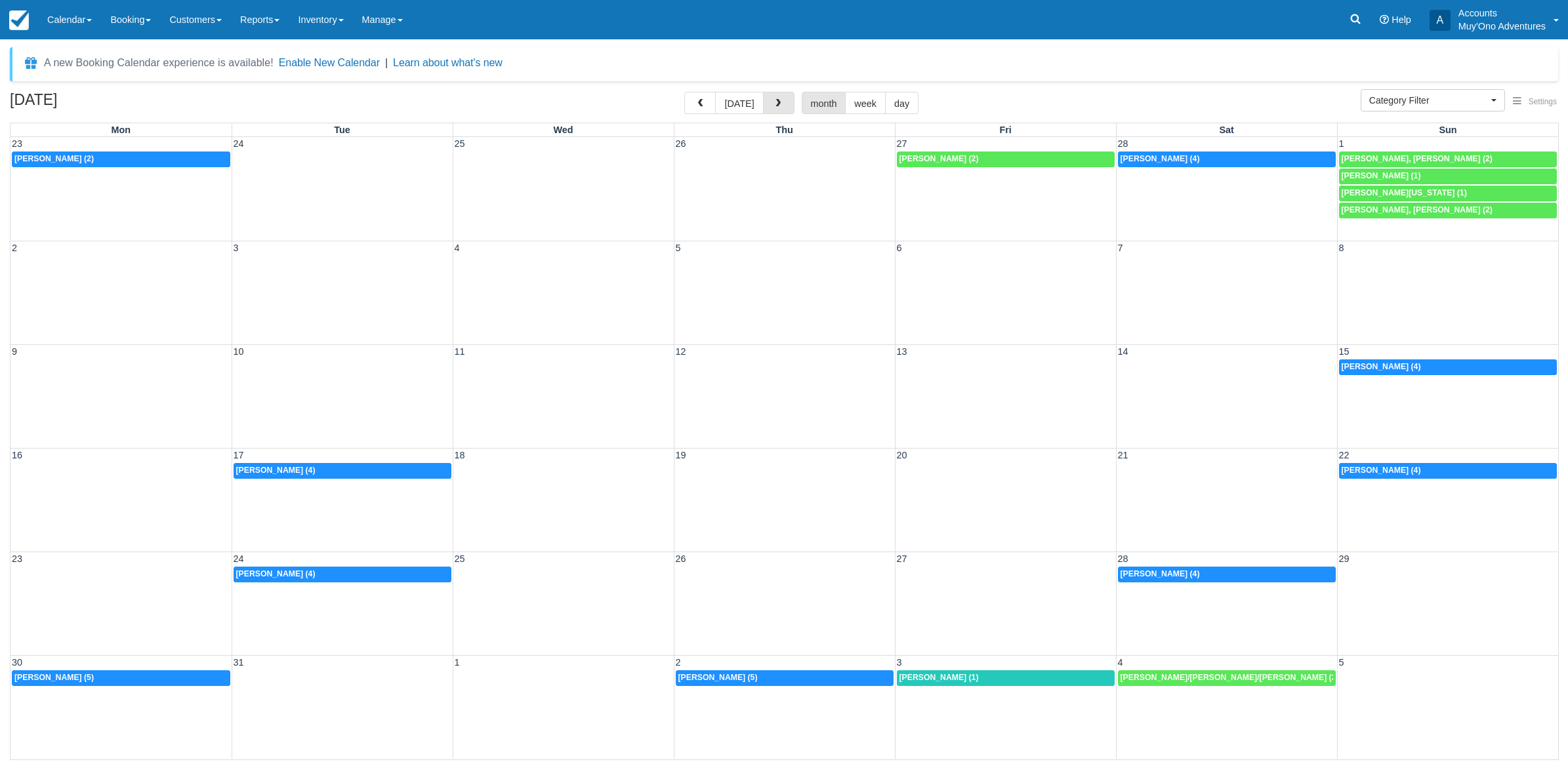
click at [775, 103] on span "button" at bounding box center [778, 104] width 9 height 9
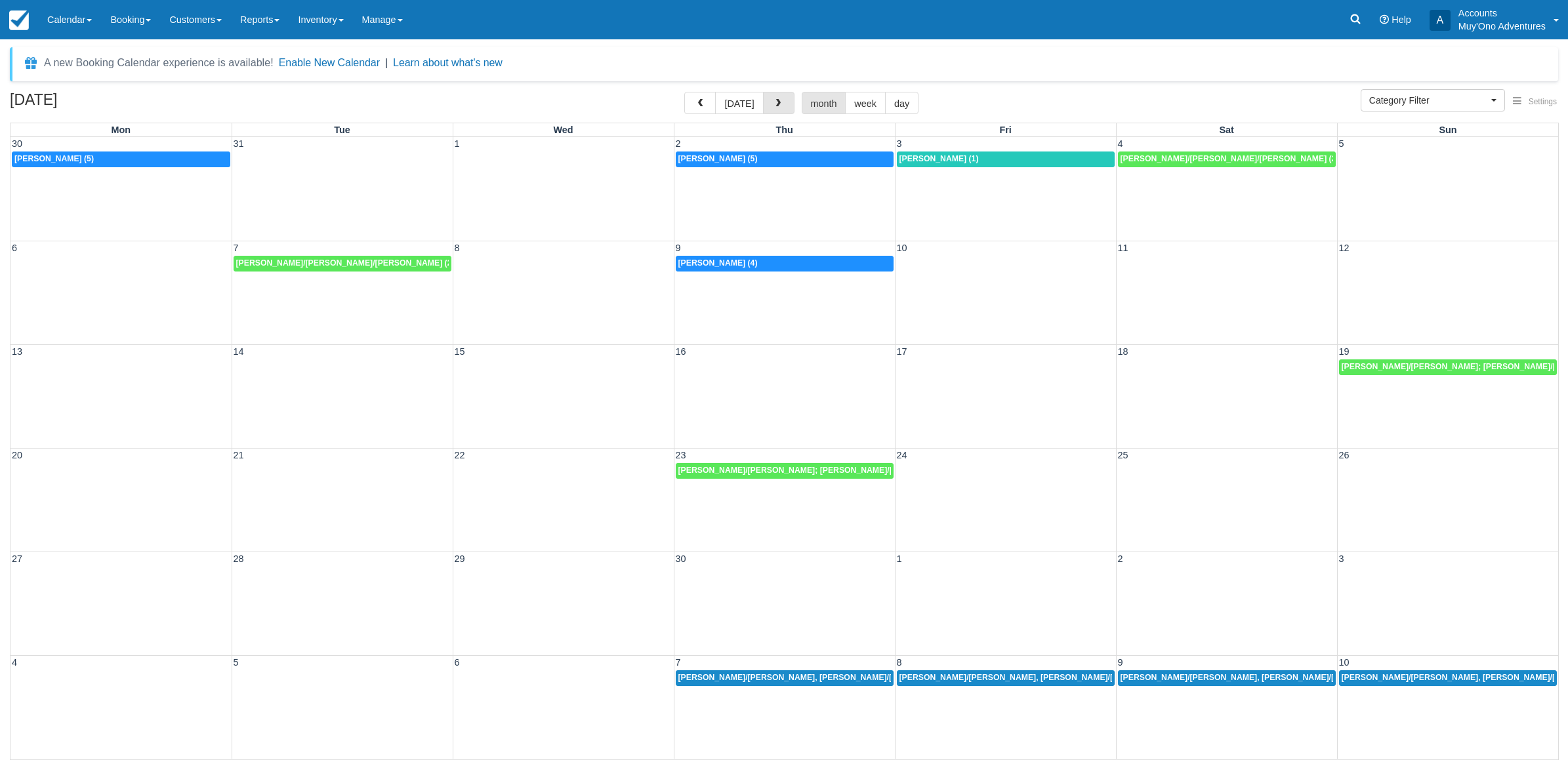
click at [775, 103] on span "button" at bounding box center [778, 104] width 9 height 9
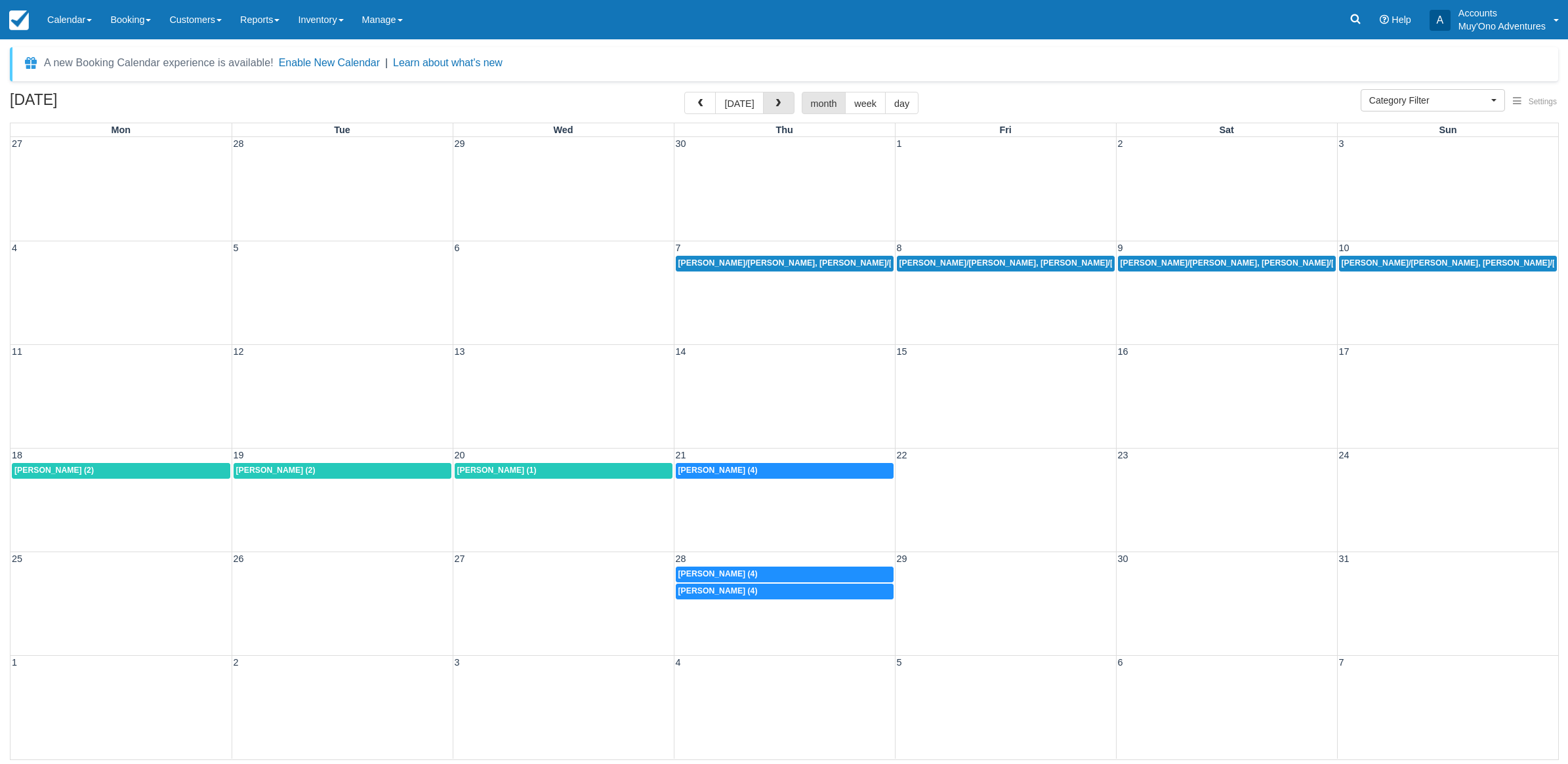
click at [775, 103] on span "button" at bounding box center [778, 104] width 9 height 9
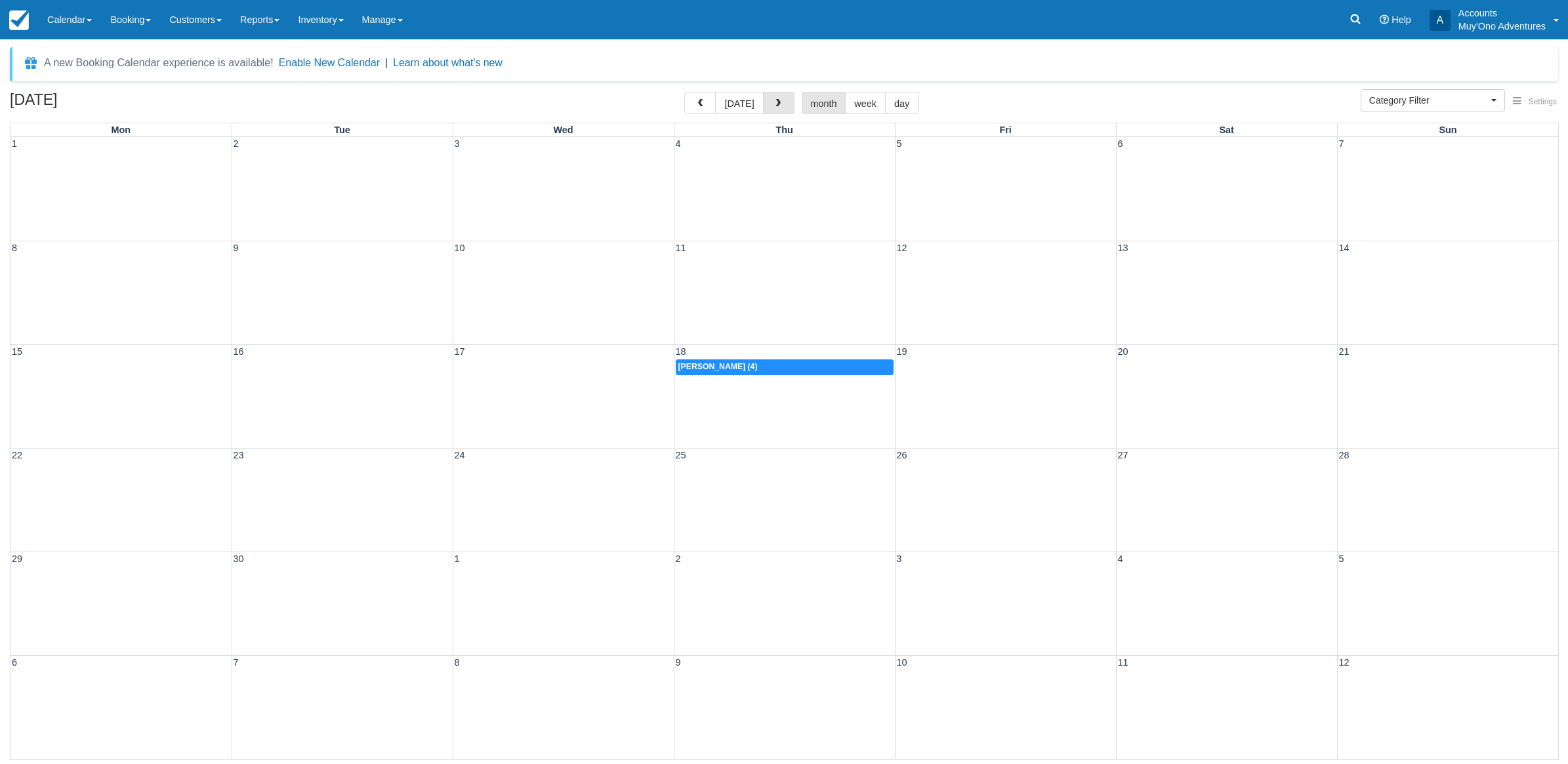
click at [775, 103] on span "button" at bounding box center [778, 104] width 9 height 9
click at [709, 97] on button "button" at bounding box center [700, 102] width 31 height 22
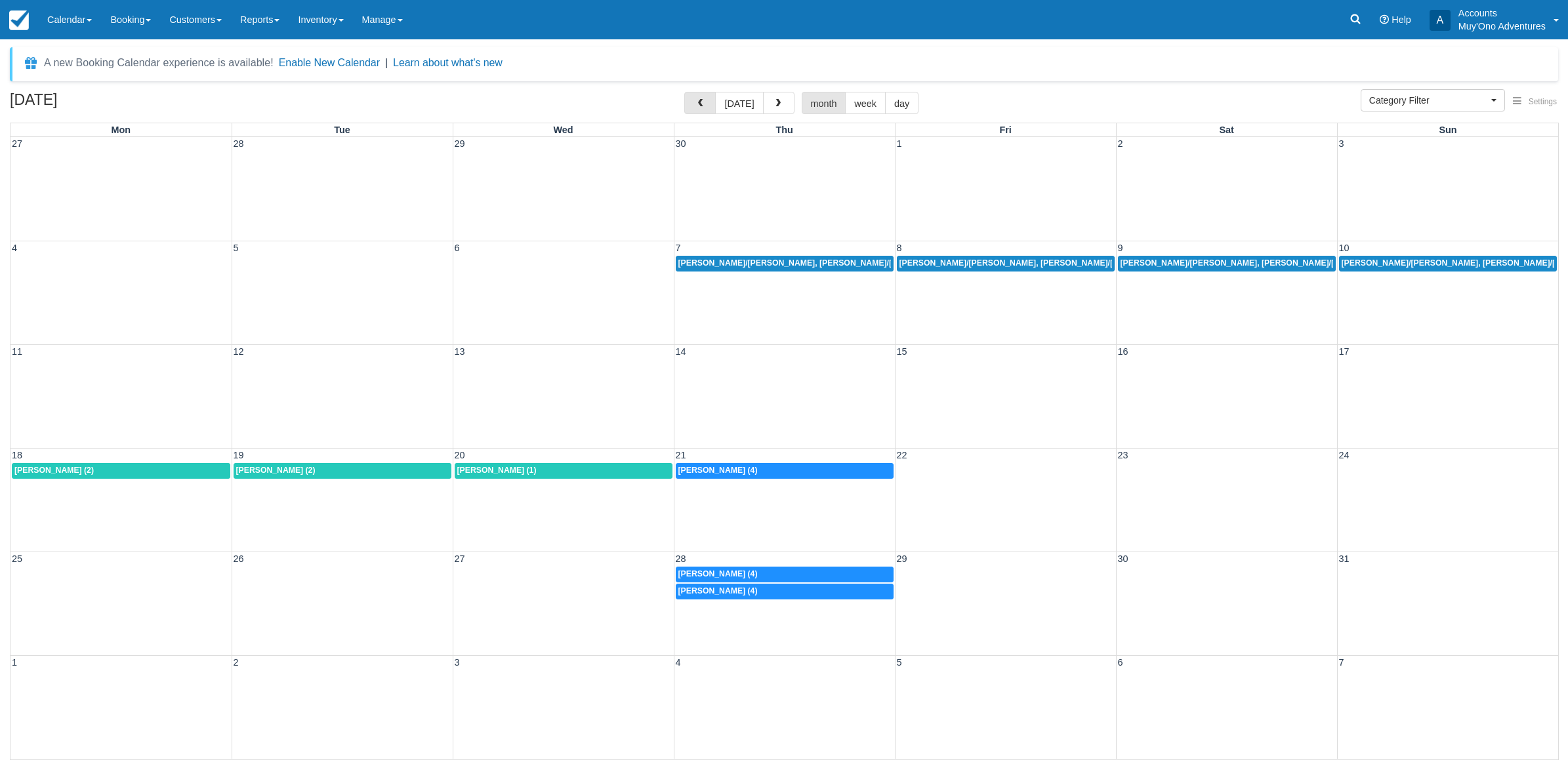
click at [709, 97] on button "button" at bounding box center [700, 102] width 31 height 22
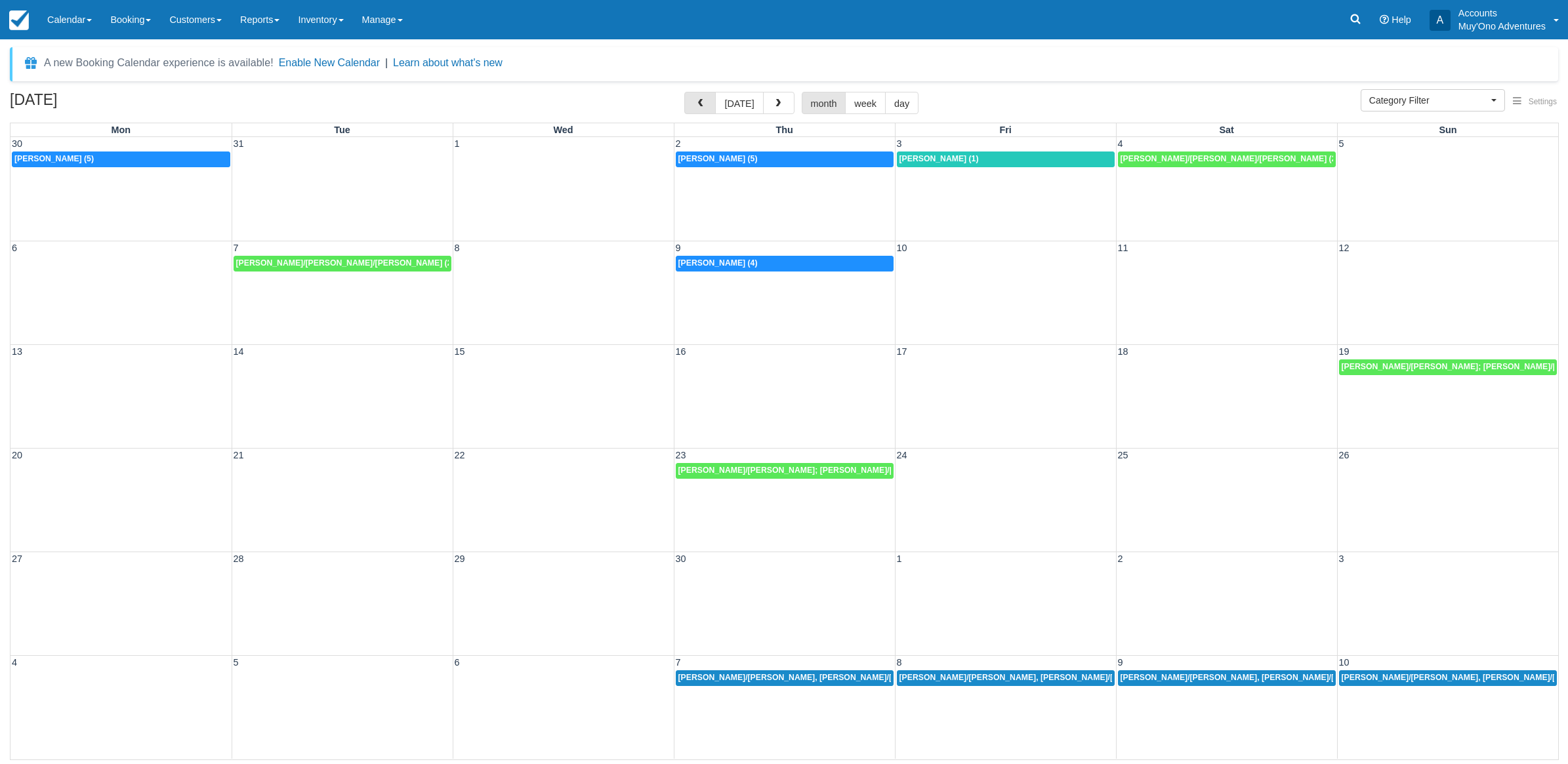
click at [709, 97] on button "button" at bounding box center [700, 102] width 31 height 22
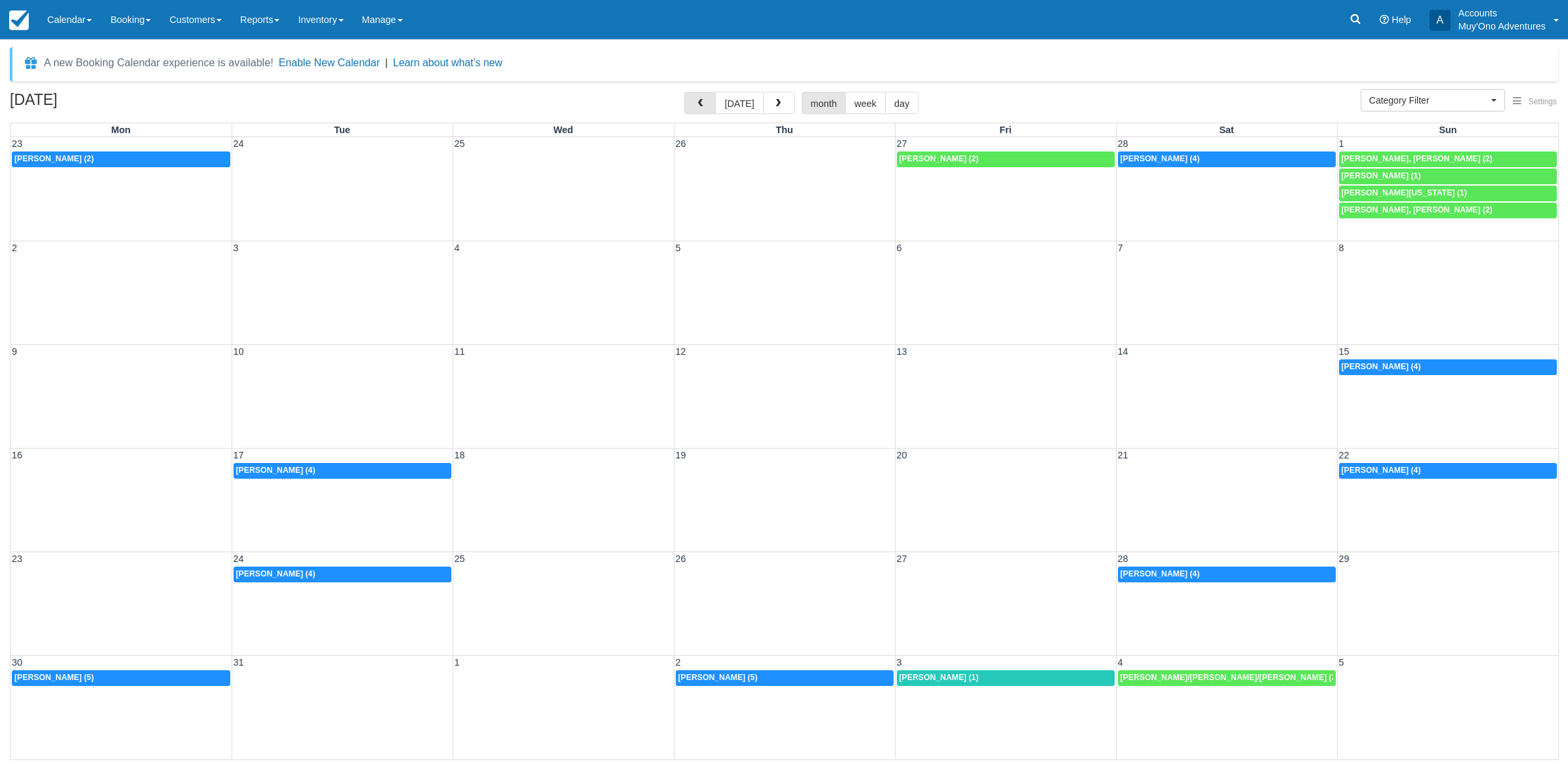
click at [709, 97] on button "button" at bounding box center [700, 102] width 31 height 22
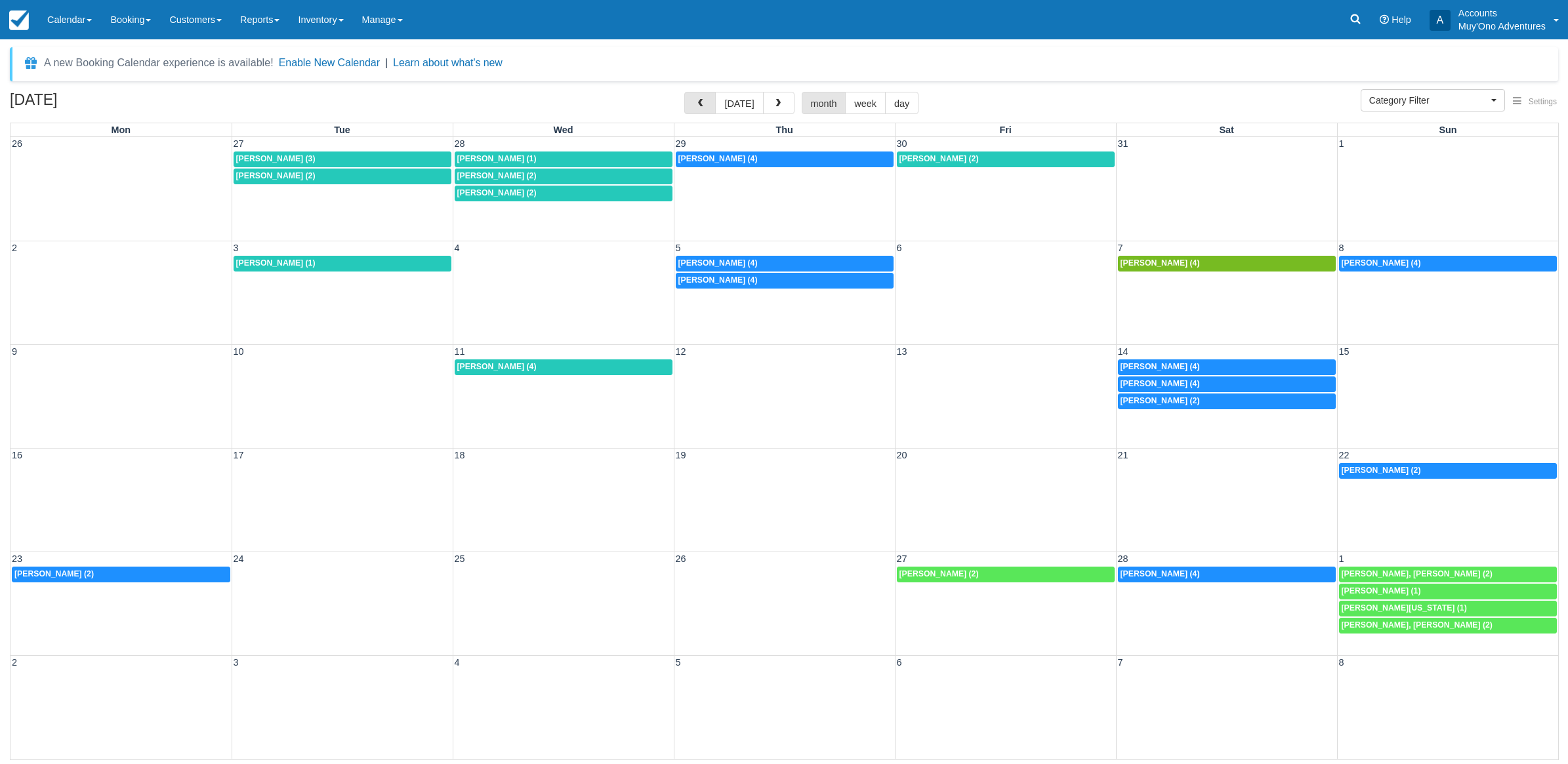
click at [709, 97] on button "button" at bounding box center [700, 102] width 31 height 22
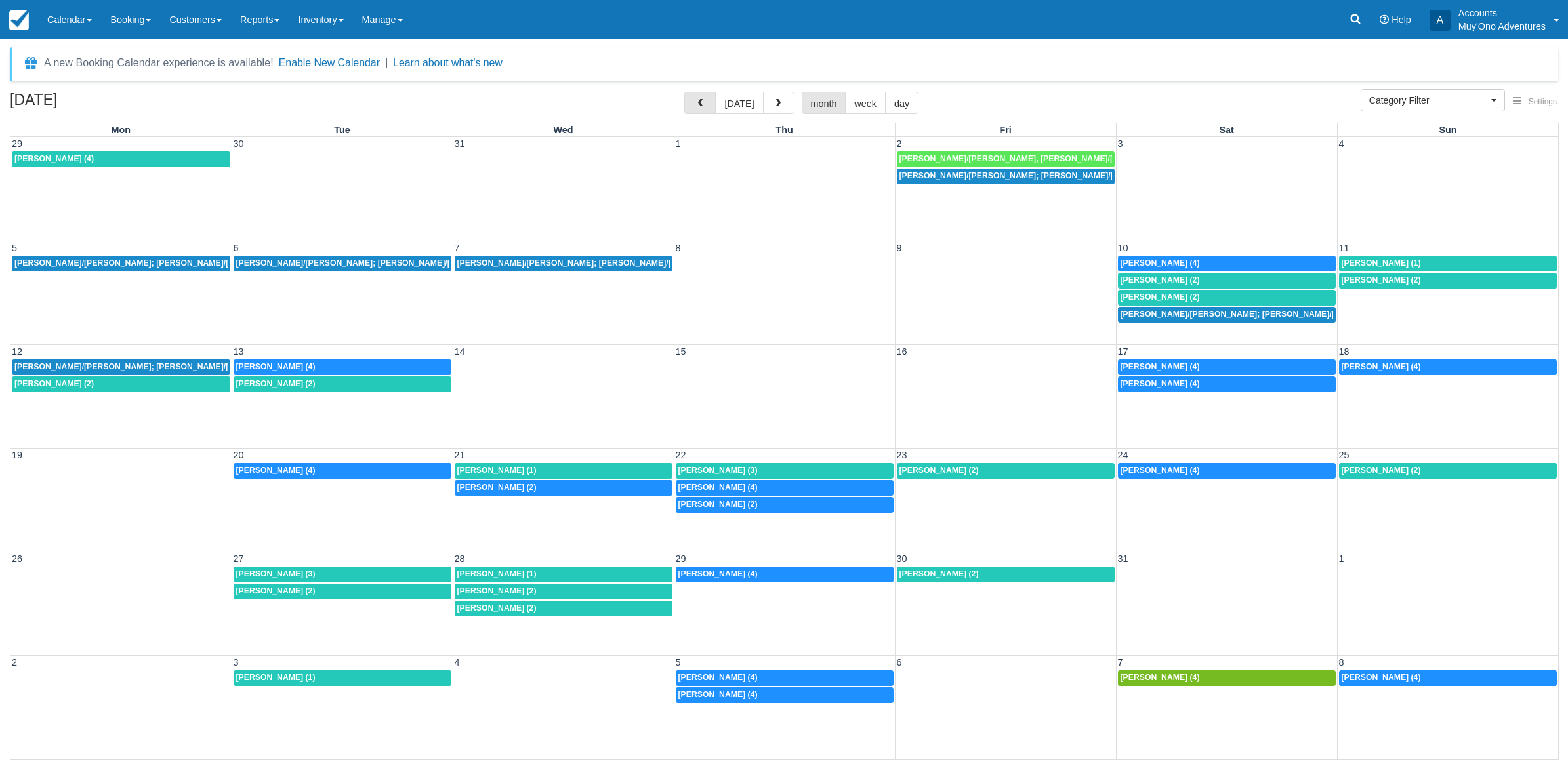
click at [709, 97] on button "button" at bounding box center [700, 102] width 31 height 22
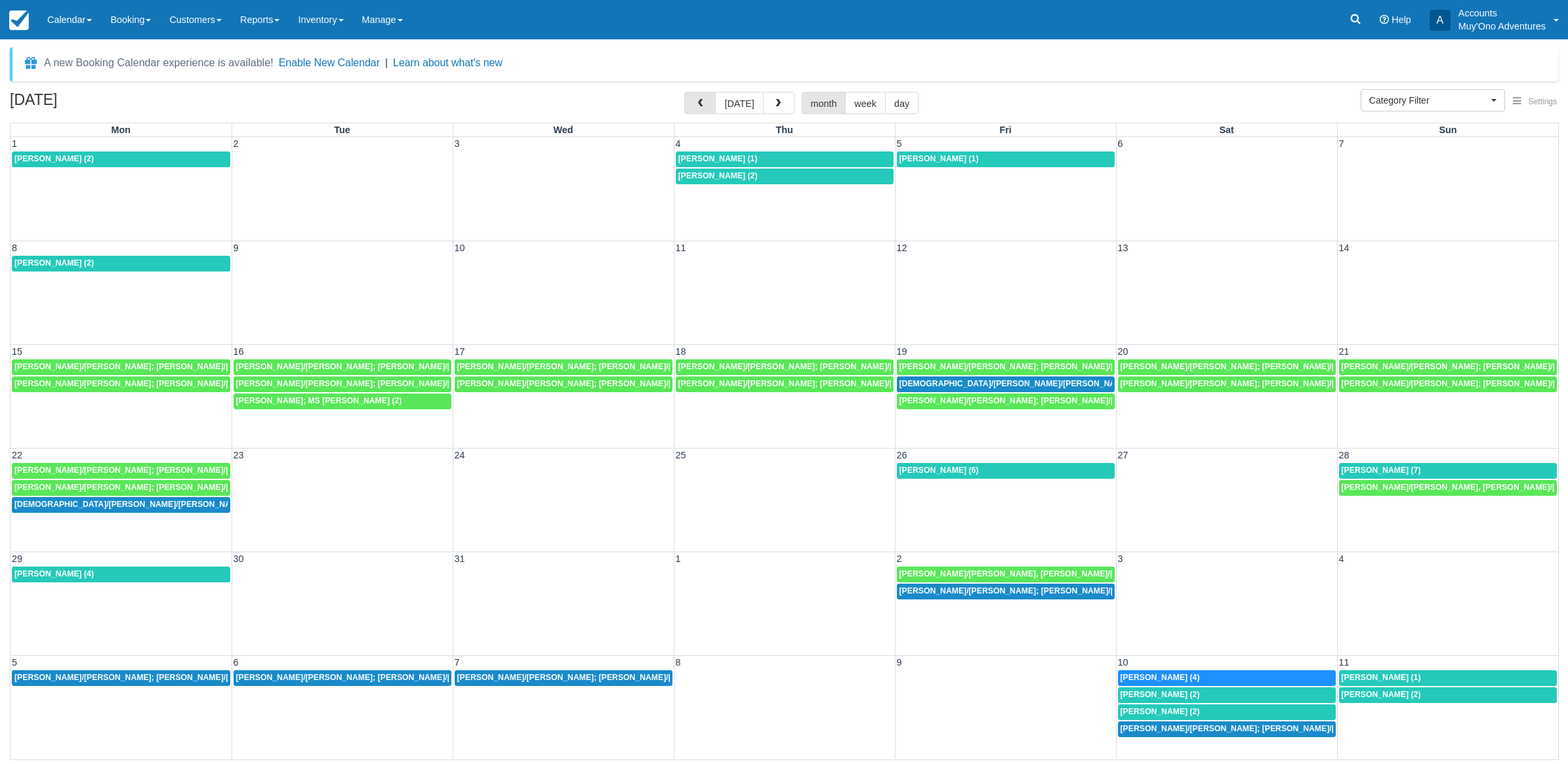
click at [709, 97] on button "button" at bounding box center [700, 102] width 31 height 22
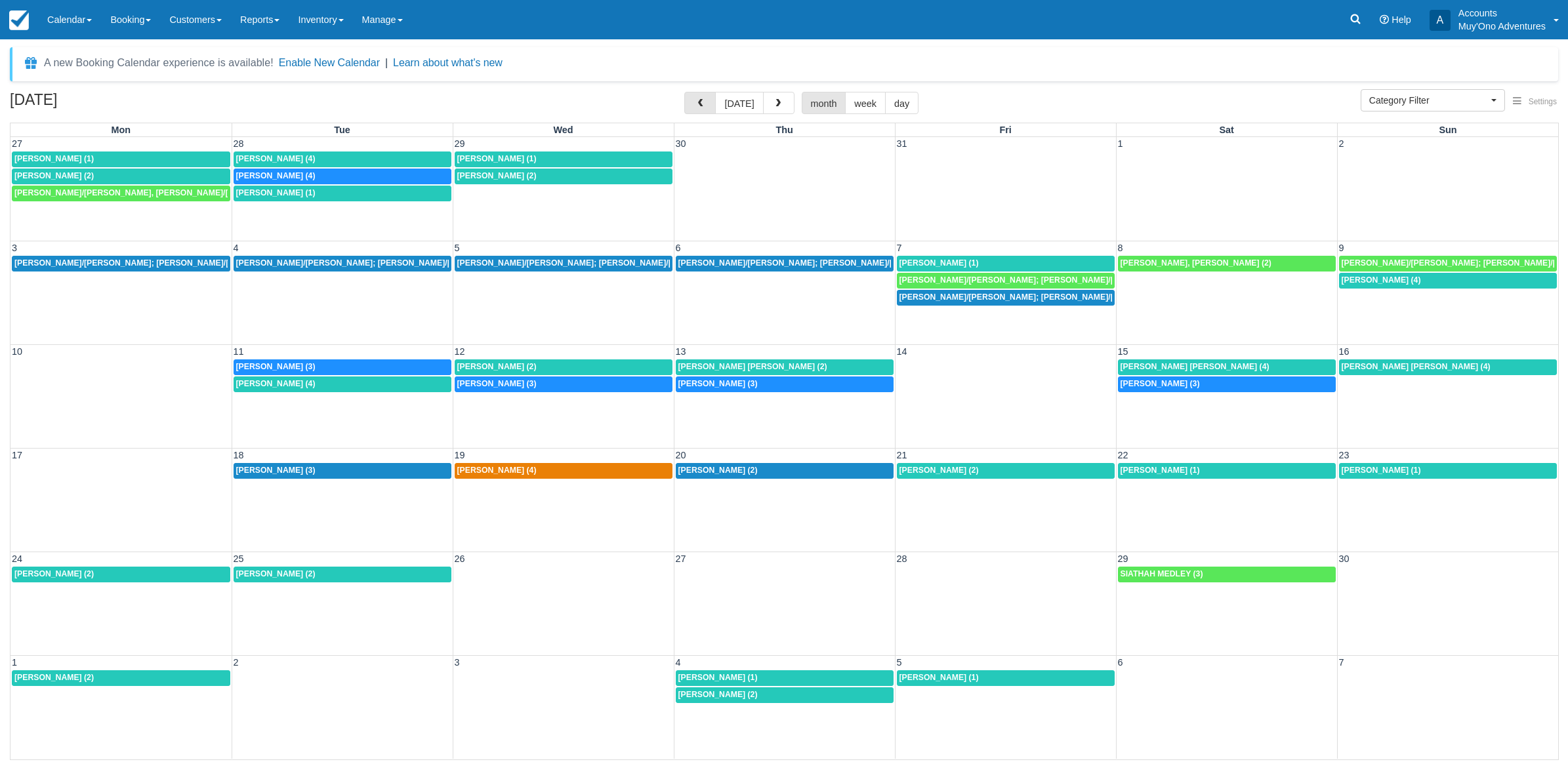
click at [709, 97] on button "button" at bounding box center [700, 102] width 31 height 22
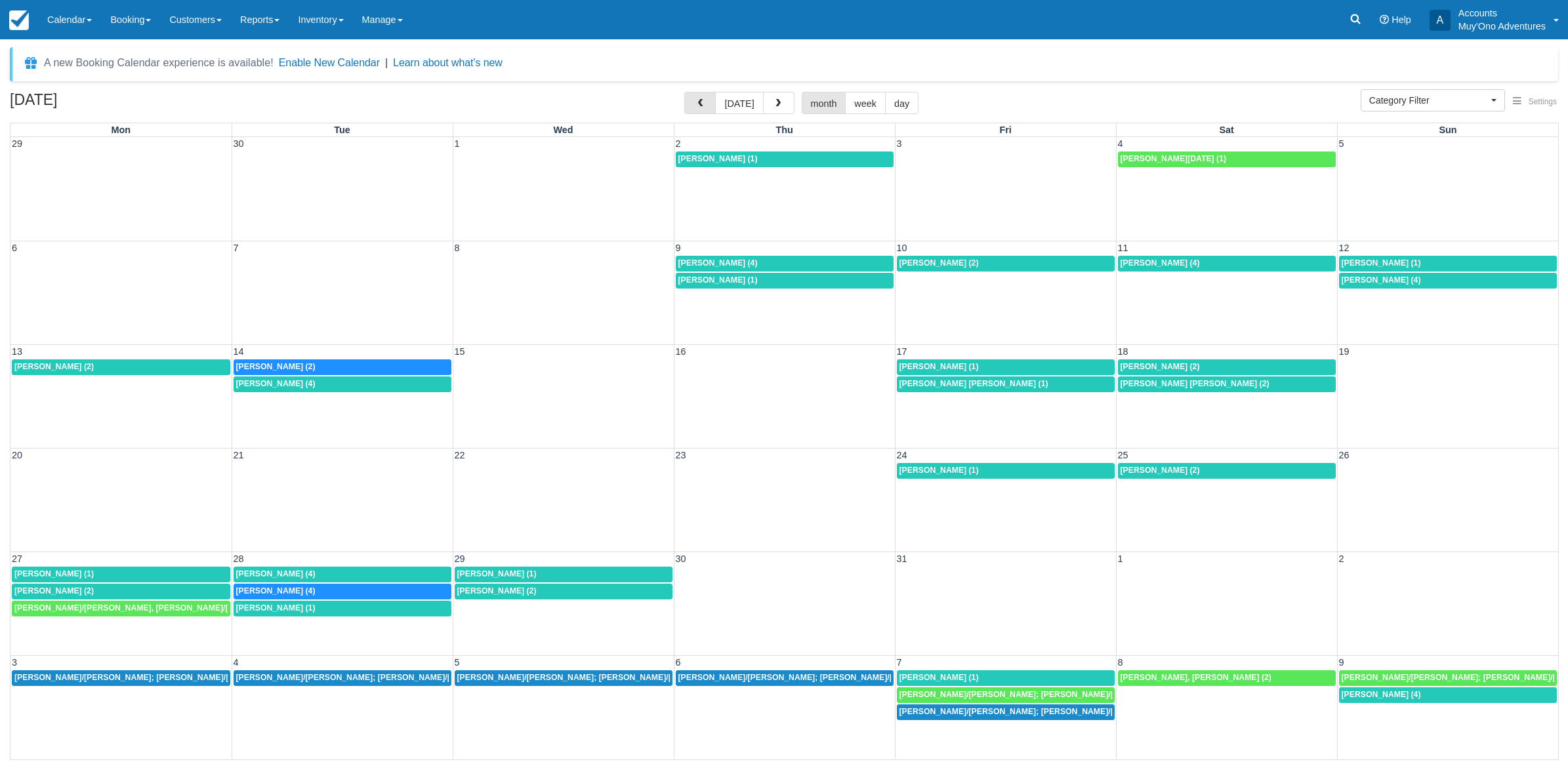
click at [709, 97] on button "button" at bounding box center [700, 102] width 31 height 22
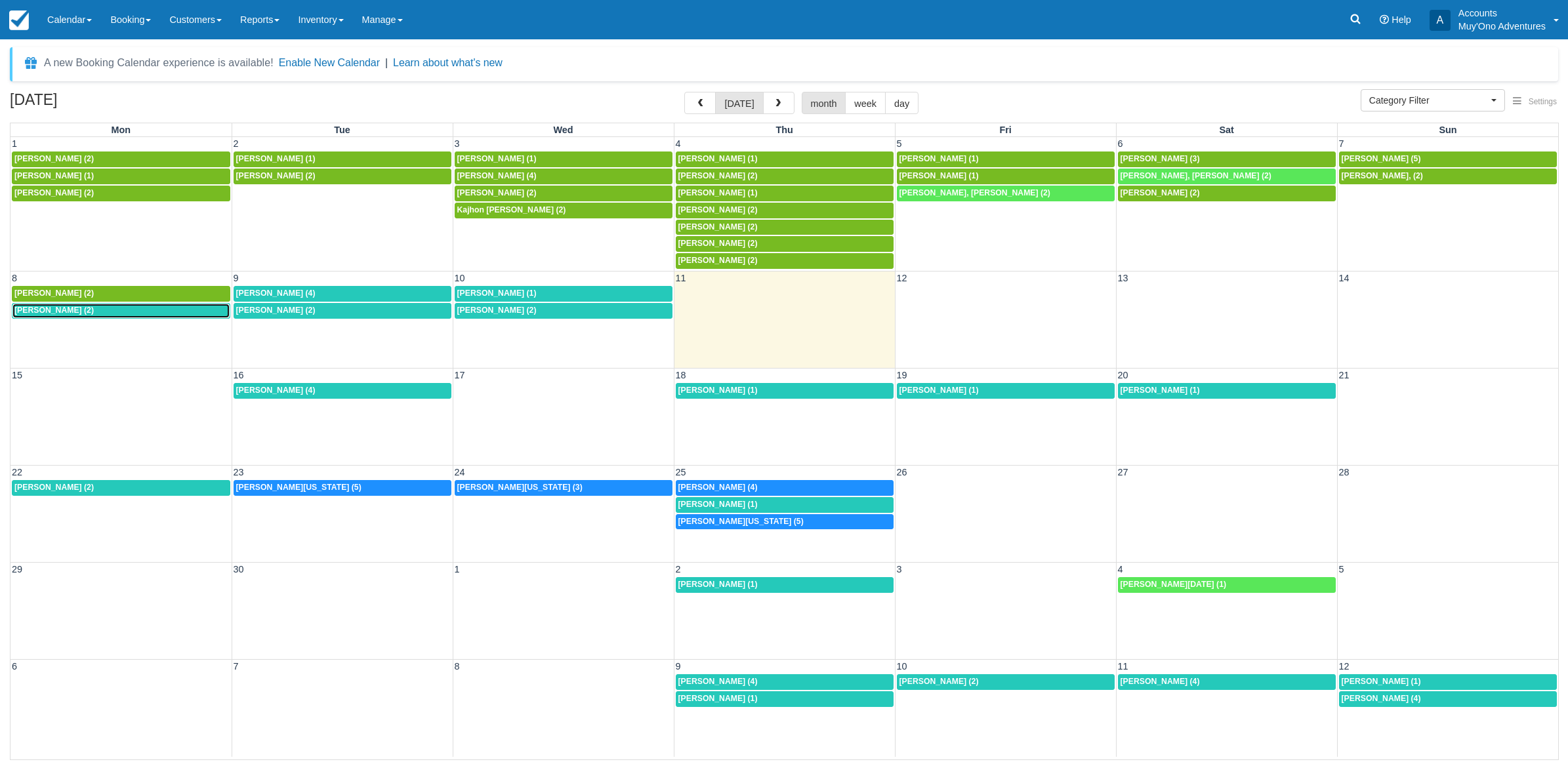
click at [140, 312] on div "8a Chris Taylor (2)" at bounding box center [121, 311] width 213 height 11
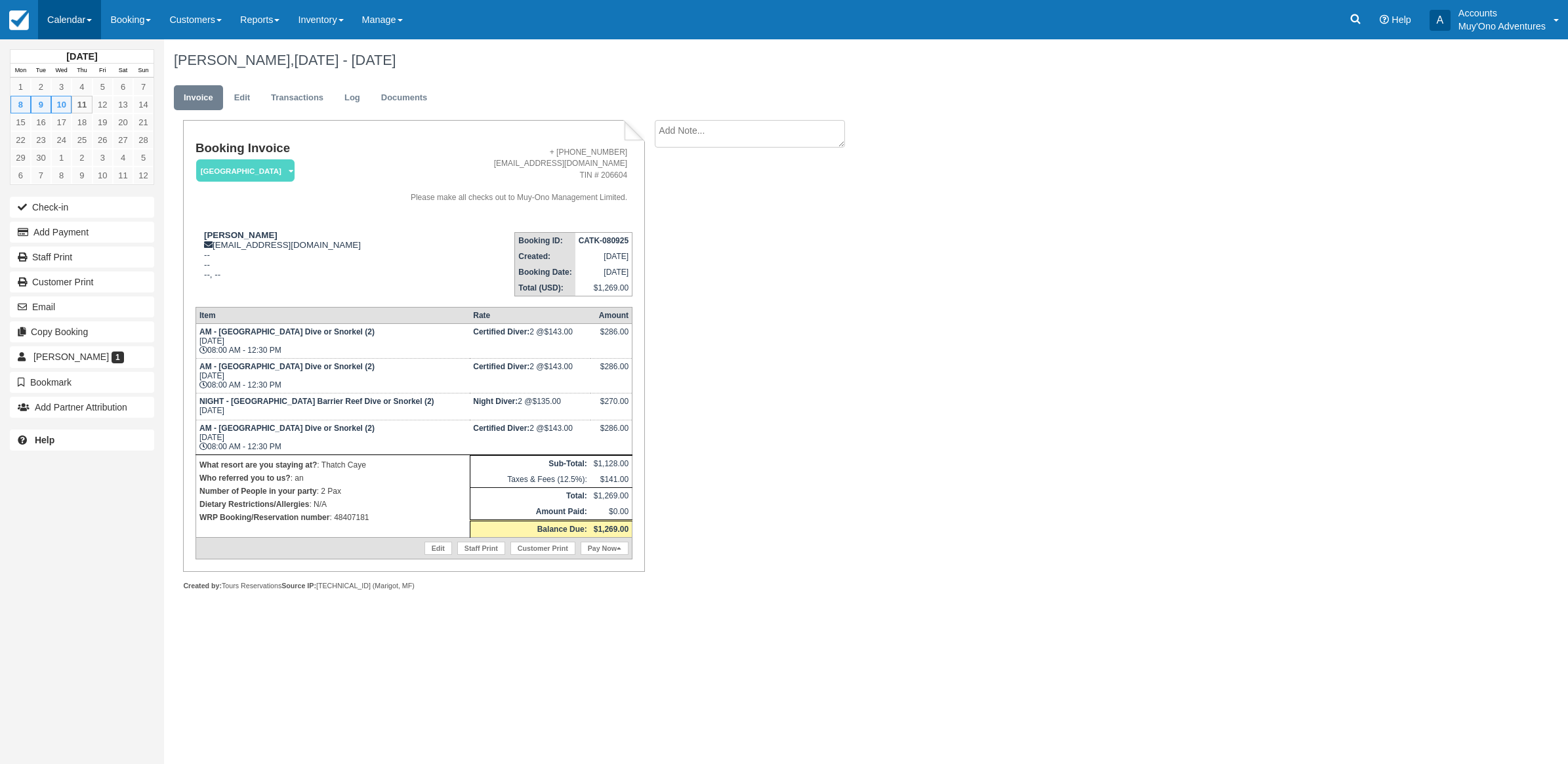
click at [74, 24] on link "Calendar" at bounding box center [70, 19] width 63 height 40
click at [93, 112] on link "Month" at bounding box center [90, 124] width 104 height 27
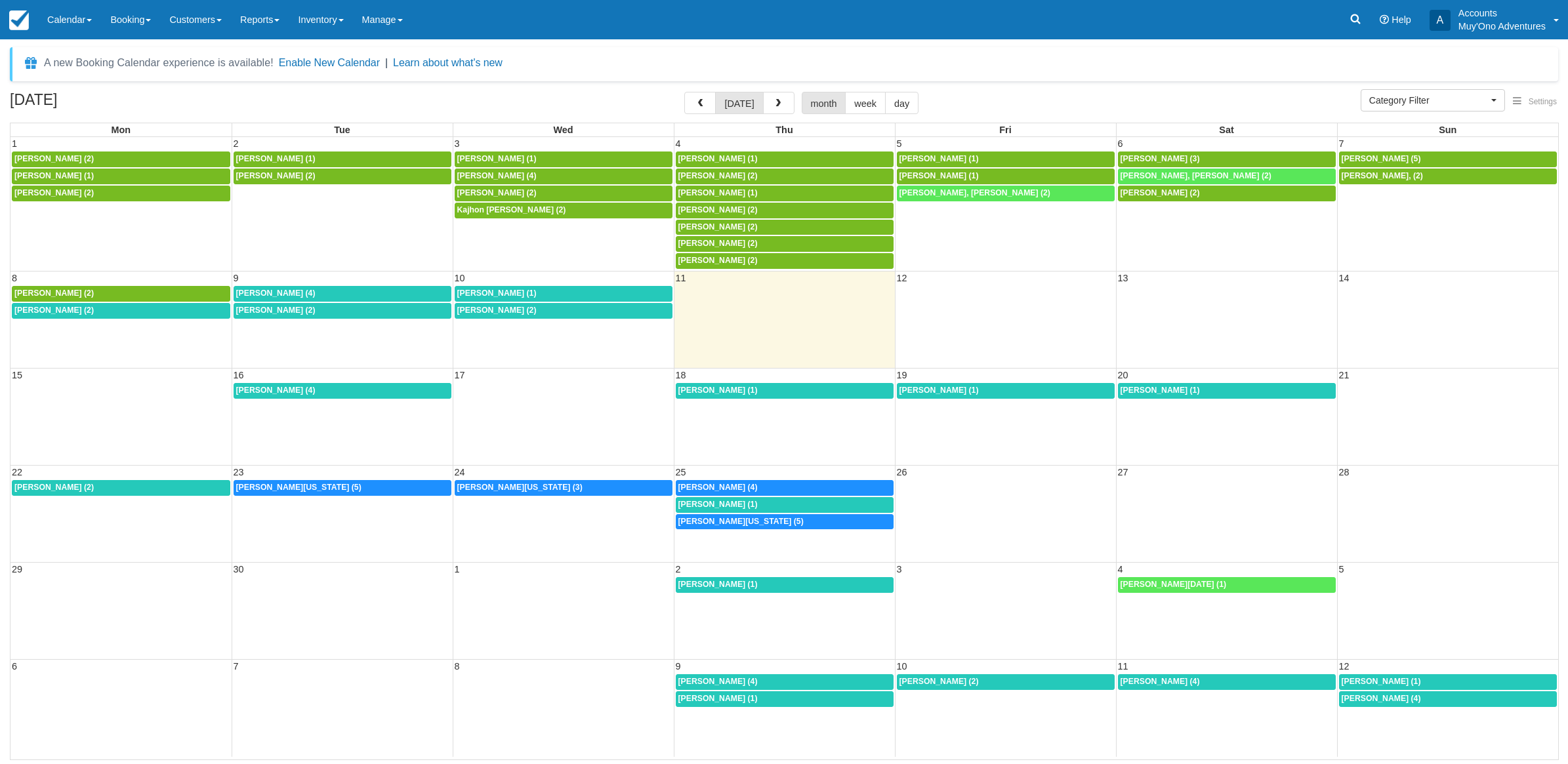
select select
